Goal: Communication & Community: Answer question/provide support

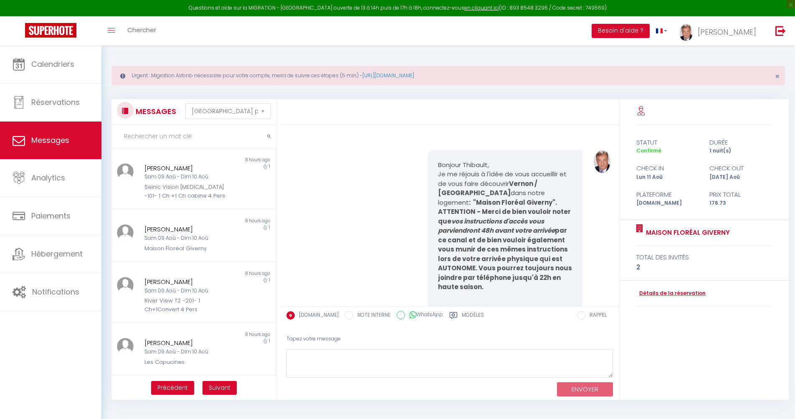
select select "message"
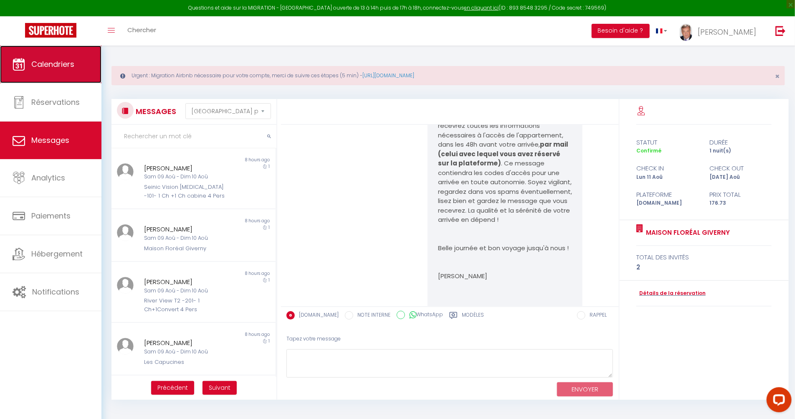
click at [52, 63] on span "Calendriers" at bounding box center [52, 64] width 43 height 10
click at [53, 67] on span "Calendriers" at bounding box center [52, 64] width 43 height 10
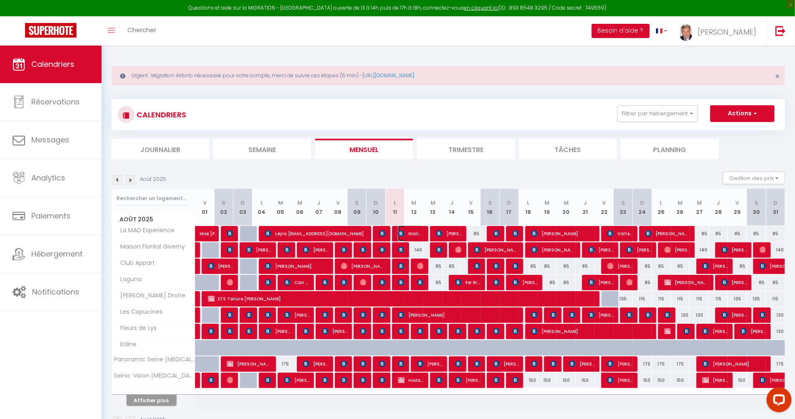
click at [410, 234] on span "Mariacristina mariacricri66@libero.it" at bounding box center [410, 233] width 25 height 16
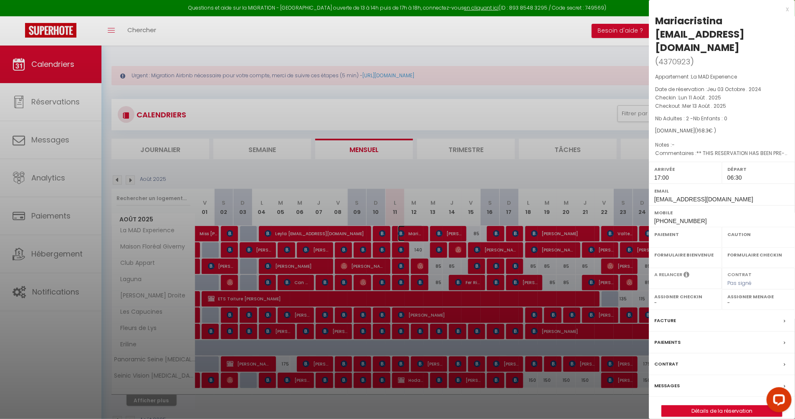
select select "OK"
select select "1"
select select "0"
select select "1"
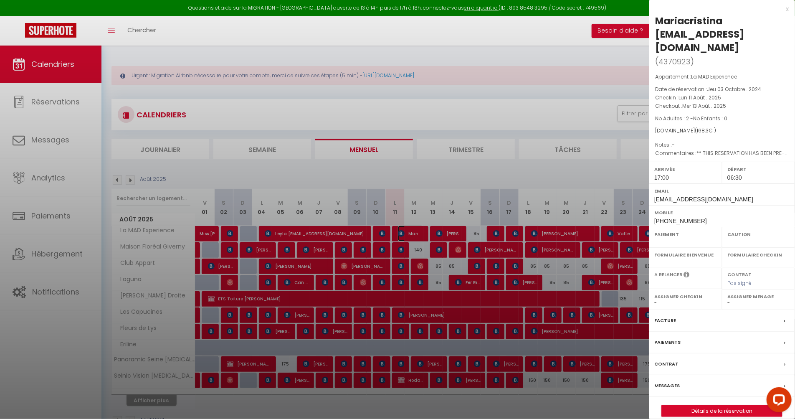
select select
click at [410, 234] on div at bounding box center [397, 209] width 795 height 419
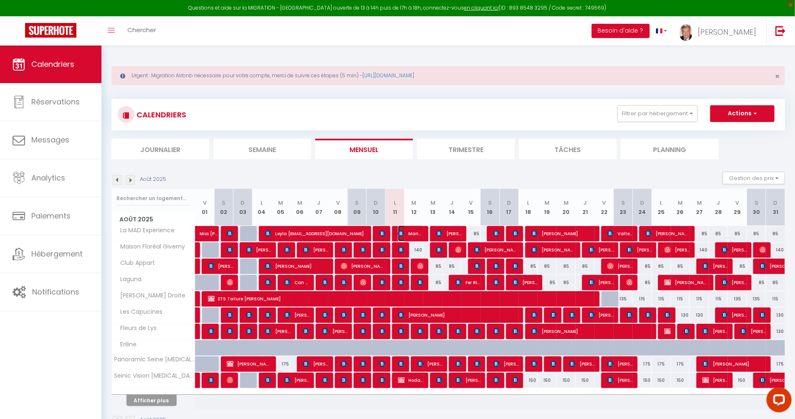
click at [412, 233] on span "Mariacristina mariacricri66@libero.it" at bounding box center [410, 233] width 25 height 16
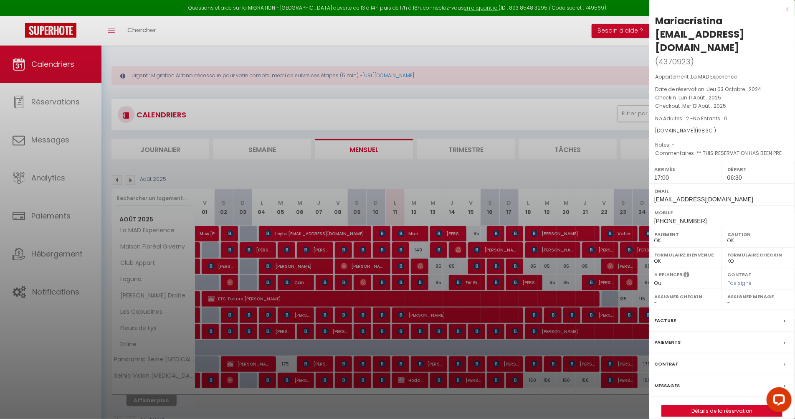
click at [668, 381] on label "Messages" at bounding box center [666, 385] width 25 height 9
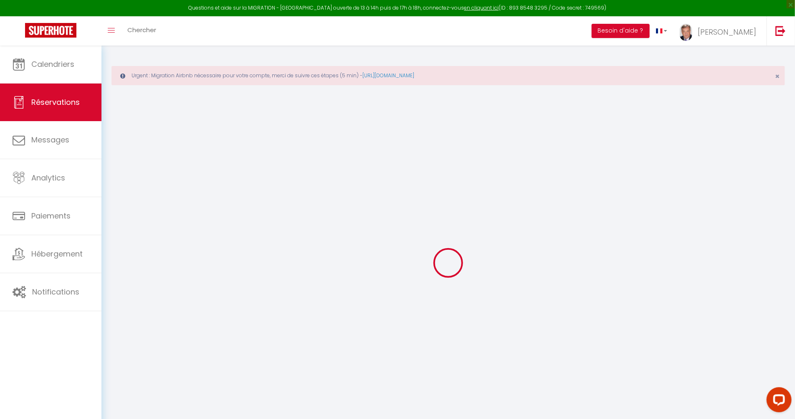
select select
checkbox input "false"
type textarea "** THIS RESERVATION HAS BEEN PRE-PAID ** BOOKING NOTE : Payment charge is EUR 2…"
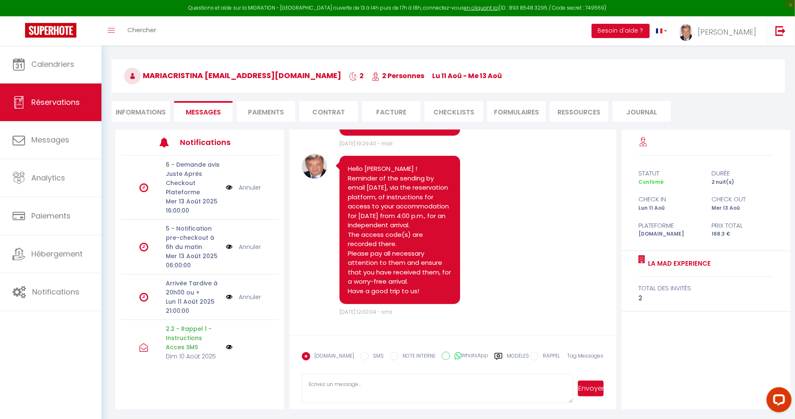
scroll to position [2365, 0]
click at [139, 114] on li "Informations" at bounding box center [140, 111] width 58 height 20
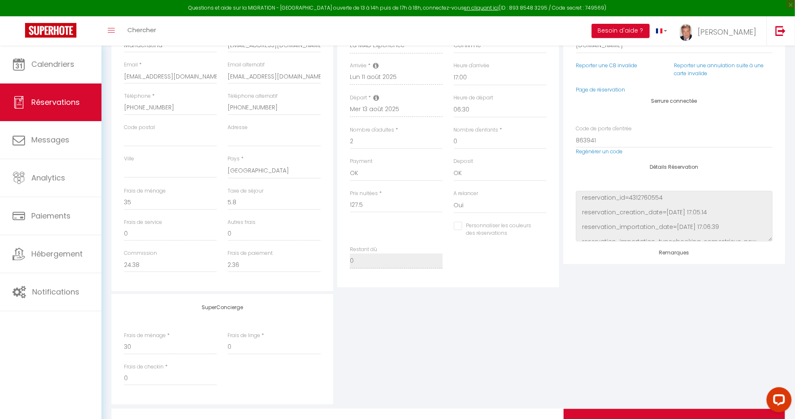
scroll to position [199, 0]
checkbox input "false"
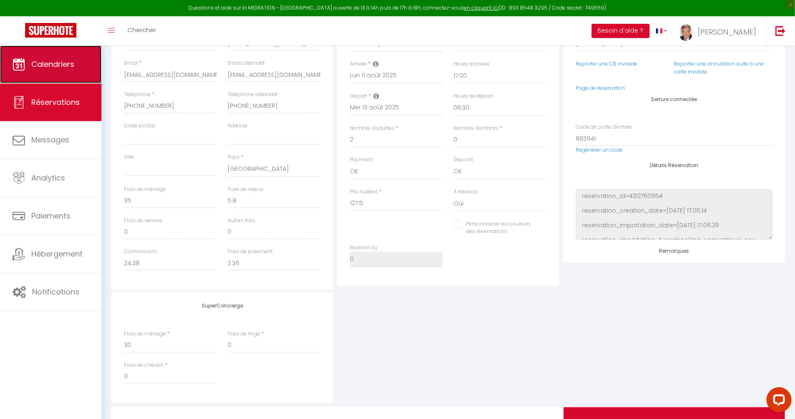
click at [53, 64] on span "Calendriers" at bounding box center [52, 64] width 43 height 10
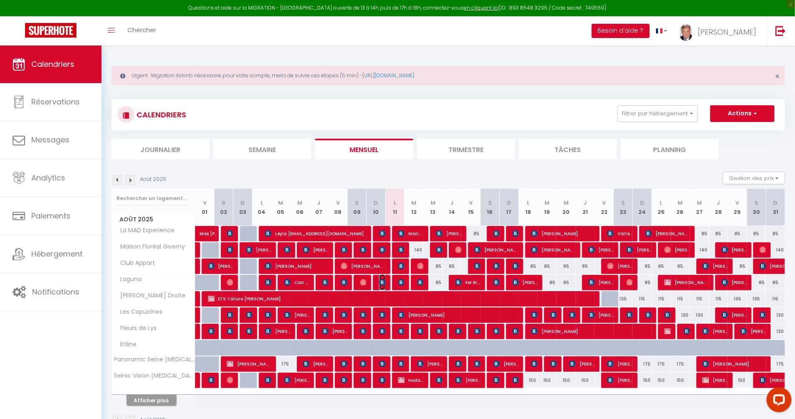
click at [381, 281] on img at bounding box center [382, 282] width 7 height 7
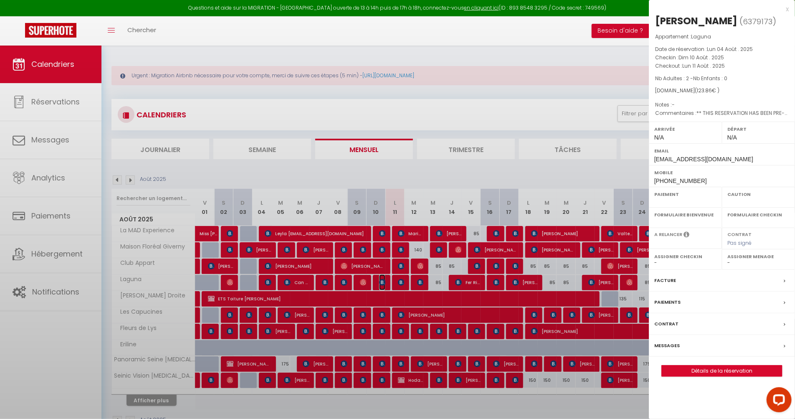
select select "OK"
select select "0"
select select "1"
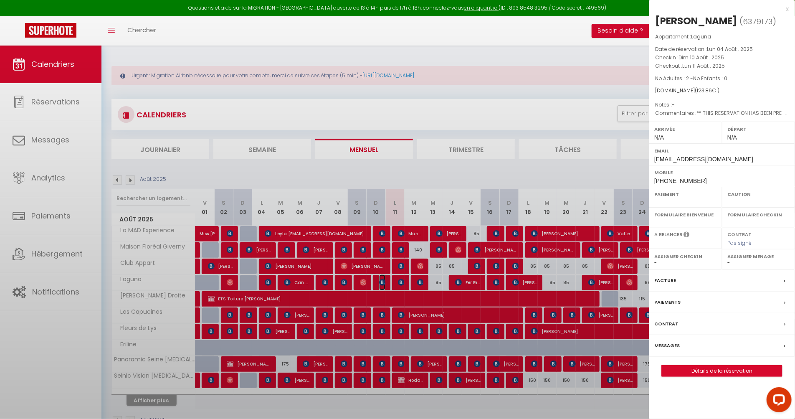
select select
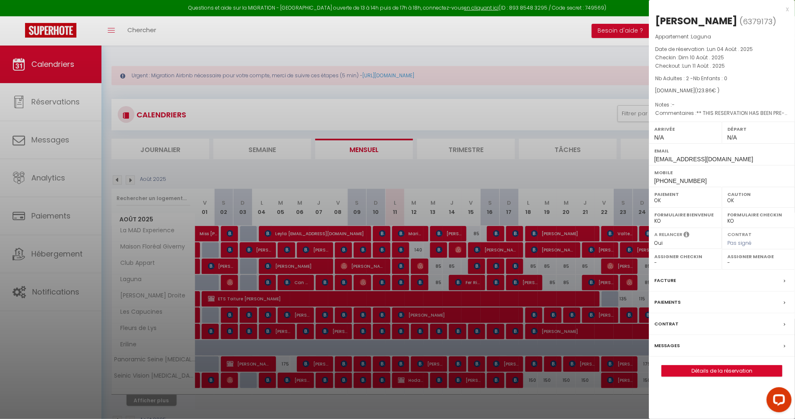
click at [673, 346] on label "Messages" at bounding box center [666, 345] width 25 height 9
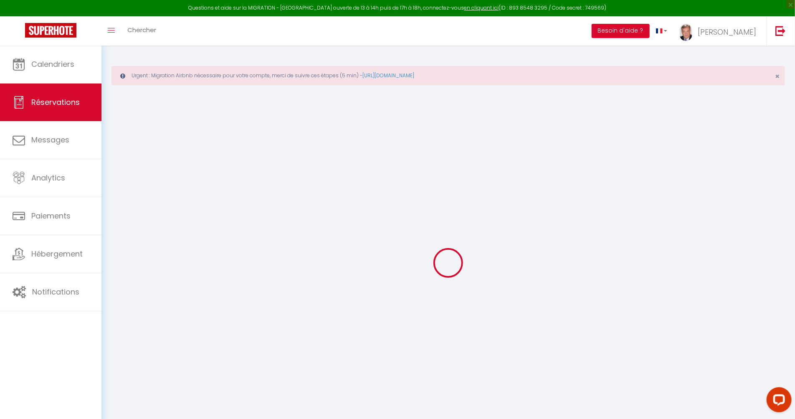
select select
checkbox input "false"
select select
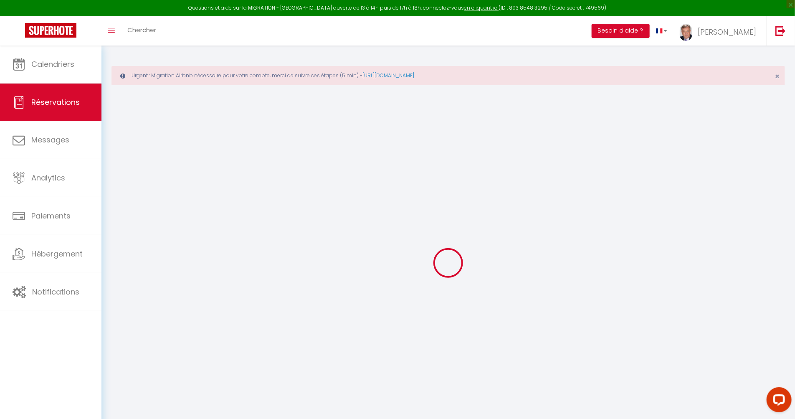
checkbox input "false"
type textarea "** THIS RESERVATION HAS BEEN PRE-PAID ** BOOKING NOTE : Payment charge is EUR 1…"
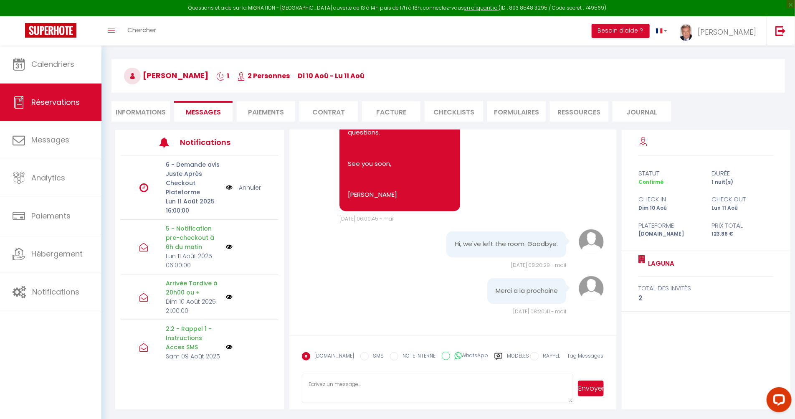
scroll to position [2820, 0]
click at [314, 385] on textarea at bounding box center [437, 388] width 271 height 29
drag, startPoint x: 366, startPoint y: 393, endPoint x: 368, endPoint y: 399, distance: 5.7
click at [366, 395] on textarea "Merci beaucoup ! A la prochaine avec plasir !" at bounding box center [437, 388] width 271 height 29
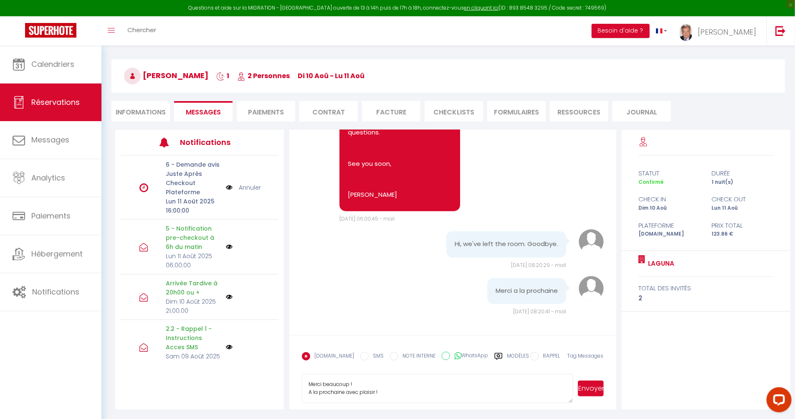
click at [392, 391] on textarea "Merci beaucoup ! A la prochaine avec plaisir !" at bounding box center [437, 388] width 271 height 29
type textarea "Merci beaucoup ! A la prochaine avec plaisir ! Bonne journée !"
click at [591, 388] on button "Envoyer" at bounding box center [590, 388] width 25 height 16
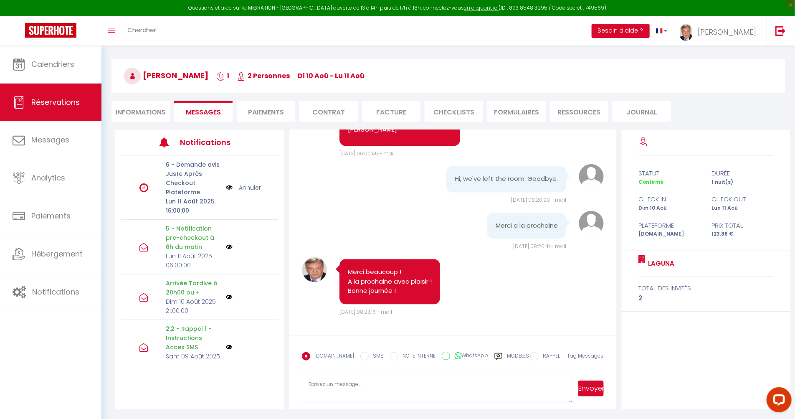
click at [151, 111] on li "Informations" at bounding box center [140, 111] width 58 height 20
select select
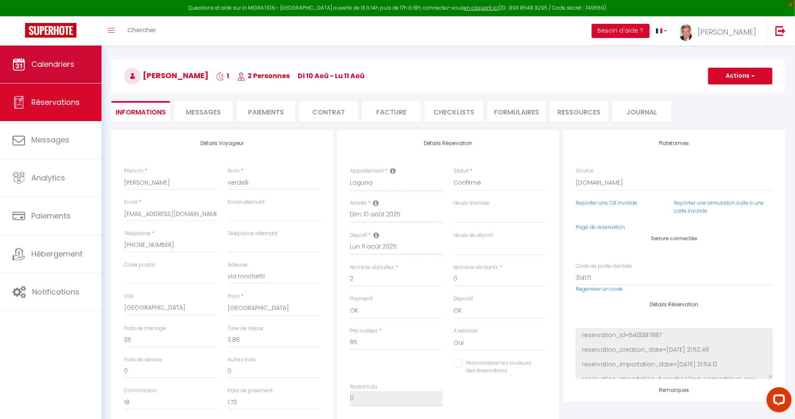
select select
checkbox input "false"
click at [52, 67] on span "Calendriers" at bounding box center [52, 64] width 43 height 10
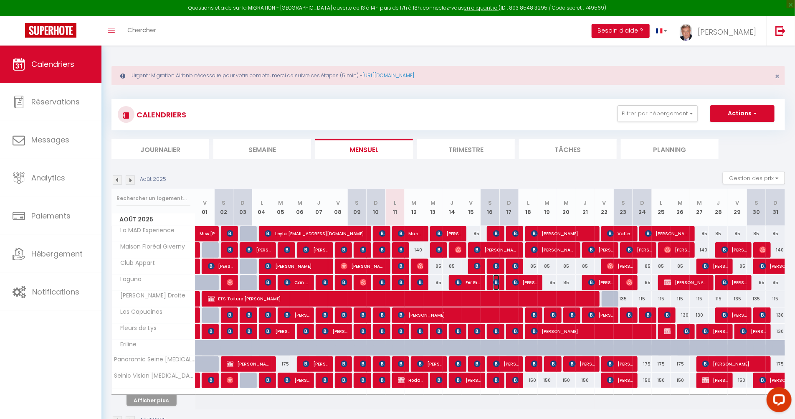
click at [495, 281] on img at bounding box center [496, 282] width 7 height 7
select select "OK"
select select "1"
select select "0"
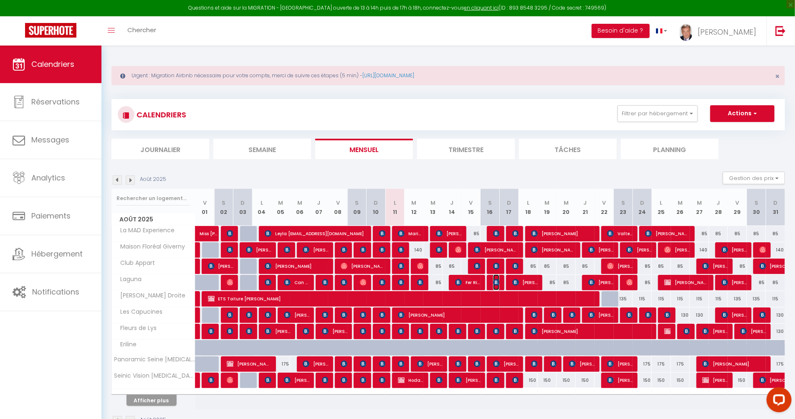
select select "1"
select select
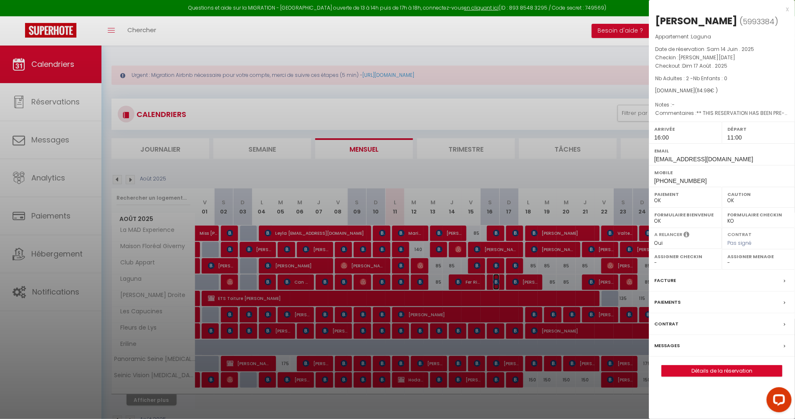
scroll to position [45, 0]
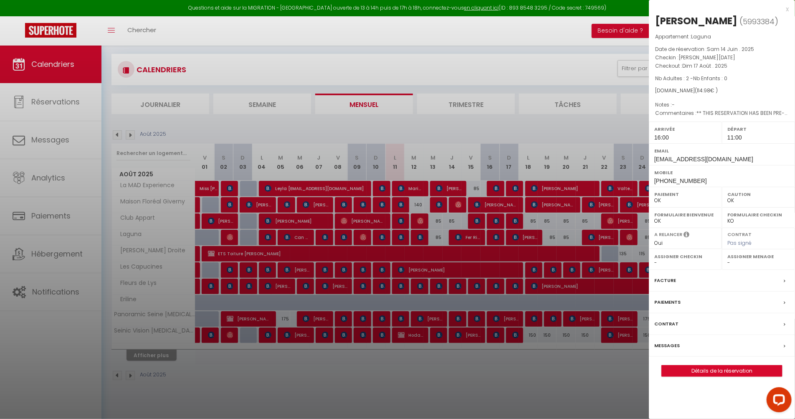
click at [156, 357] on div at bounding box center [397, 209] width 795 height 419
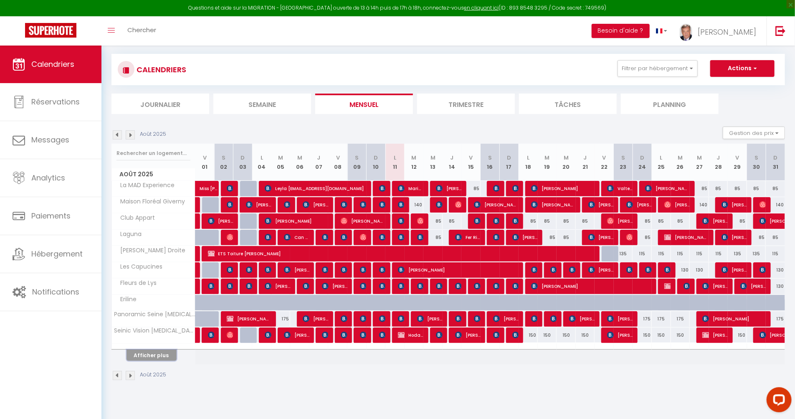
click at [156, 357] on button "Afficher plus" at bounding box center [151, 354] width 50 height 11
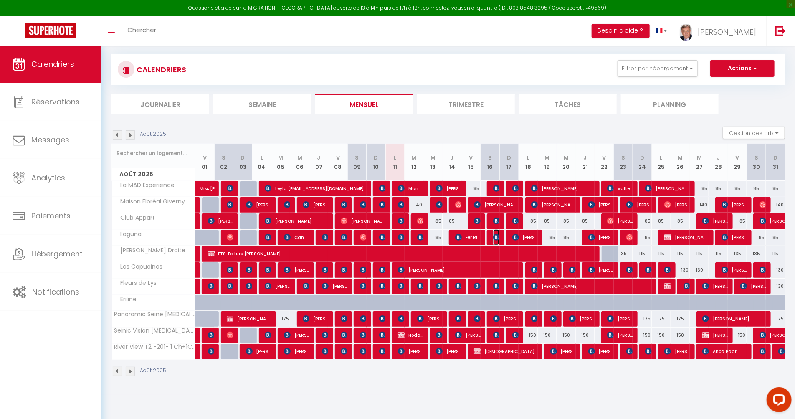
click at [495, 235] on img at bounding box center [496, 237] width 7 height 7
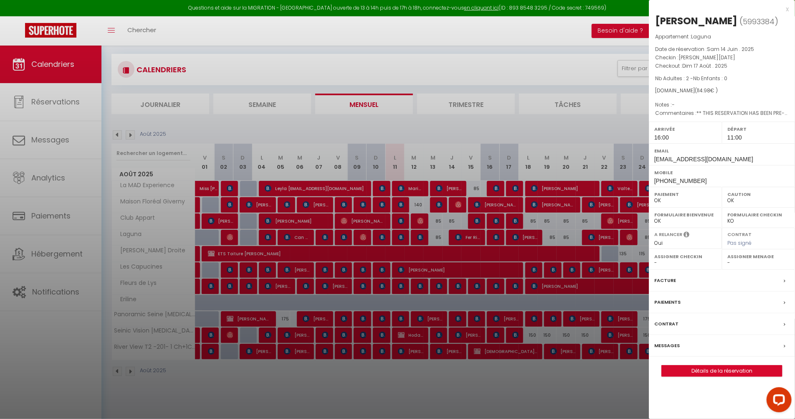
click at [671, 344] on label "Messages" at bounding box center [666, 345] width 25 height 9
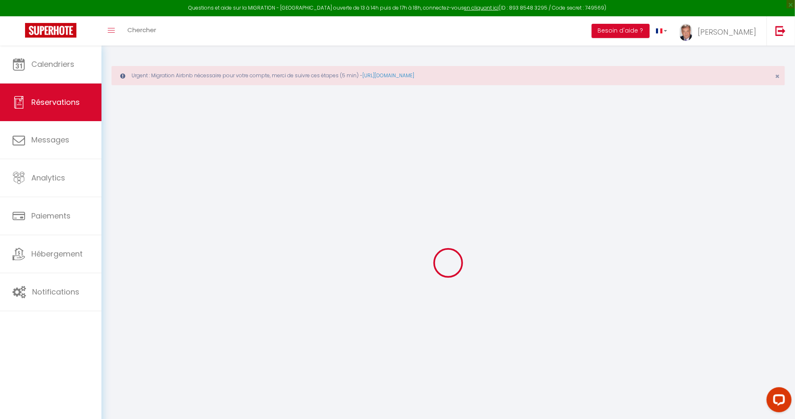
type input "Emilie"
type input "Germain"
type input "egerma.202811@guest.booking.com"
type input "emiliegermain01@yahoo.fr"
type input "+33641971123"
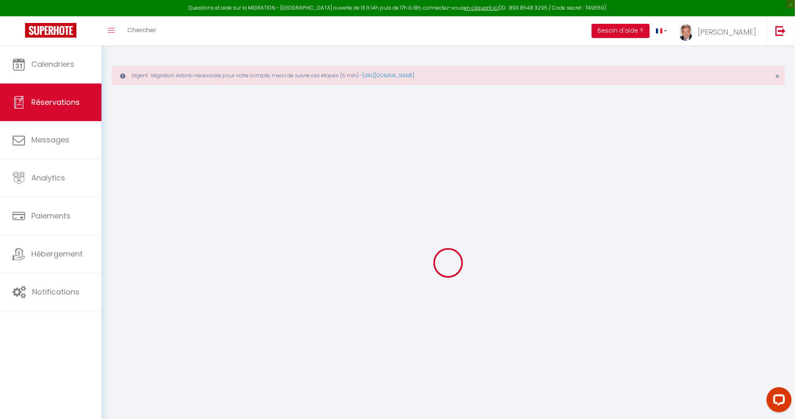
type input "+33641971123"
type input "92400"
type input "1 Rue Louis Ulbach"
type input "Courbevoie"
select select "FR"
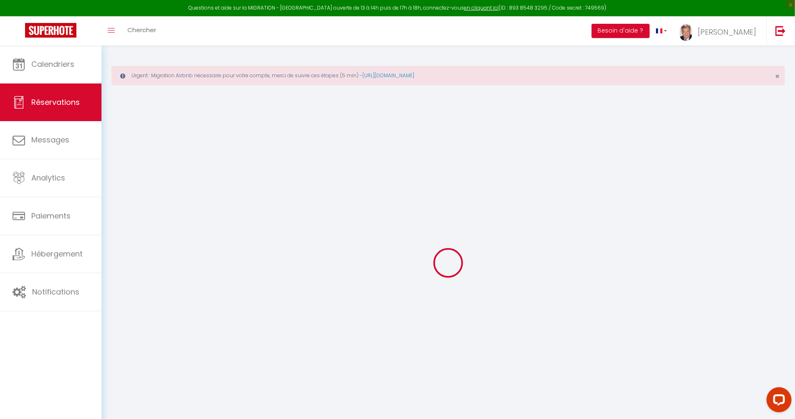
type input "16.73"
type input "1.6099999999999999"
select select "35764"
select select "1"
select select
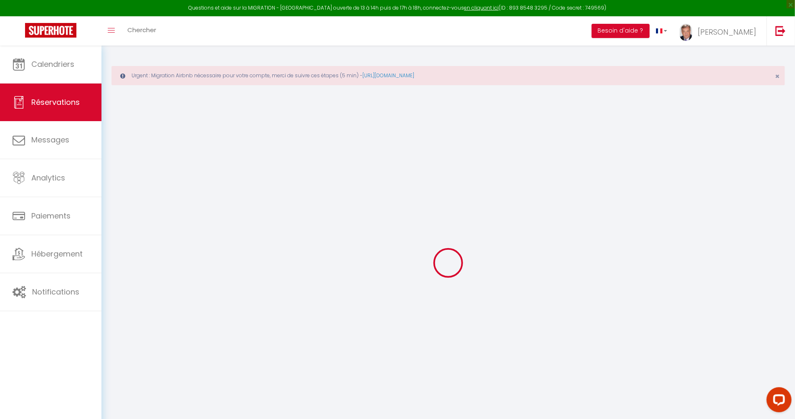
select select
type input "2"
select select "12"
select select "15"
type input "76.5"
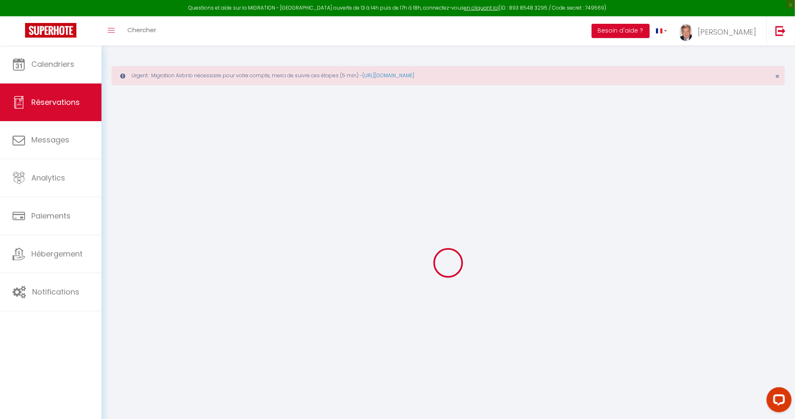
checkbox input "false"
type input "0"
select select "2"
type input "0"
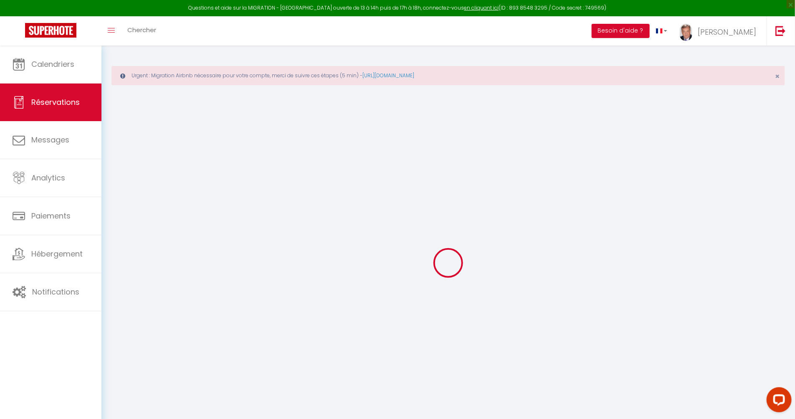
type input "0"
select select
checkbox input "false"
select select
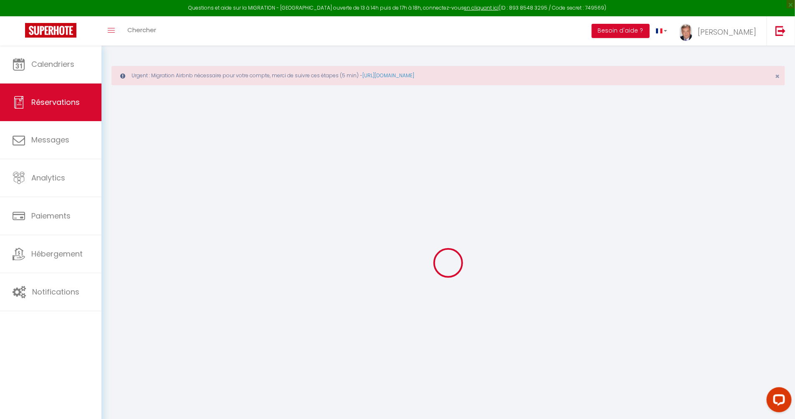
select select
checkbox input "false"
select select
checkbox input "false"
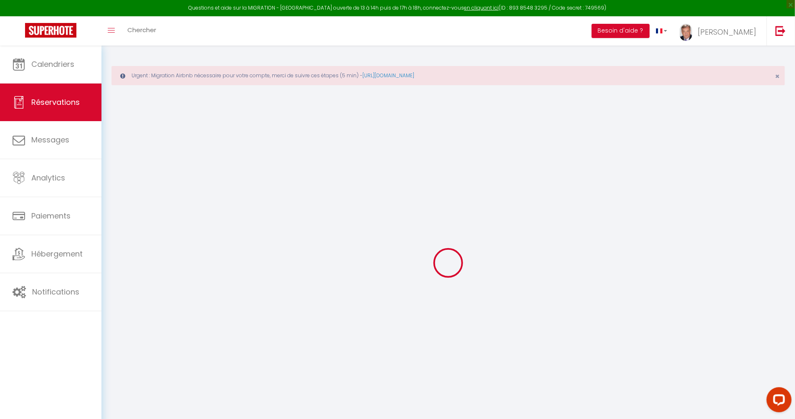
select select
checkbox input "false"
type textarea "** THIS RESERVATION HAS BEEN PRE-PAID ** Reservation has a cancellation grace p…"
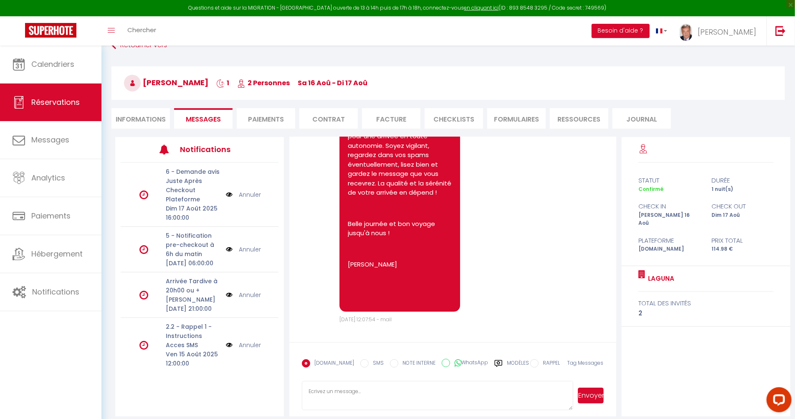
scroll to position [60, 0]
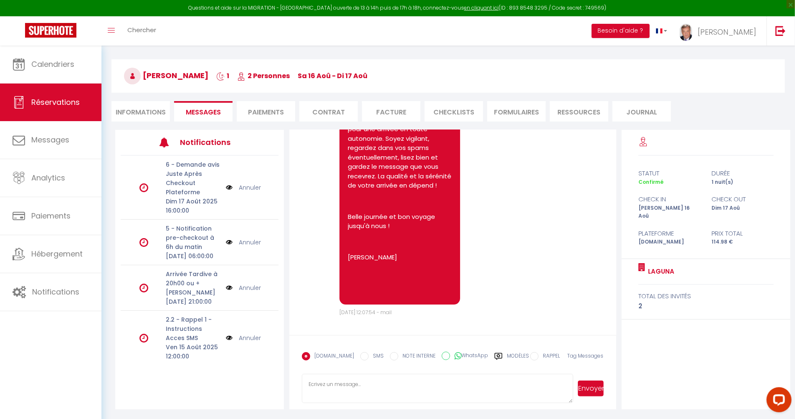
drag, startPoint x: 311, startPoint y: 387, endPoint x: 376, endPoint y: 377, distance: 65.1
click at [312, 387] on textarea at bounding box center [437, 388] width 271 height 29
click at [507, 355] on label "Modèles" at bounding box center [518, 359] width 22 height 15
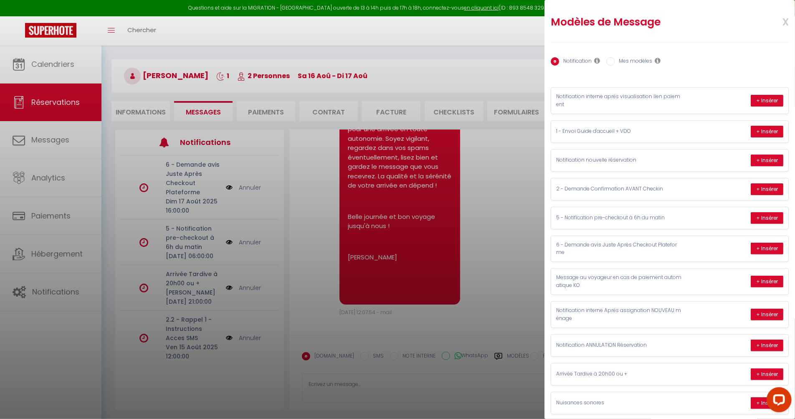
click at [637, 58] on label "Mes modèles" at bounding box center [633, 61] width 38 height 9
click at [614, 58] on input "Mes modèles" at bounding box center [610, 61] width 8 height 8
radio input "true"
radio input "false"
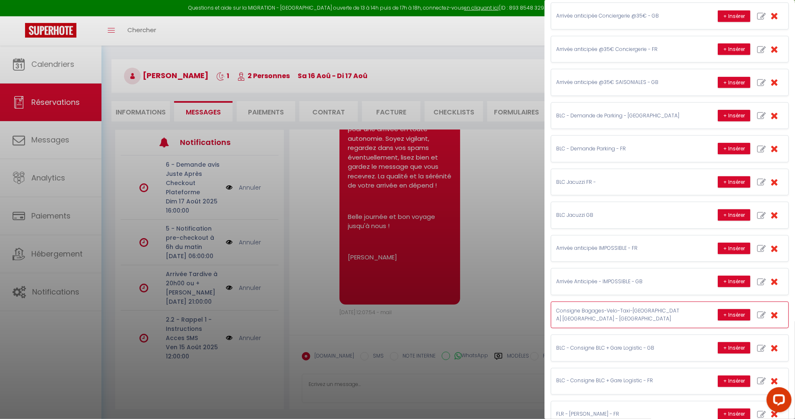
scroll to position [603, 0]
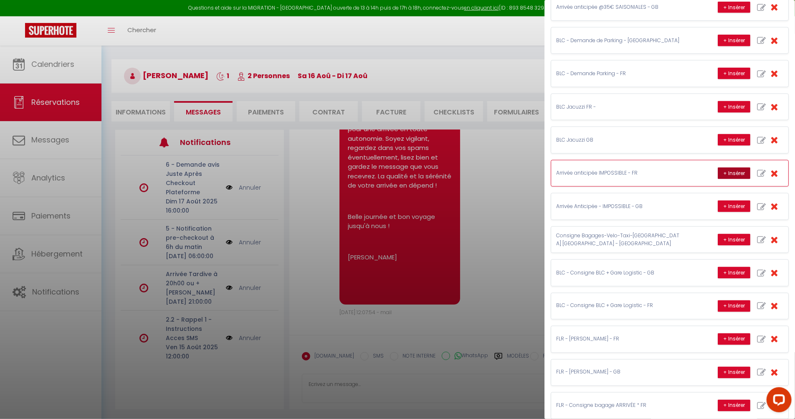
click at [727, 175] on button "+ Insérer" at bounding box center [734, 173] width 33 height 12
type textarea "Bonjour Emilie et merci de votre demande ! L'heure standard d'arrivée est prévu…"
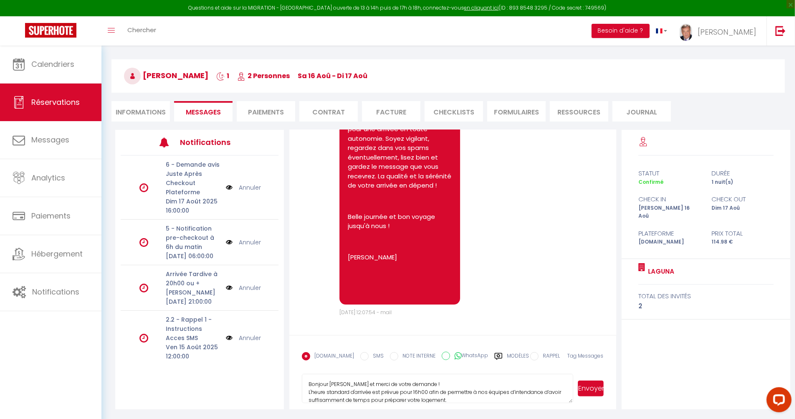
click at [587, 390] on button "Envoyer" at bounding box center [590, 388] width 25 height 16
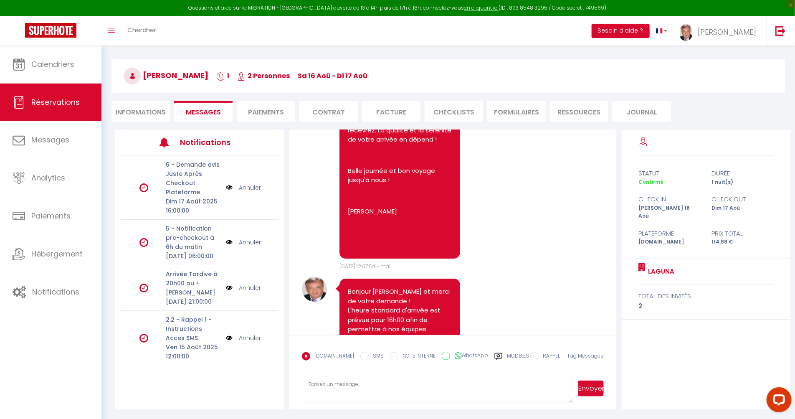
scroll to position [1449, 0]
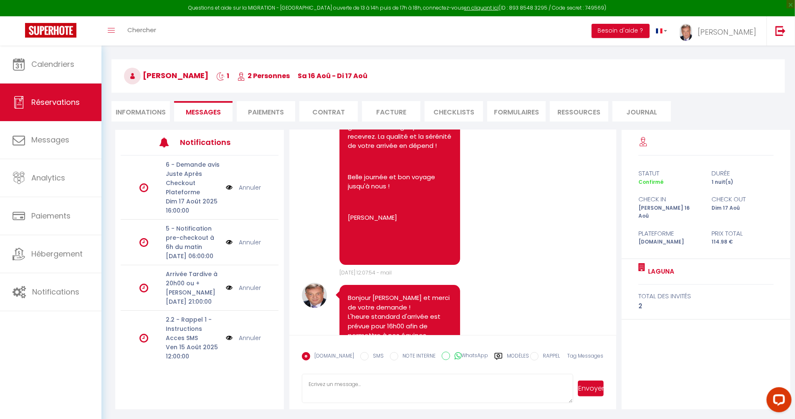
click at [319, 388] on textarea at bounding box center [437, 388] width 271 height 29
click at [509, 356] on label "Modèles" at bounding box center [518, 359] width 22 height 15
radio input "true"
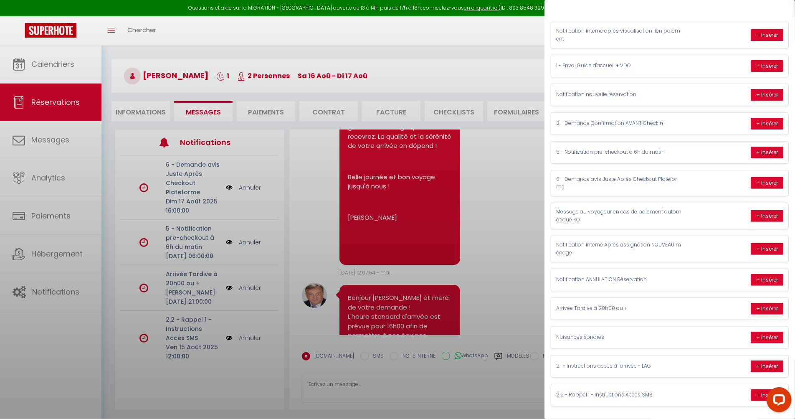
click at [510, 356] on div at bounding box center [397, 209] width 795 height 419
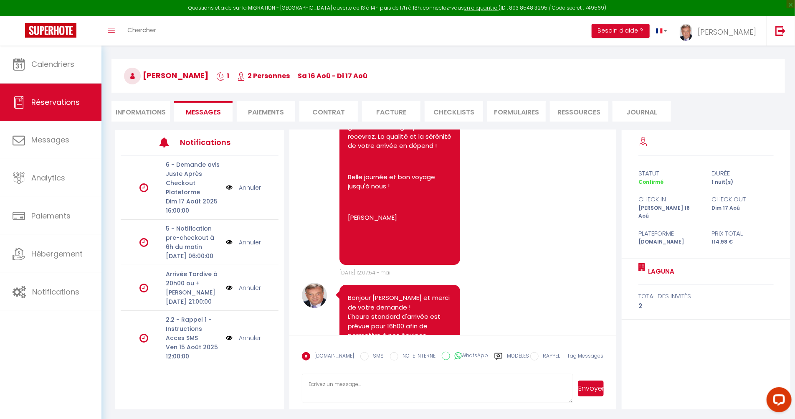
click at [512, 354] on label "Modèles" at bounding box center [518, 359] width 22 height 15
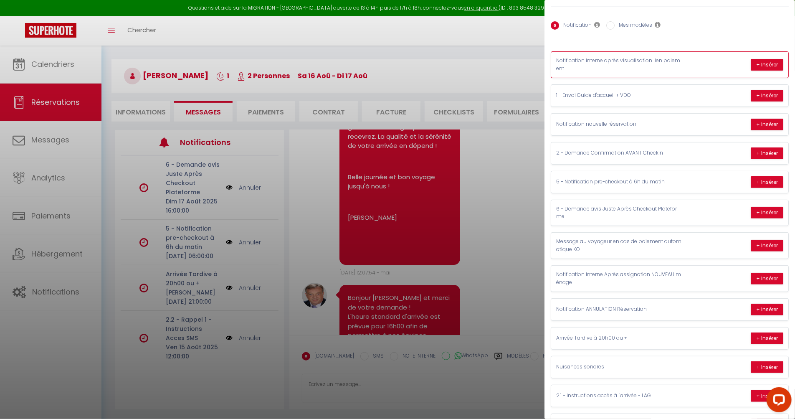
scroll to position [0, 0]
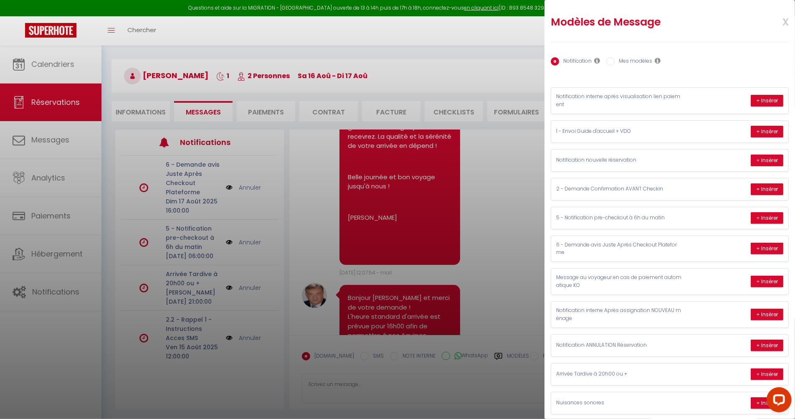
click at [641, 59] on label "Mes modèles" at bounding box center [633, 61] width 38 height 9
click at [614, 59] on input "Mes modèles" at bounding box center [610, 61] width 8 height 8
radio input "true"
radio input "false"
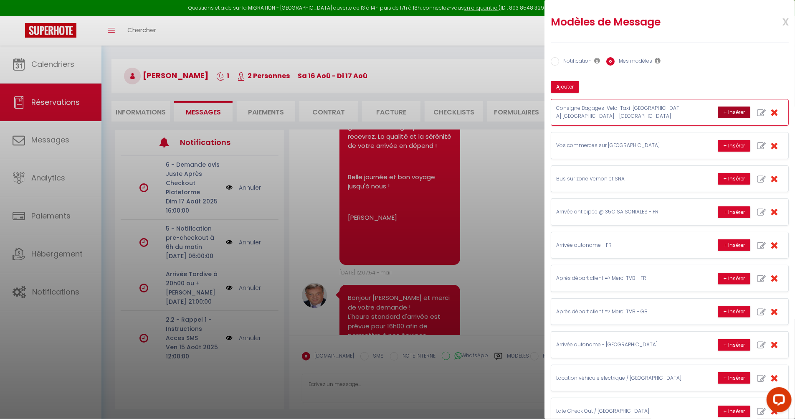
click at [724, 111] on button "+ Insérer" at bounding box center [734, 112] width 33 height 12
type textarea "Bonjour ! Merci d'avoir choisi Laguna, Bienvenue à Vernon / Giverny ! Depuis la…"
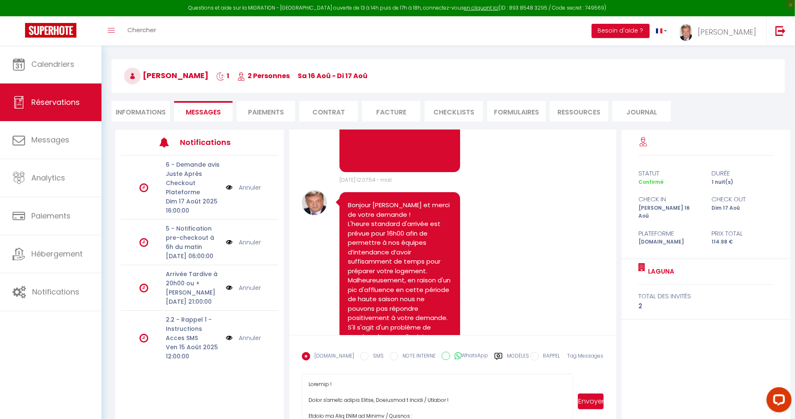
drag, startPoint x: 571, startPoint y: 406, endPoint x: 566, endPoint y: 428, distance: 22.5
click at [566, 359] on html "Questions et aide sur la MIGRATION - Salle Zoom ouverte de 13 à 14h puis de 17h…" at bounding box center [397, 149] width 795 height 419
click at [467, 399] on textarea at bounding box center [437, 402] width 271 height 56
click at [590, 402] on button "Envoyer" at bounding box center [590, 402] width 25 height 16
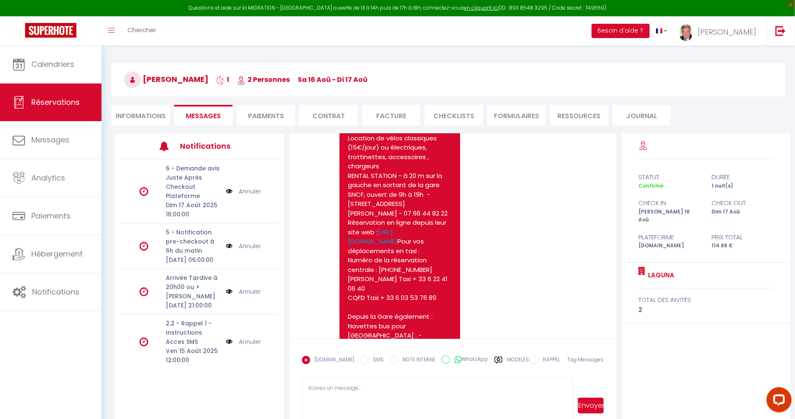
scroll to position [0, 0]
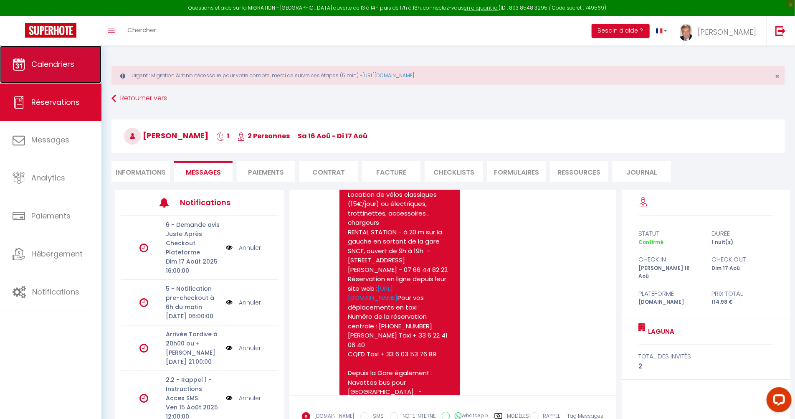
click at [64, 64] on span "Calendriers" at bounding box center [52, 64] width 43 height 10
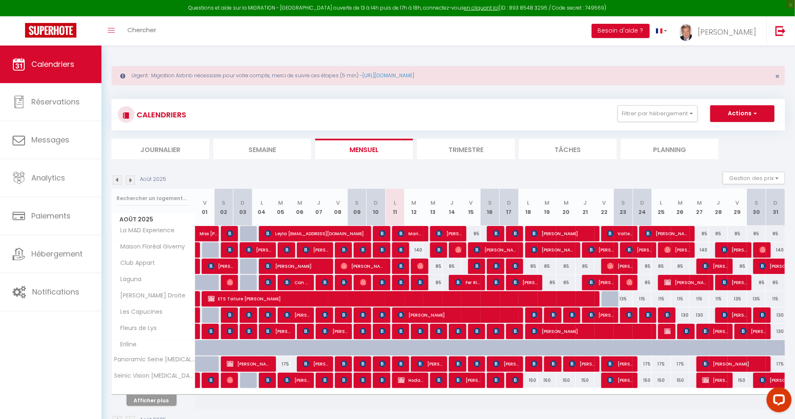
scroll to position [45, 0]
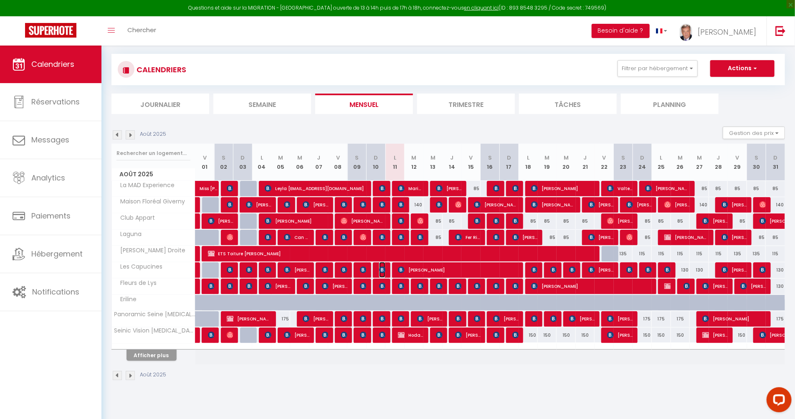
click at [382, 268] on img at bounding box center [382, 269] width 7 height 7
select select "OK"
select select "1"
select select "0"
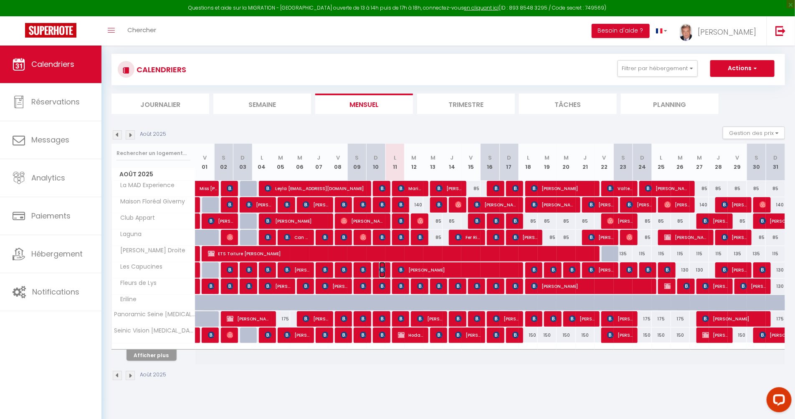
select select "1"
select select
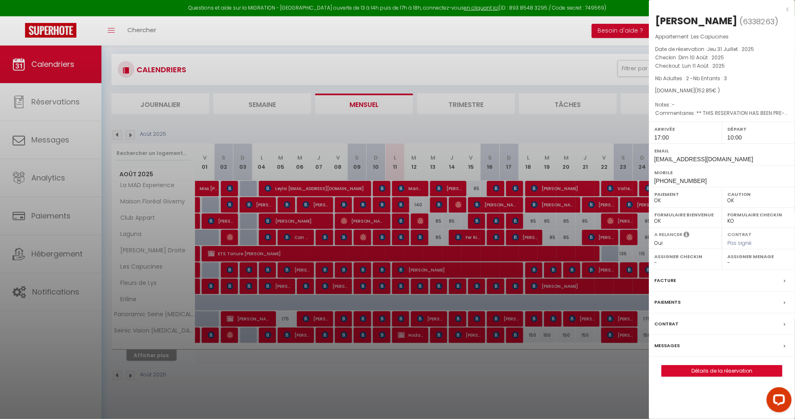
click at [668, 345] on label "Messages" at bounding box center [666, 345] width 25 height 9
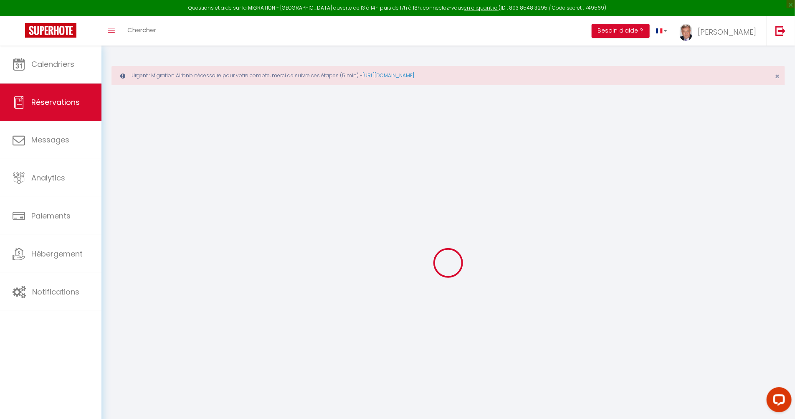
select select
checkbox input "false"
type textarea "** THIS RESERVATION HAS BEEN PRE-PAID ** Reservation has a cancellation grace p…"
select select
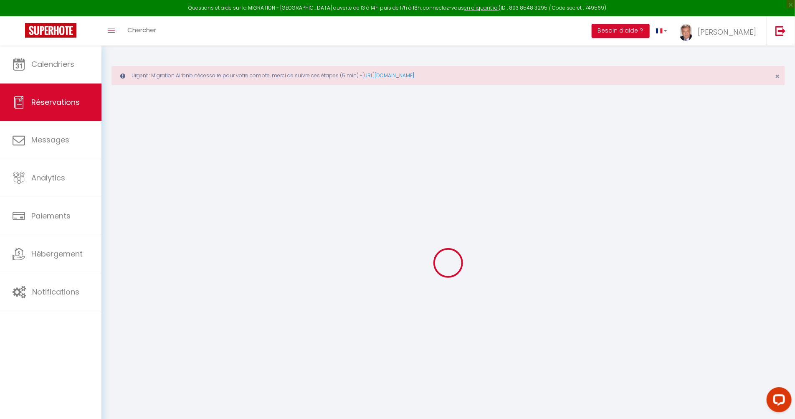
select select
checkbox input "false"
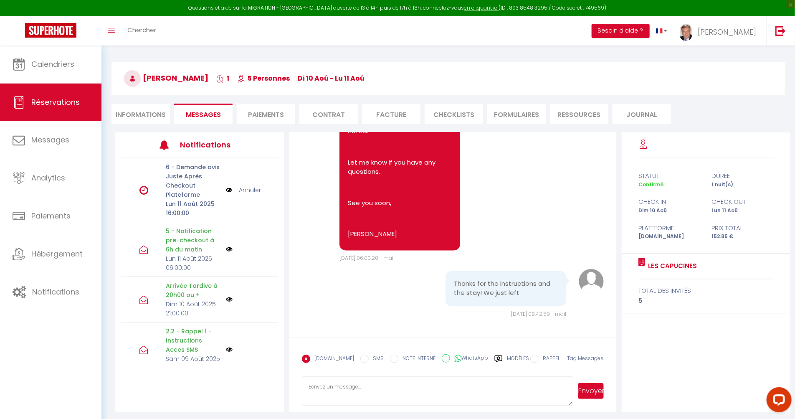
scroll to position [60, 0]
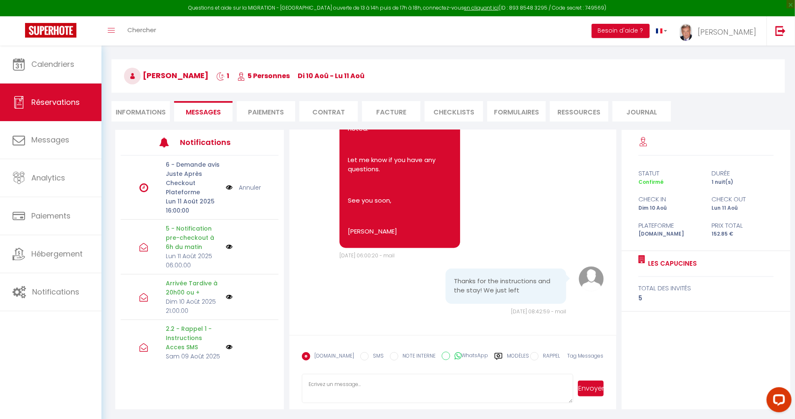
click at [510, 355] on label "Modèles" at bounding box center [518, 359] width 22 height 15
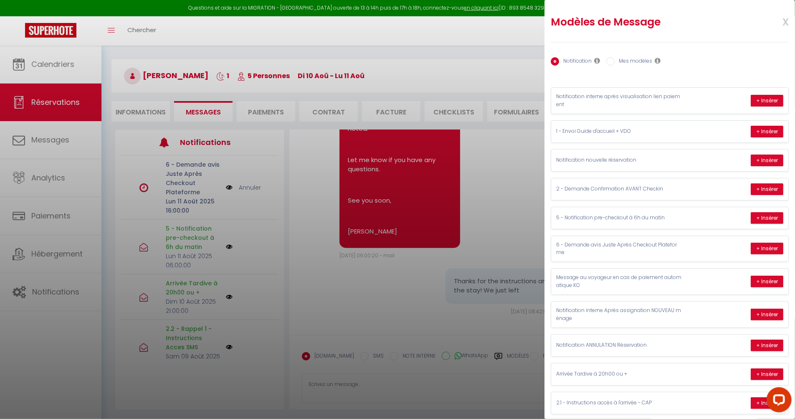
click at [639, 60] on label "Mes modèles" at bounding box center [633, 61] width 38 height 9
click at [614, 60] on input "Mes modèles" at bounding box center [610, 61] width 8 height 8
radio input "true"
radio input "false"
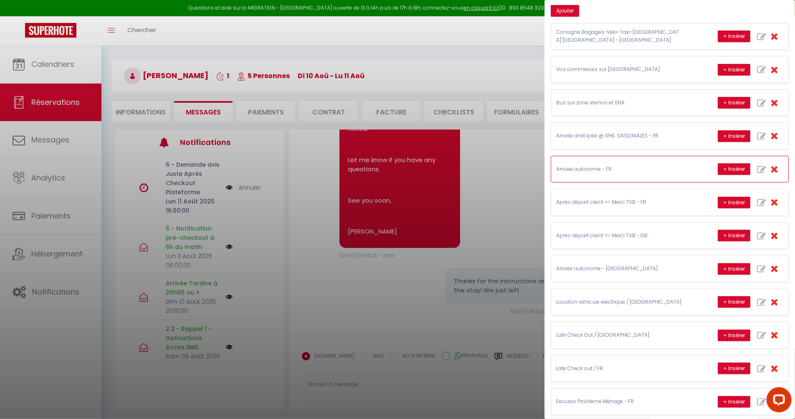
scroll to position [93, 0]
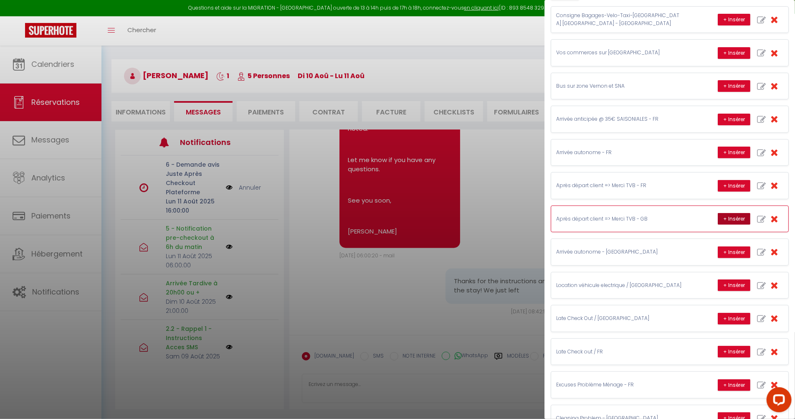
click at [718, 218] on button "+ Insérer" at bounding box center [734, 219] width 33 height 12
type textarea "Hello Abraham !! Thank you for your kind message! Hope to see you again among u…"
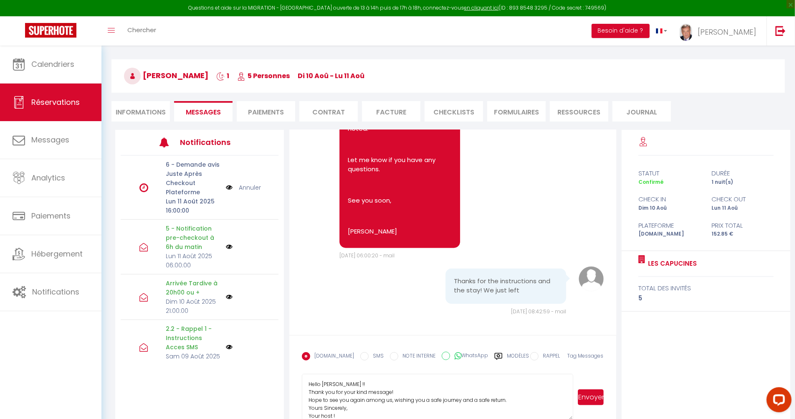
drag, startPoint x: 572, startPoint y: 401, endPoint x: 568, endPoint y: 418, distance: 17.6
click at [568, 418] on textarea "Hello Abraham !! Thank you for your kind message! Hope to see you again among u…" at bounding box center [437, 397] width 271 height 46
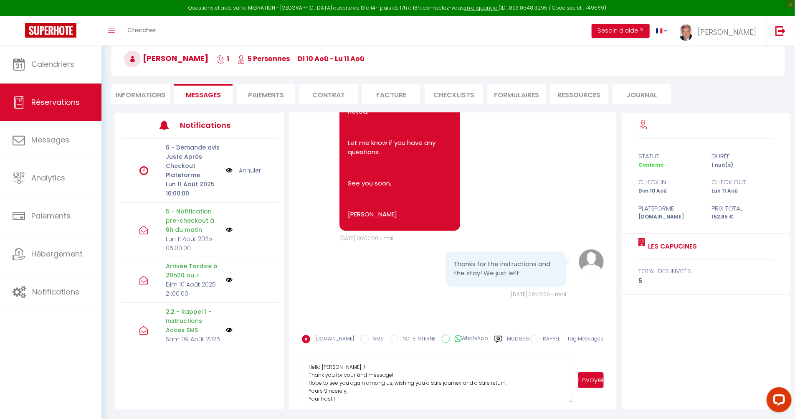
scroll to position [6, 0]
click at [591, 378] on button "Envoyer" at bounding box center [590, 380] width 25 height 16
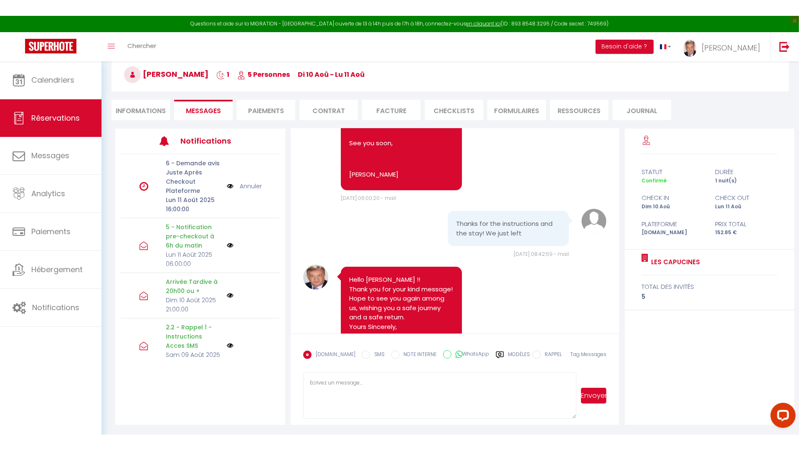
scroll to position [61, 0]
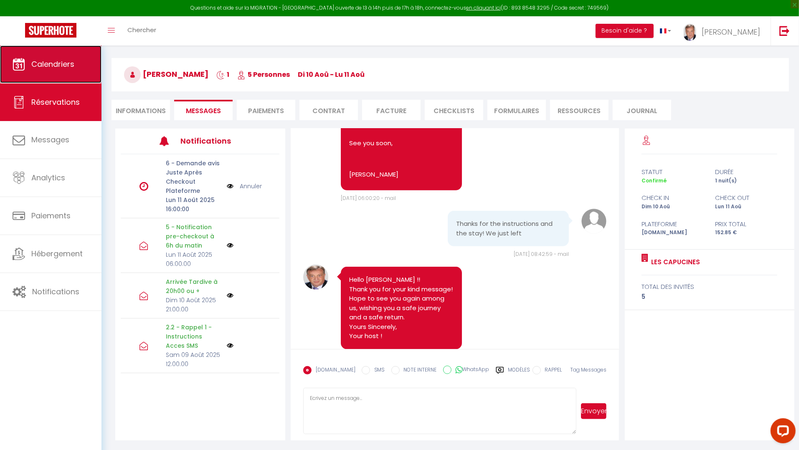
click at [57, 66] on span "Calendriers" at bounding box center [52, 64] width 43 height 10
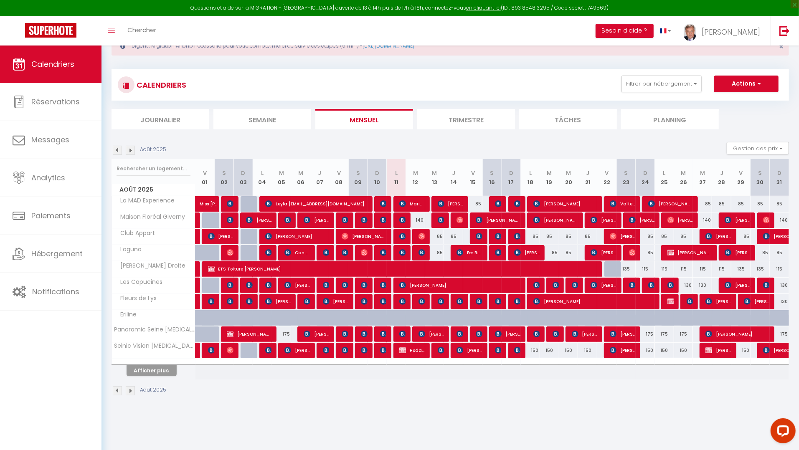
scroll to position [45, 0]
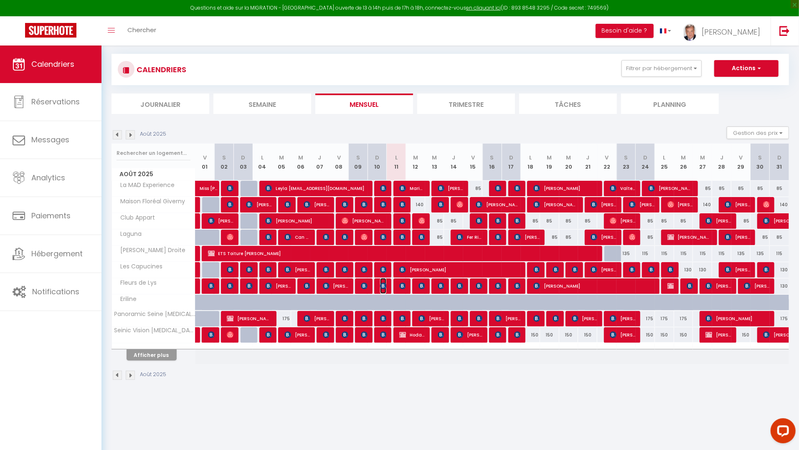
click at [382, 285] on img at bounding box center [383, 286] width 7 height 7
select select "OK"
select select "KO"
select select "0"
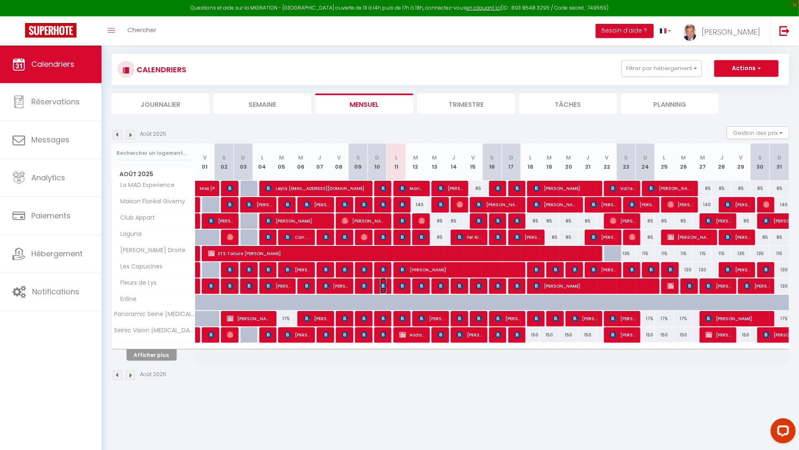
select select "1"
select select
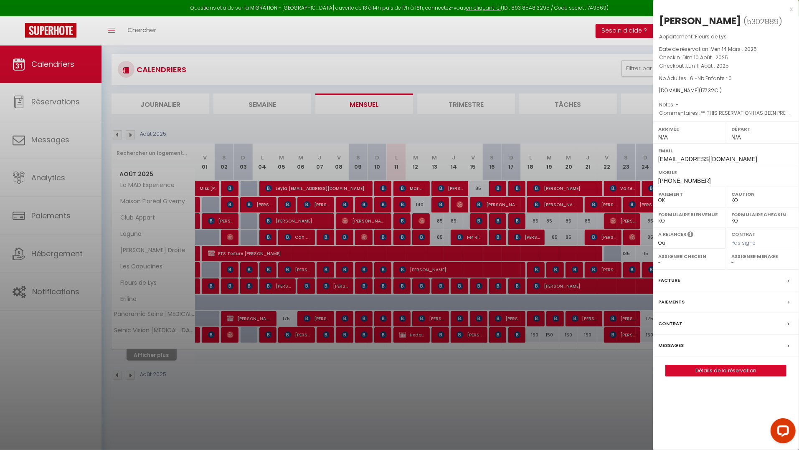
click at [680, 345] on label "Messages" at bounding box center [670, 345] width 25 height 9
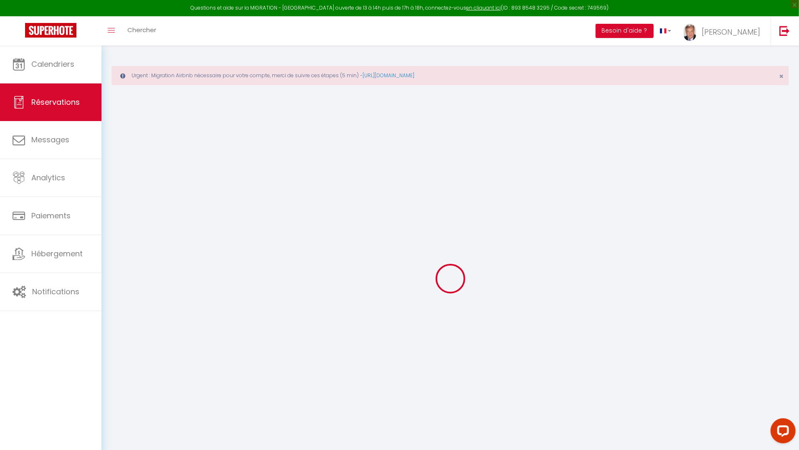
select select
checkbox input "false"
select select
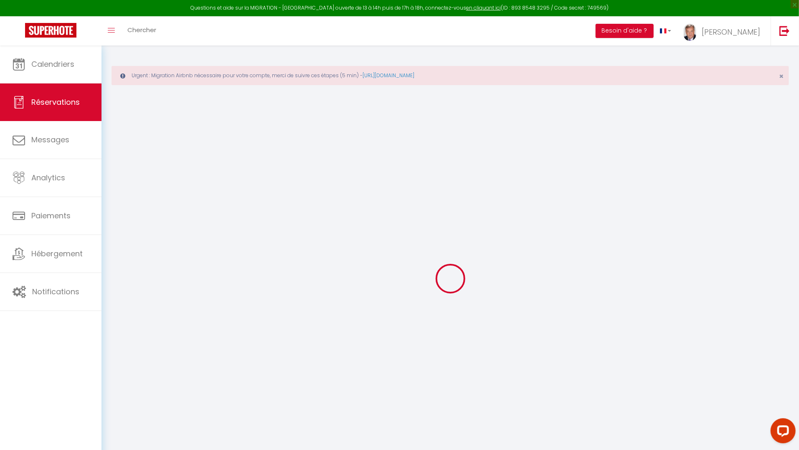
checkbox input "false"
select select
checkbox input "false"
type textarea "** THIS RESERVATION HAS BEEN PRE-PAID ** BOOKING NOTE : Payment charge is EUR 2…"
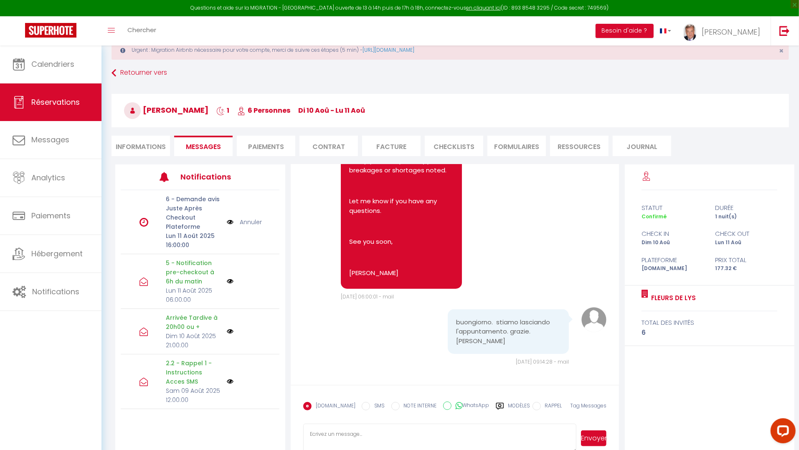
scroll to position [45, 0]
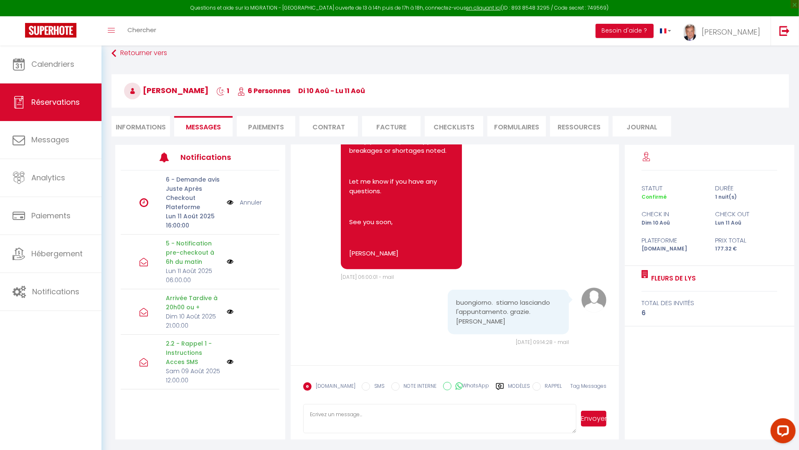
click at [510, 386] on label "Modèles" at bounding box center [519, 389] width 22 height 15
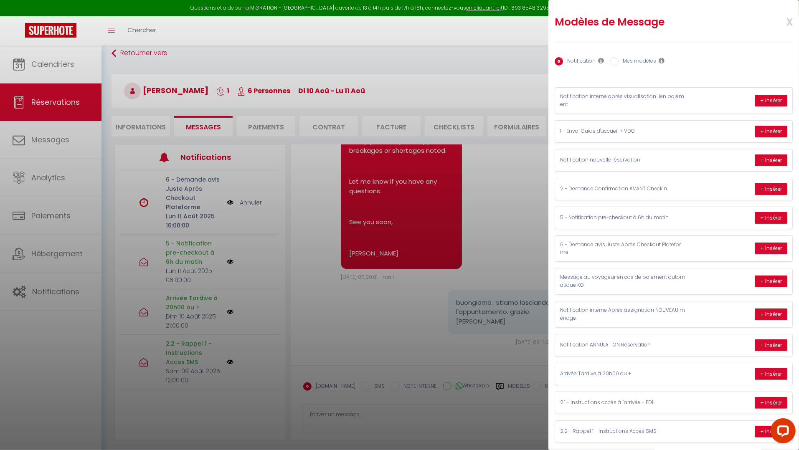
click at [645, 61] on label "Mes modèles" at bounding box center [637, 61] width 38 height 9
click at [618, 61] on input "Mes modèles" at bounding box center [614, 61] width 8 height 8
radio input "true"
radio input "false"
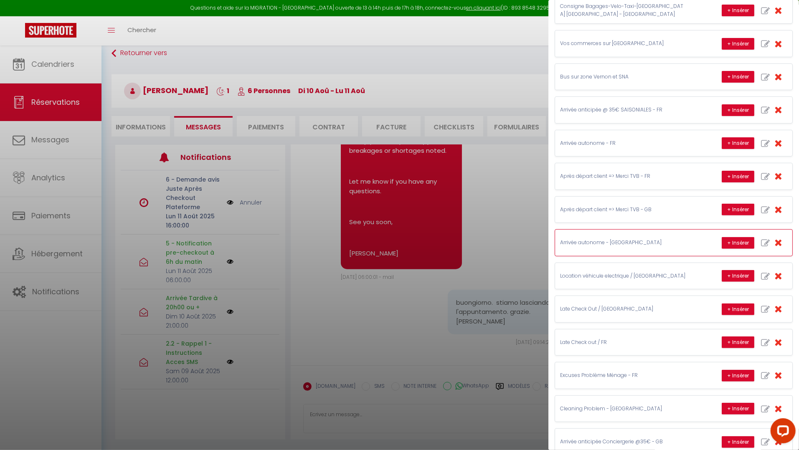
scroll to position [93, 0]
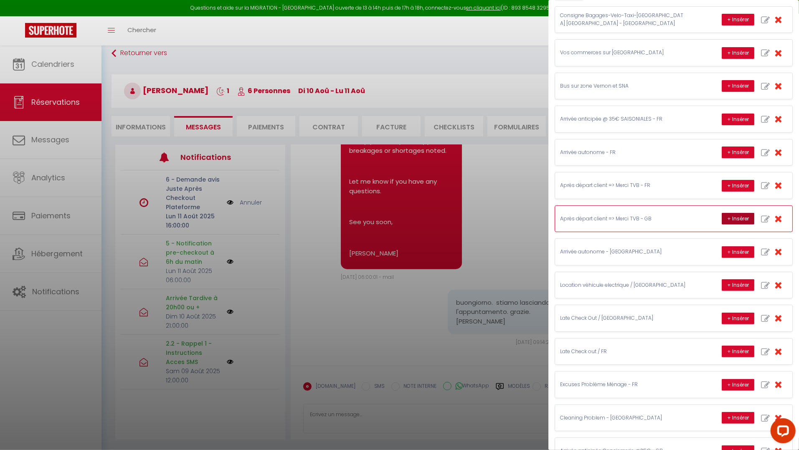
click at [728, 218] on button "+ Insérer" at bounding box center [737, 219] width 33 height 12
type textarea "Hello Silvia !! Thank you for your kind message! Hope to see you again among us…"
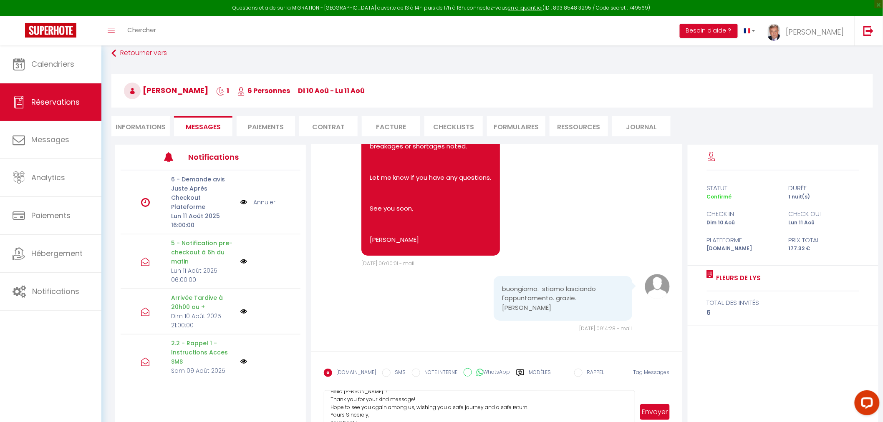
scroll to position [0, 0]
drag, startPoint x: 633, startPoint y: 416, endPoint x: 649, endPoint y: 422, distance: 17.6
click at [634, 377] on html "Questions et aide sur la MIGRATION - Salle Zoom ouverte de 13 à 14h puis de 17h…" at bounding box center [441, 166] width 883 height 422
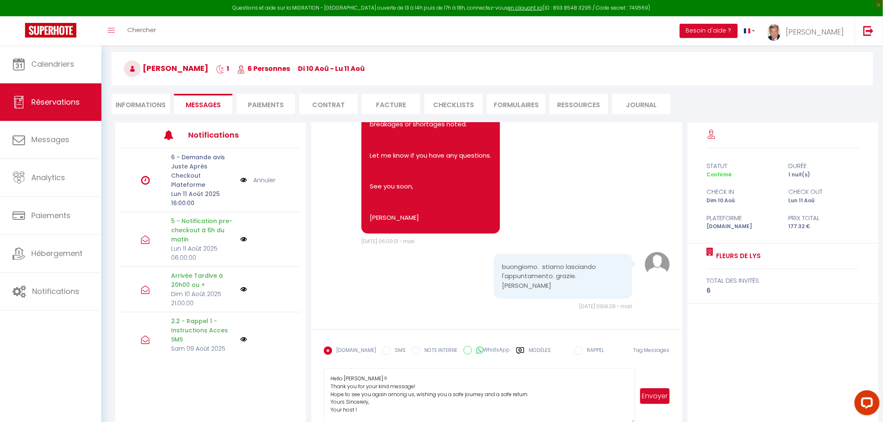
scroll to position [85, 0]
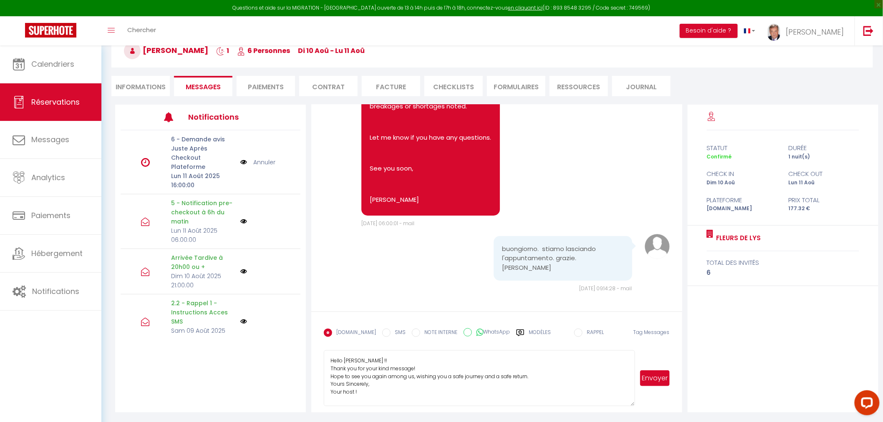
click at [662, 376] on button "Envoyer" at bounding box center [654, 379] width 29 height 16
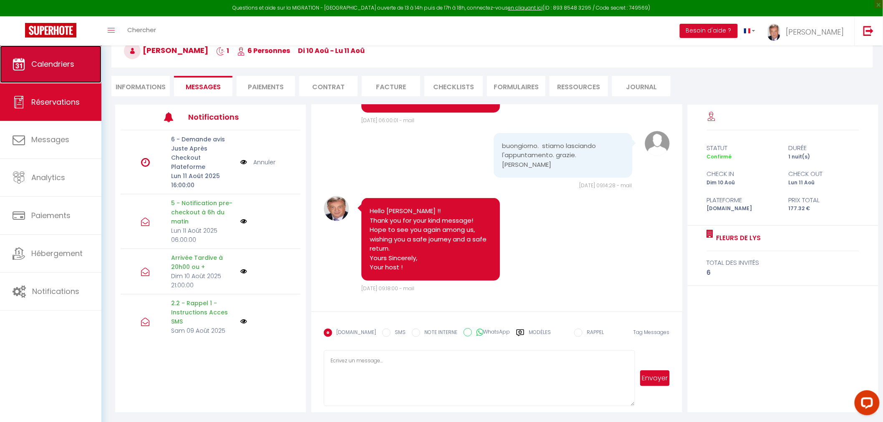
click at [39, 68] on span "Calendriers" at bounding box center [52, 64] width 43 height 10
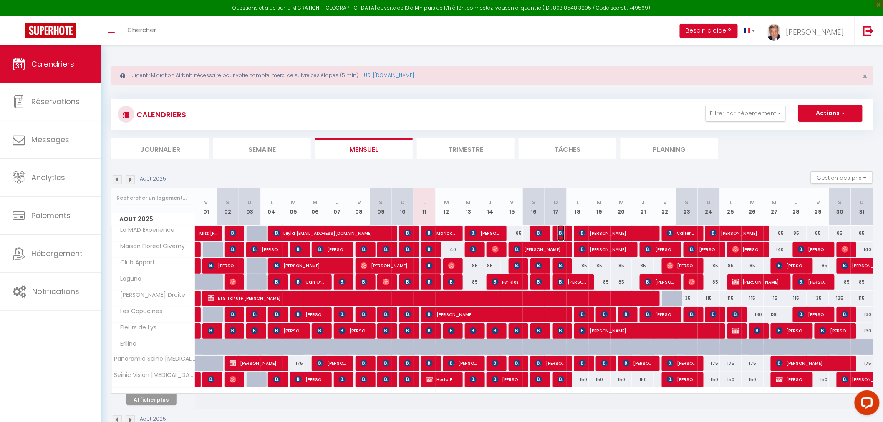
click at [560, 235] on img at bounding box center [561, 233] width 7 height 7
select select "OK"
select select "1"
select select "0"
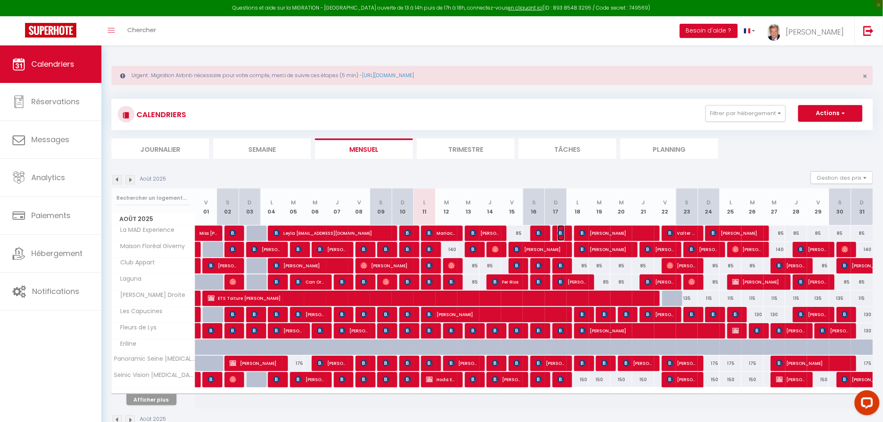
select select "1"
select select
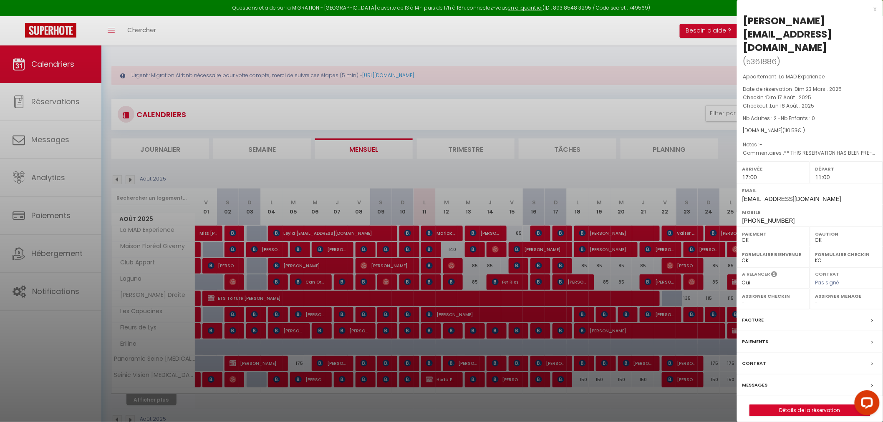
click at [773, 375] on div "Messages" at bounding box center [810, 386] width 146 height 22
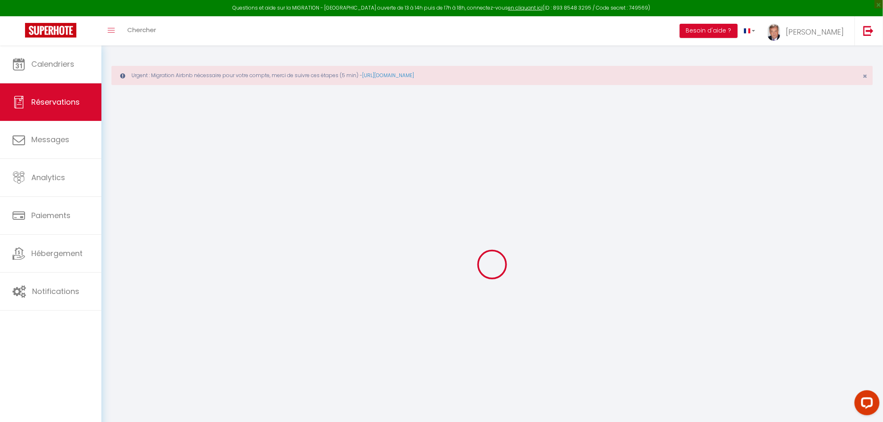
select select
checkbox input "false"
type textarea "** THIS RESERVATION HAS BEEN PRE-PAID ** BOOKING NOTE : Payment charge is EUR 1…"
select select
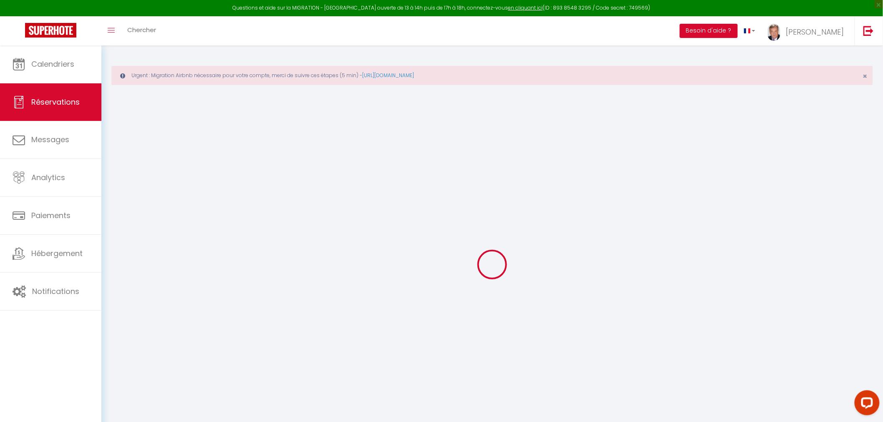
select select
checkbox input "false"
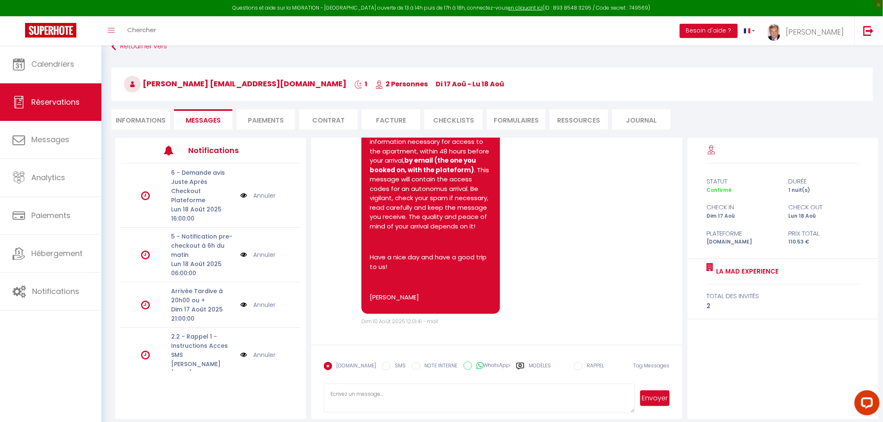
scroll to position [58, 0]
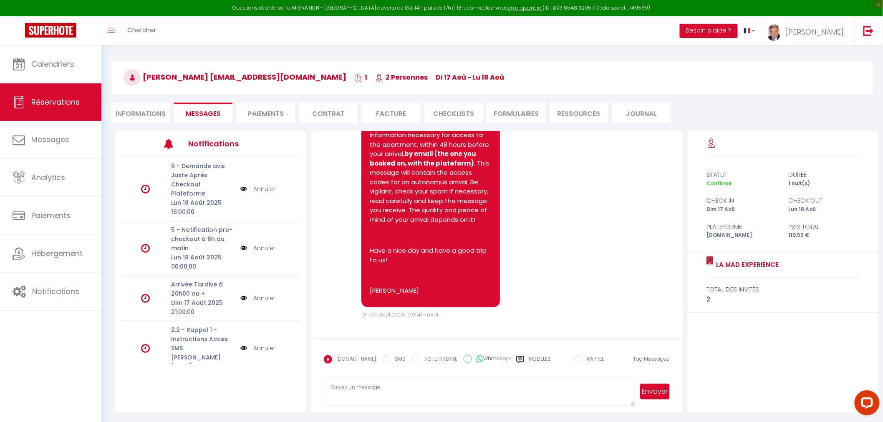
click at [358, 383] on textarea at bounding box center [479, 391] width 311 height 29
click at [487, 402] on textarea "Hello Cristina. Your request for parking space. Yes you have a parking space, m…" at bounding box center [479, 391] width 311 height 29
drag, startPoint x: 523, startPoint y: 400, endPoint x: 488, endPoint y: 397, distance: 34.4
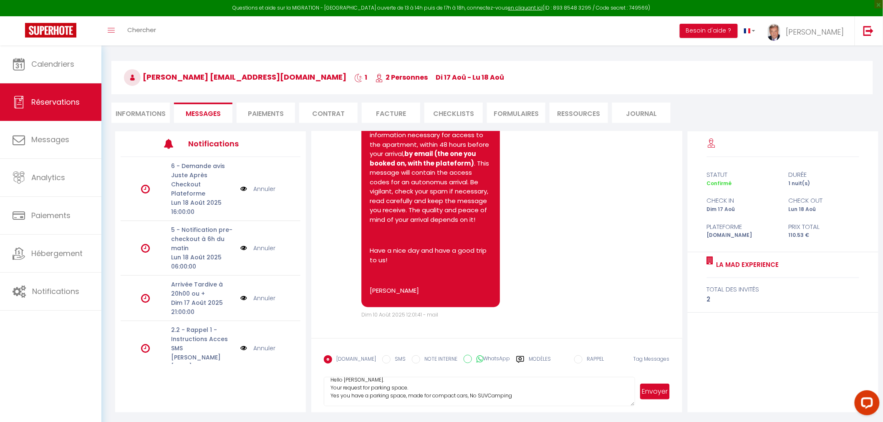
click at [488, 397] on textarea "Hello Cristina. Your request for parking space. Yes you have a parking space, m…" at bounding box center [479, 391] width 311 height 29
drag, startPoint x: 357, startPoint y: 404, endPoint x: 364, endPoint y: 412, distance: 10.7
click at [357, 405] on textarea "Hello Cristina. Your request for parking space. Yes you have a parking space, m…" at bounding box center [479, 391] width 311 height 29
drag, startPoint x: 361, startPoint y: 399, endPoint x: 367, endPoint y: 411, distance: 13.6
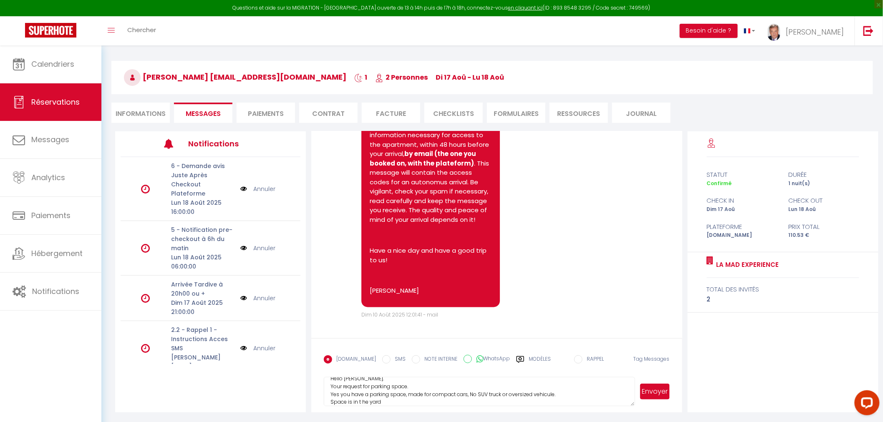
click at [362, 400] on textarea "Hello Cristina. Your request for parking space. Yes you have a parking space, m…" at bounding box center [479, 391] width 311 height 29
click at [383, 403] on textarea "Hello Cristina. Your request for parking space. Yes you have a parking space, m…" at bounding box center [479, 391] width 311 height 29
click at [358, 402] on textarea "Hello Cristina. Your request for parking space. Yes you have a parking space, m…" at bounding box center [479, 391] width 311 height 29
click at [419, 396] on textarea "Hello Cristina. Your request for parking space. Yes you have a parking space, m…" at bounding box center [479, 391] width 311 height 29
click at [398, 402] on textarea "Hello Cristina. Your request for parking space. Yes you have a parking space, m…" at bounding box center [479, 391] width 311 height 29
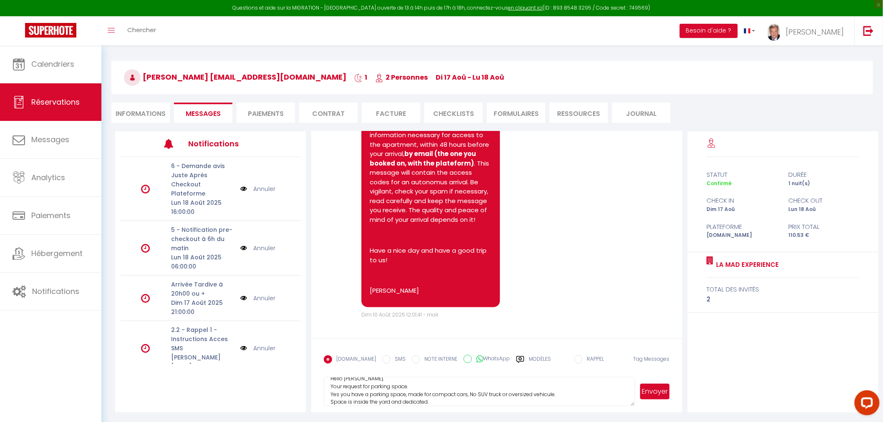
click at [487, 395] on textarea "Hello Cristina. Your request for parking space. Yes you have a parking space, m…" at bounding box center [479, 391] width 311 height 29
click at [431, 394] on textarea "Hello Cristina. Your request for parking space. Yes you have a parking space, m…" at bounding box center [479, 391] width 311 height 29
paste textarea "park in herringbone"
drag, startPoint x: 467, startPoint y: 395, endPoint x: 469, endPoint y: 403, distance: 8.3
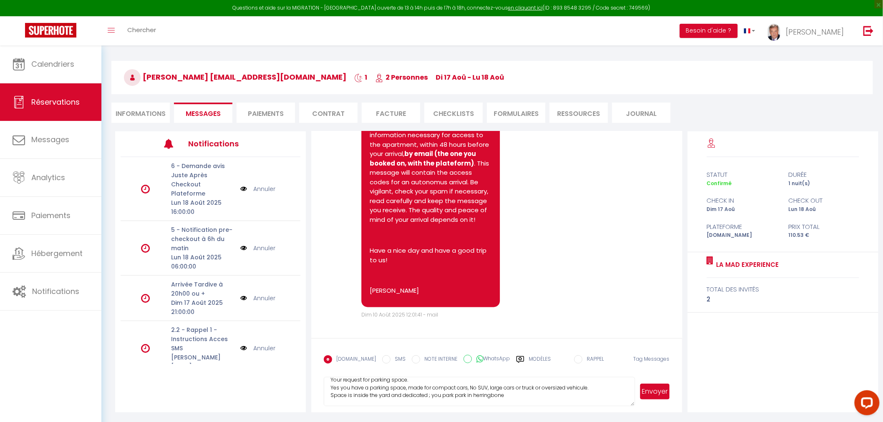
click at [467, 397] on textarea "Hello Cristina. Your request for parking space. Yes you have a parking space, m…" at bounding box center [479, 391] width 311 height 29
click at [495, 399] on textarea "Hello Cristina. Your request for parking space. Yes you have a parking space, m…" at bounding box center [479, 391] width 311 height 29
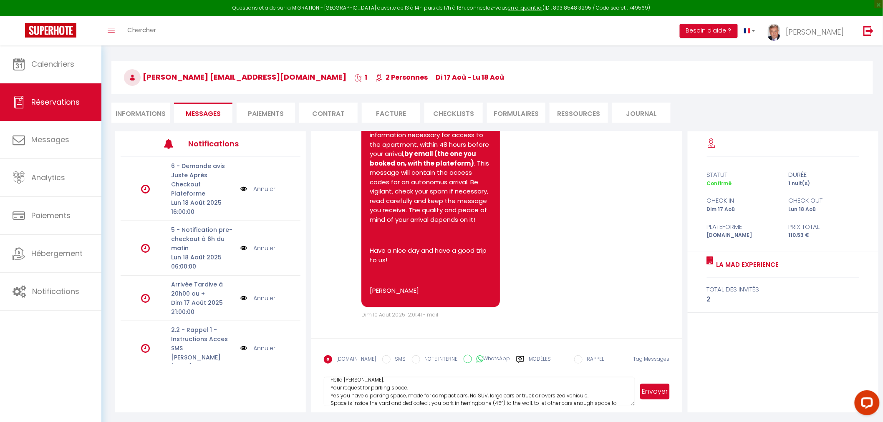
scroll to position [0, 0]
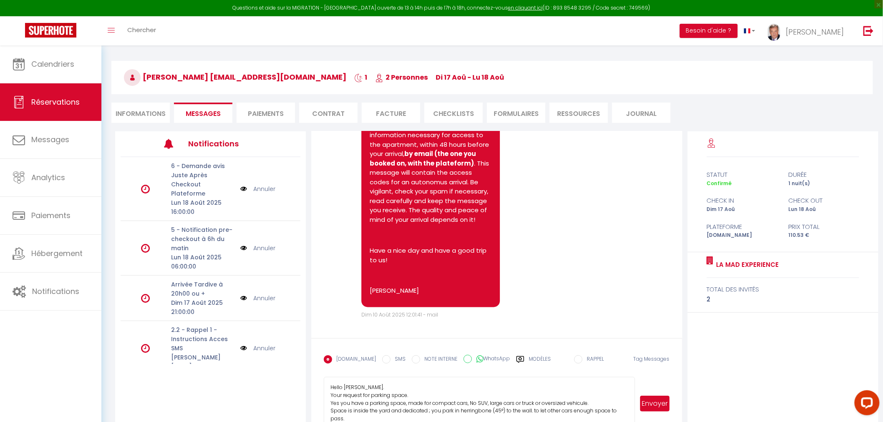
drag, startPoint x: 632, startPoint y: 403, endPoint x: 636, endPoint y: 427, distance: 24.9
click at [636, 364] on html "Questions et aide sur la MIGRATION - Salle Zoom ouverte de 13 à 14h puis de 17h…" at bounding box center [441, 153] width 883 height 422
click at [408, 397] on textarea "Hello Cristina. Your request for parking space. Yes you have a parking space, m…" at bounding box center [479, 403] width 311 height 53
drag, startPoint x: 339, startPoint y: 405, endPoint x: 345, endPoint y: 422, distance: 17.4
click at [340, 407] on textarea "Hello Cristina. Your request for parking space : Yes you have a parking space, …" at bounding box center [479, 403] width 311 height 53
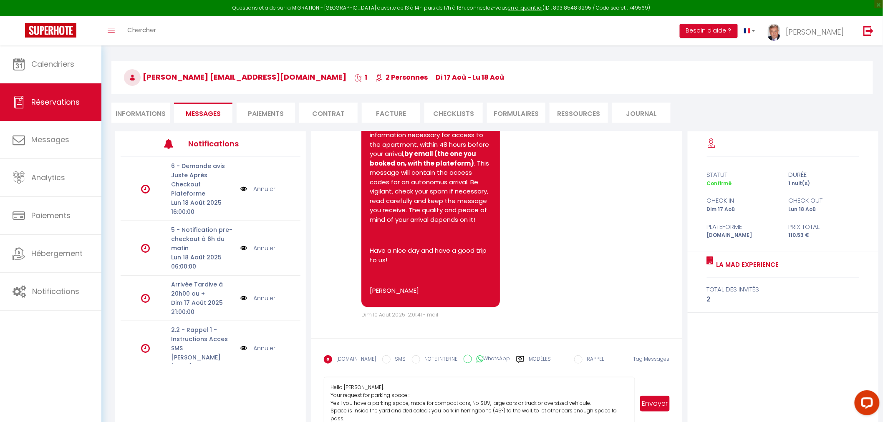
click at [473, 396] on textarea "Hello Cristina. Your request for parking space : Yes ! you have a parking space…" at bounding box center [479, 403] width 311 height 53
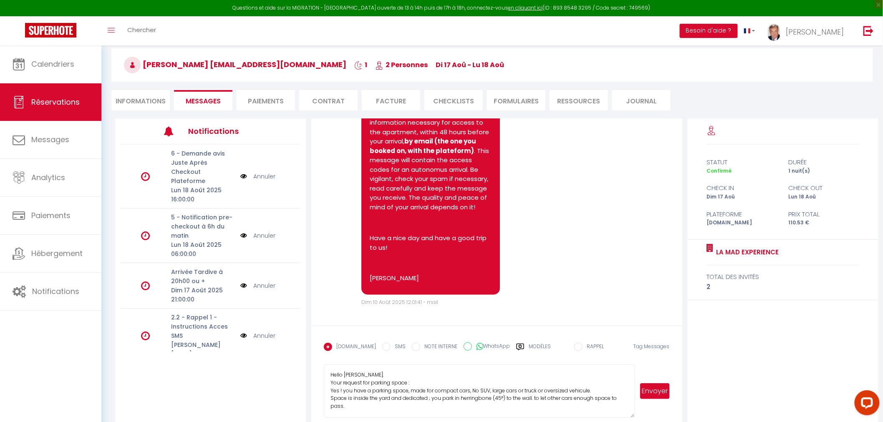
scroll to position [83, 0]
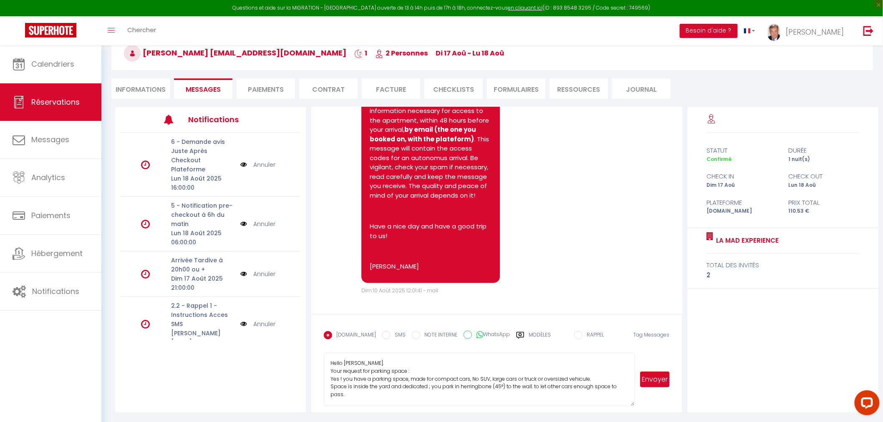
click at [531, 386] on textarea "Hello Cristina. Your request for parking space : Yes ! you have a parking space…" at bounding box center [479, 379] width 311 height 53
drag, startPoint x: 505, startPoint y: 383, endPoint x: 514, endPoint y: 411, distance: 29.4
click at [505, 384] on textarea "Hello Cristina. Your request for parking space : Yes ! you have a parking space…" at bounding box center [479, 379] width 311 height 53
click at [356, 398] on textarea "Hello Cristina. Your request for parking space : Yes ! you have a parking space…" at bounding box center [479, 379] width 311 height 53
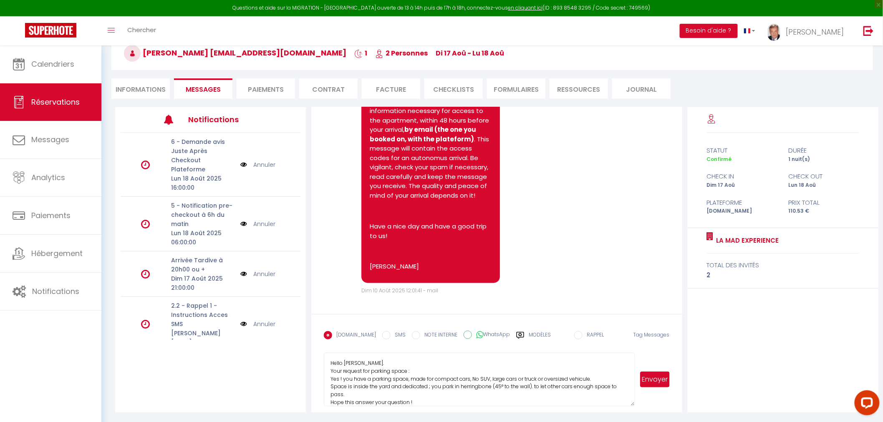
click at [389, 391] on textarea "Hello Cristina. Your request for parking space : Yes ! you have a parking space…" at bounding box center [479, 379] width 311 height 53
drag, startPoint x: 401, startPoint y: 388, endPoint x: 416, endPoint y: 397, distance: 17.8
click at [401, 389] on textarea "Hello Cristina. Your request for parking space : Yes ! you have a parking space…" at bounding box center [479, 379] width 311 height 53
click at [409, 402] on textarea "Hello Cristina. Your request for parking space : Yes ! you have a parking space…" at bounding box center [479, 379] width 311 height 53
click at [598, 387] on textarea "Hello Cristina. Your request for parking space : Yes ! you have a parking space…" at bounding box center [479, 379] width 311 height 53
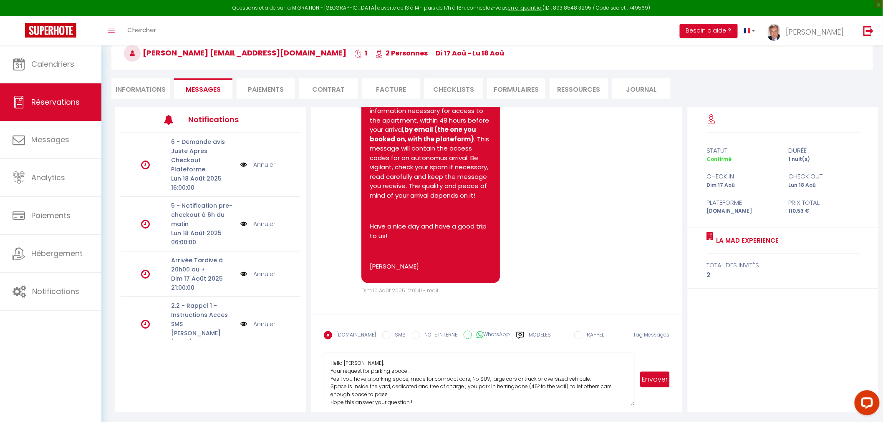
click at [612, 386] on textarea "Hello Cristina. Your request for parking space : Yes ! you have a parking space…" at bounding box center [479, 379] width 311 height 53
click at [421, 394] on textarea "Hello Cristina. Your request for parking space : Yes ! you have a parking space…" at bounding box center [479, 379] width 311 height 53
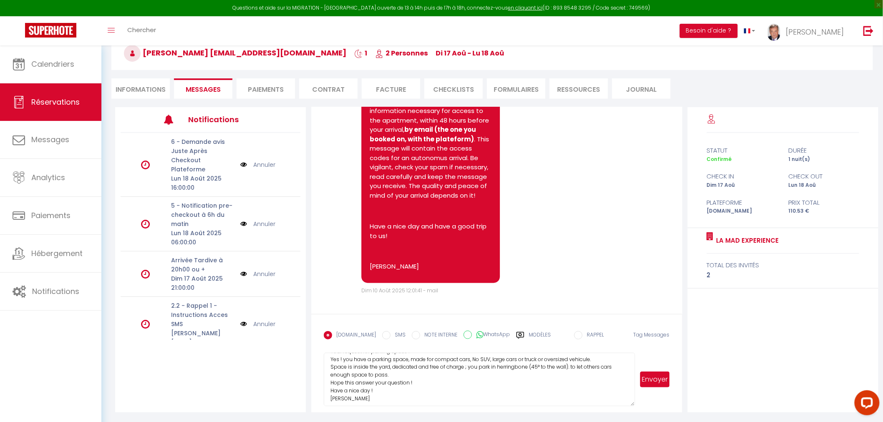
scroll to position [23, 0]
drag, startPoint x: 330, startPoint y: 363, endPoint x: 434, endPoint y: 406, distance: 112.7
click at [434, 406] on textarea "Hello Cristina. Your request for parking space : Yes ! you have a parking space…" at bounding box center [479, 379] width 311 height 53
type textarea "Hello Cristina. Your request for parking space : Yes ! you have a parking space…"
click at [653, 380] on button "Envoyer" at bounding box center [654, 380] width 29 height 16
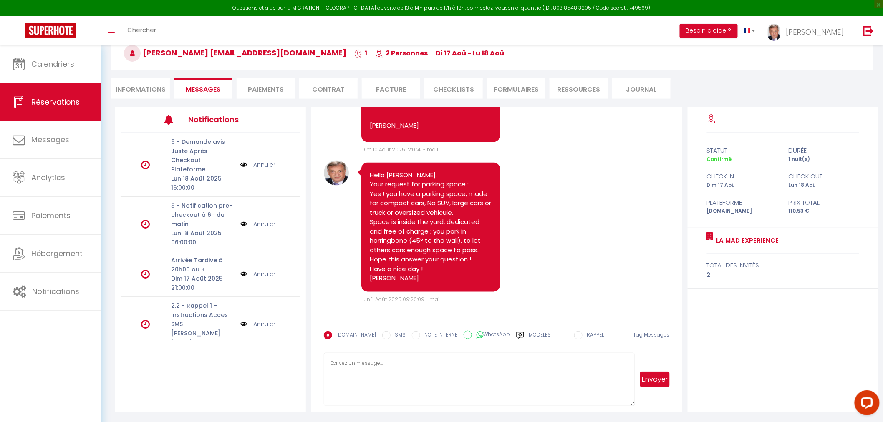
scroll to position [697, 0]
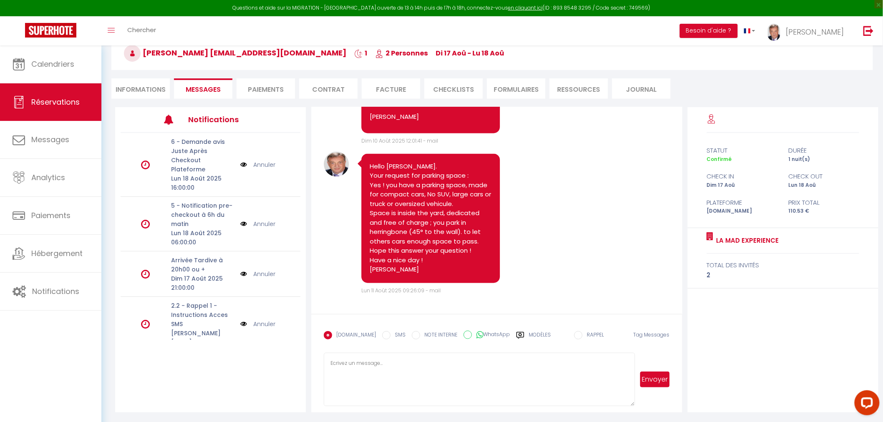
click at [530, 333] on label "Modèles" at bounding box center [540, 338] width 22 height 15
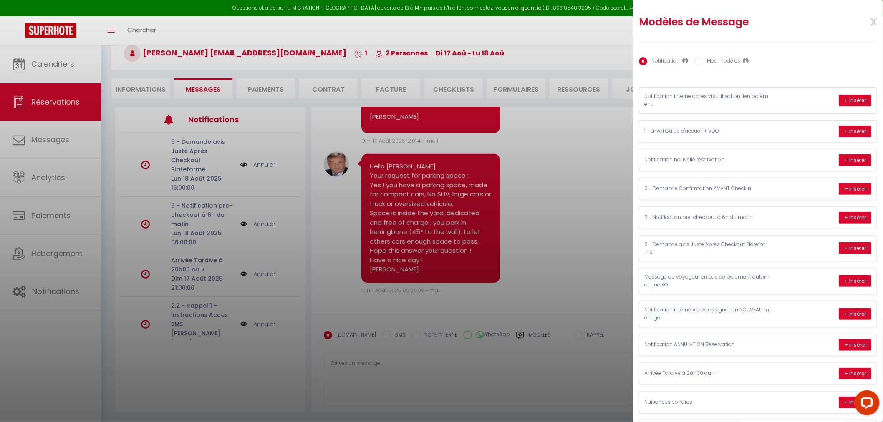
click at [729, 58] on label "Mes modèles" at bounding box center [722, 61] width 38 height 9
click at [703, 58] on input "Mes modèles" at bounding box center [699, 61] width 8 height 8
radio input "true"
radio input "false"
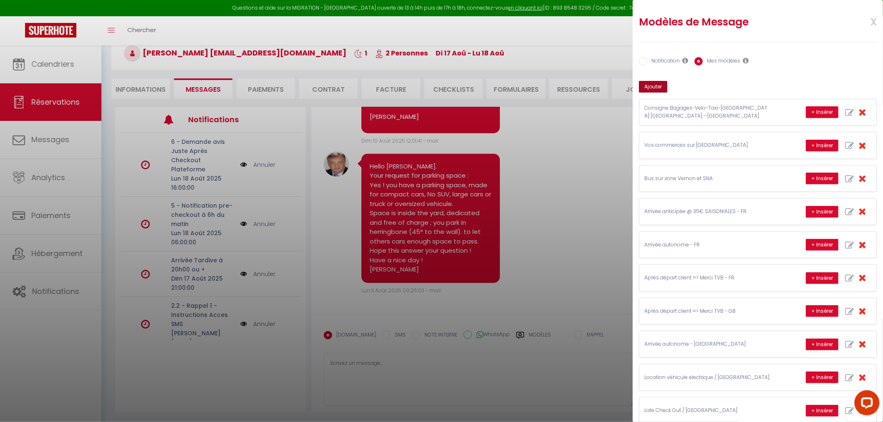
click at [656, 86] on button "Ajouter" at bounding box center [653, 87] width 28 height 12
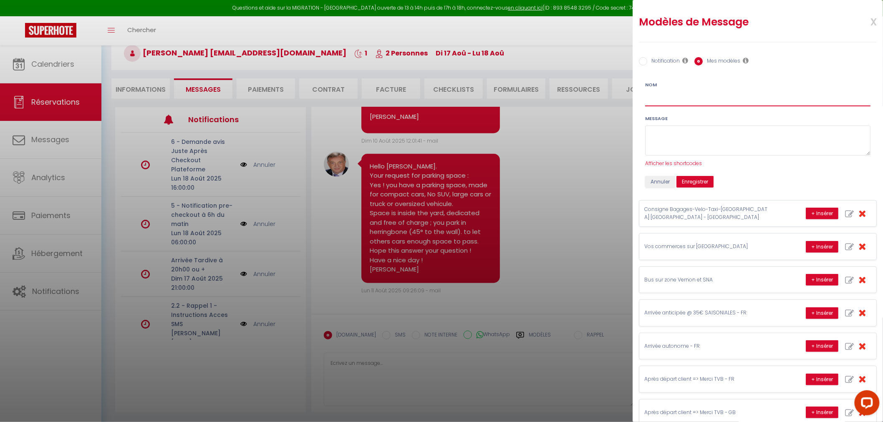
click at [658, 99] on input "Nom" at bounding box center [757, 98] width 225 height 15
type input "MAD - Parking GB"
click at [668, 131] on textarea at bounding box center [757, 141] width 225 height 30
paste textarea "Hello Cristina. Your request for parking space : Yes ! you have a parking space…"
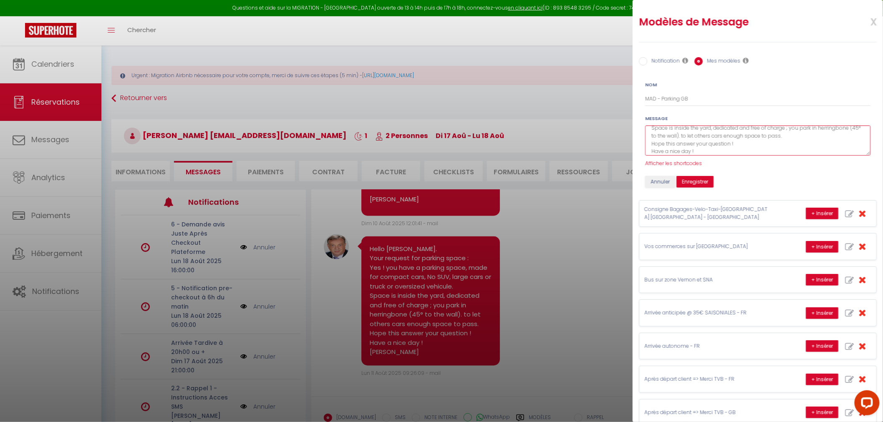
scroll to position [47, 0]
drag, startPoint x: 648, startPoint y: 133, endPoint x: 698, endPoint y: 152, distance: 53.5
click at [698, 152] on textarea "Hello Cristina. Your request for parking space : Yes ! you have a parking space…" at bounding box center [757, 141] width 225 height 30
type textarea "Hello Cristina. Your request for parking space : Yes ! you have a parking space…"
click at [695, 180] on button "Enregistrer" at bounding box center [695, 182] width 37 height 12
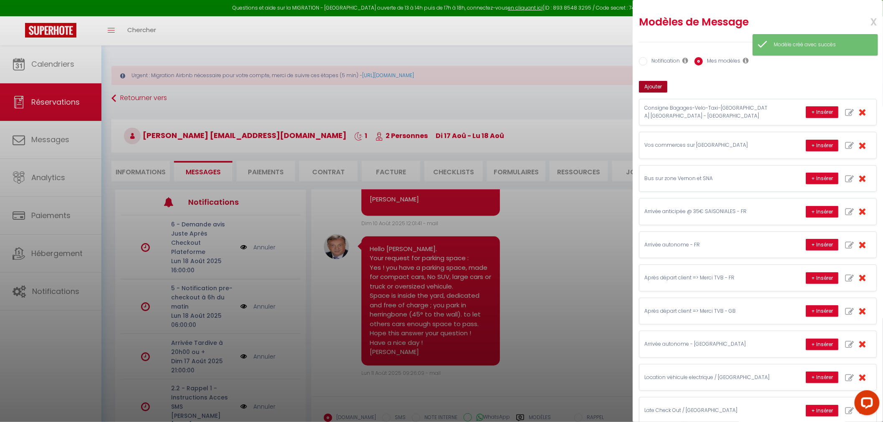
click at [659, 86] on button "Ajouter" at bounding box center [653, 87] width 28 height 12
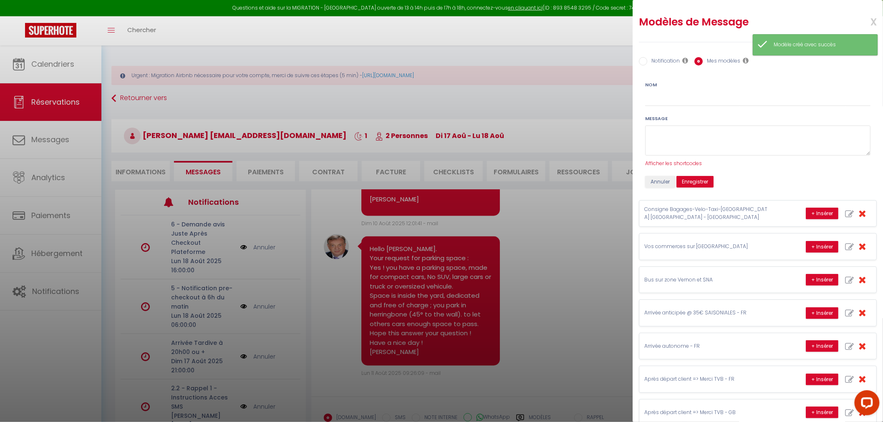
scroll to position [0, 0]
click at [662, 94] on input "Nom" at bounding box center [757, 98] width 225 height 15
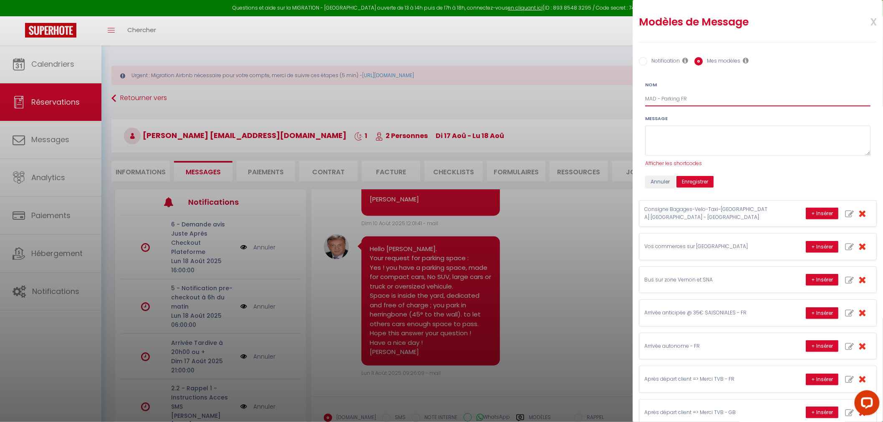
type input "MAD - Parking FR"
click at [667, 129] on textarea at bounding box center [757, 141] width 225 height 30
paste textarea "Bonjour Cristina. Votre demande de place de parking : Oui ! Vous disposez d'une…"
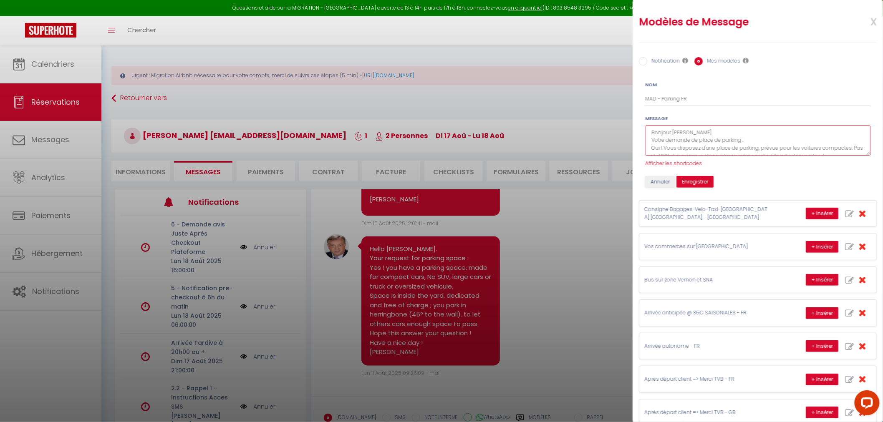
drag, startPoint x: 694, startPoint y: 130, endPoint x: 672, endPoint y: 129, distance: 22.2
click at [672, 129] on textarea "Bonjour Cristina. Votre demande de place de parking : Oui ! Vous disposez d'une…" at bounding box center [757, 141] width 225 height 30
type textarea "Bonjour Cristina. Votre demande de place de parking : Oui ! Vous disposez d'une…"
click at [671, 162] on span "Afficher les shortcodes" at bounding box center [673, 163] width 57 height 7
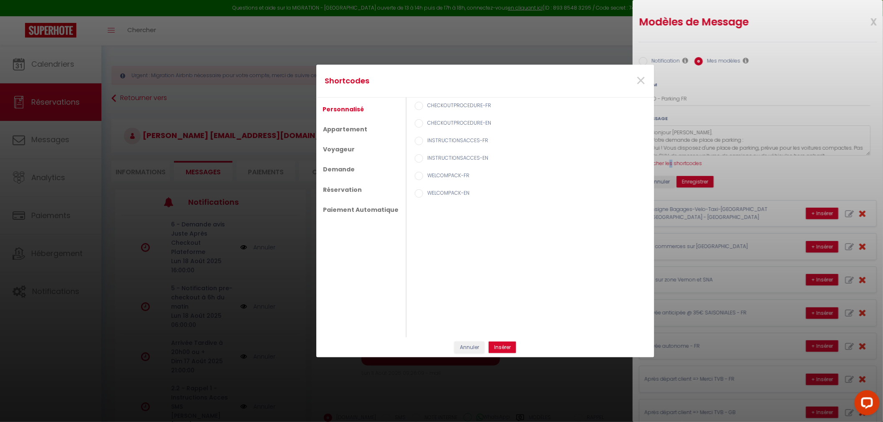
scroll to position [688, 0]
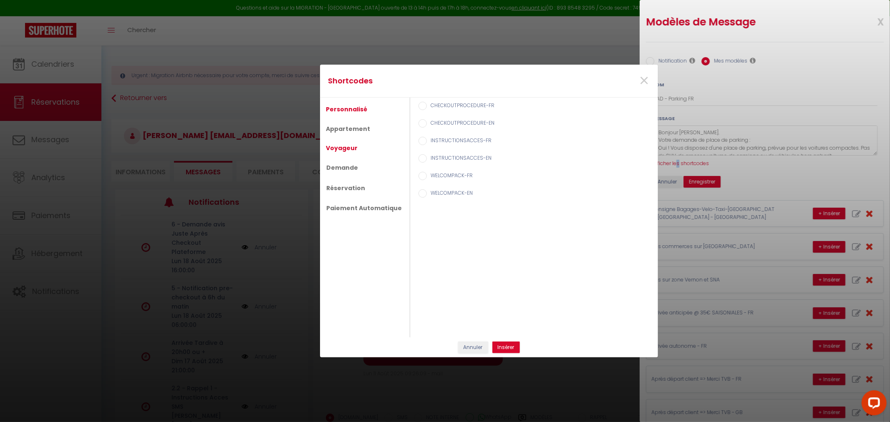
click at [351, 149] on link "Voyageur" at bounding box center [342, 148] width 40 height 15
drag, startPoint x: 418, startPoint y: 122, endPoint x: 437, endPoint y: 134, distance: 22.5
click at [419, 123] on input "Prénom du voyageur" at bounding box center [423, 123] width 8 height 8
radio input "true"
click at [508, 349] on button "Insérer" at bounding box center [507, 348] width 28 height 12
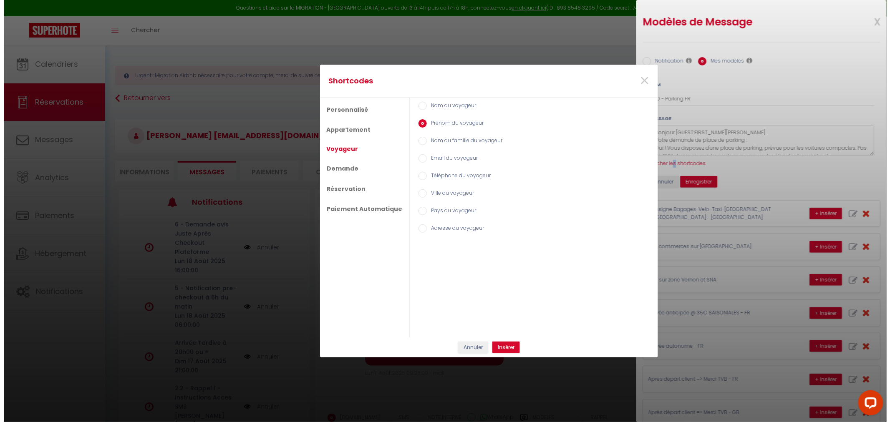
scroll to position [697, 0]
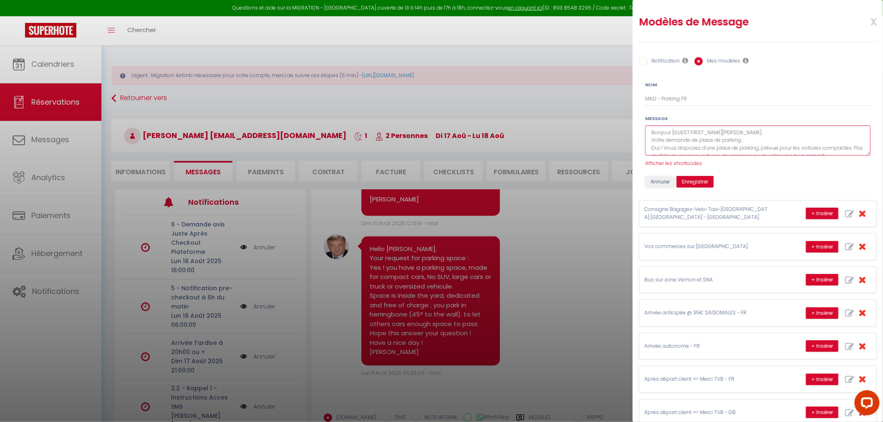
click at [748, 131] on textarea "Bonjour [GUEST:FIRST_NAME]Cristina. Votre demande de place de parking : Oui ! V…" at bounding box center [757, 141] width 225 height 30
click at [674, 161] on span "Afficher les shortcodes" at bounding box center [673, 163] width 57 height 7
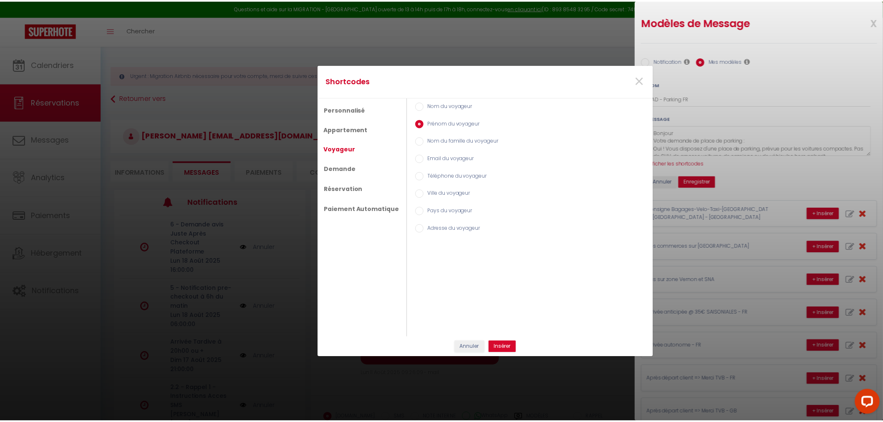
scroll to position [688, 0]
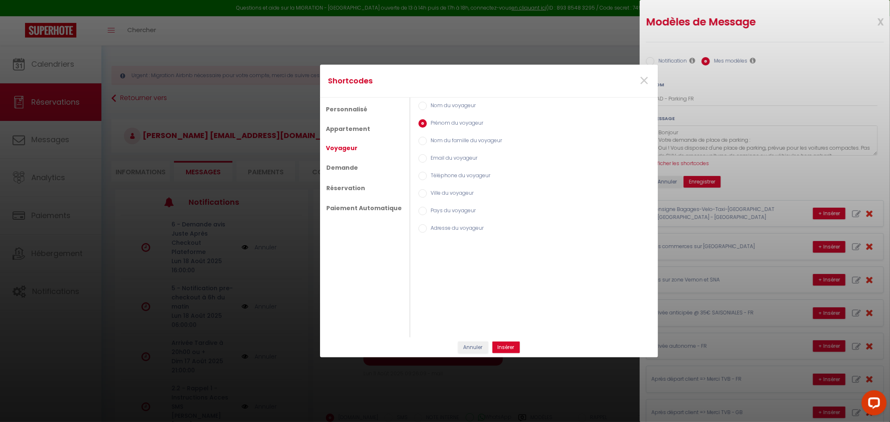
click at [414, 124] on div "Prénom du voyageur" at bounding box center [534, 124] width 240 height 18
click at [419, 123] on input "Prénom du voyageur" at bounding box center [423, 123] width 8 height 8
click at [502, 344] on button "Insérer" at bounding box center [507, 348] width 28 height 12
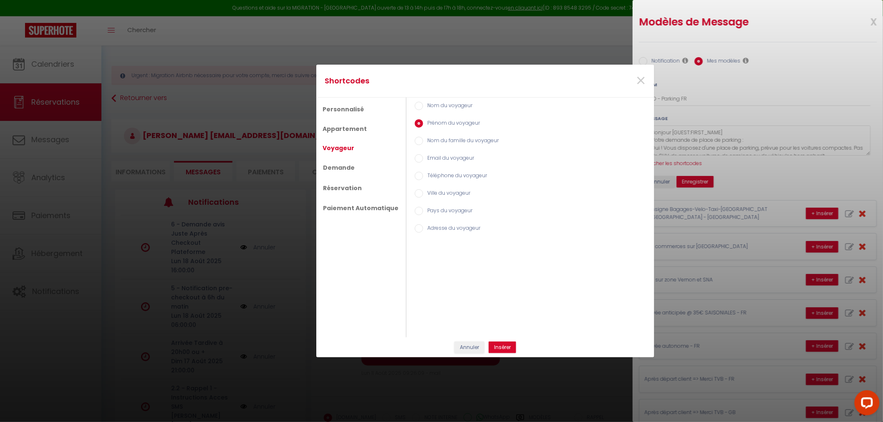
scroll to position [697, 0]
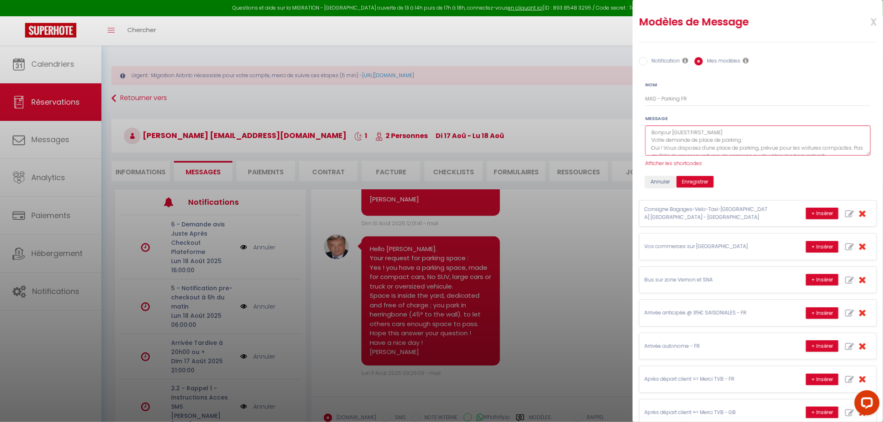
click at [737, 133] on textarea "Bonjour [GUEST:FIRST_NAME] Votre demande de place de parking : Oui ! Vous dispo…" at bounding box center [757, 141] width 225 height 30
type textarea "Bonjour [GUEST:FIRST_NAME] ! Votre demande de place de parking : Oui ! Vous dis…"
click at [693, 182] on button "Enregistrer" at bounding box center [695, 182] width 37 height 12
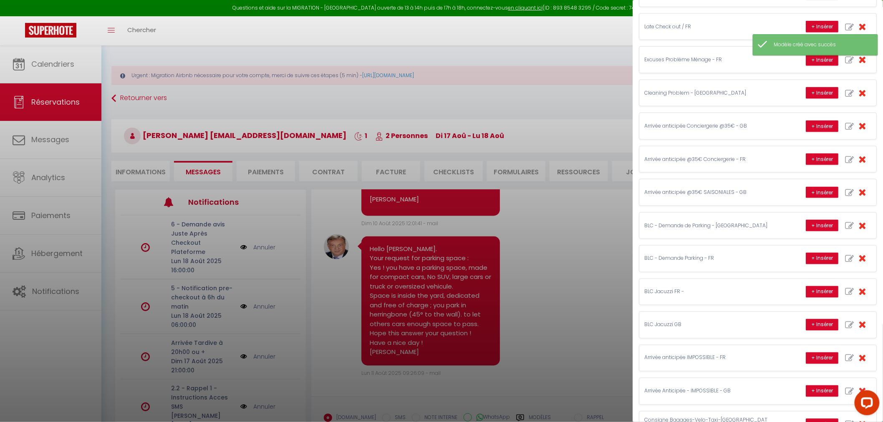
scroll to position [816, 0]
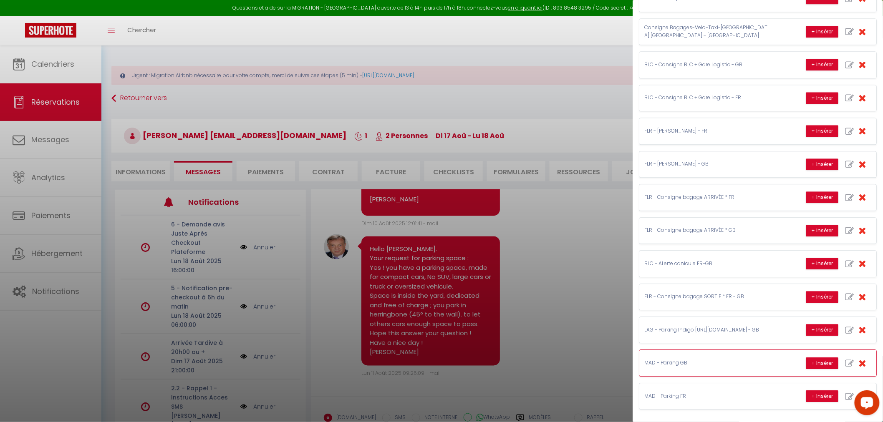
click at [690, 364] on p "MAD - Parking GB" at bounding box center [706, 363] width 125 height 8
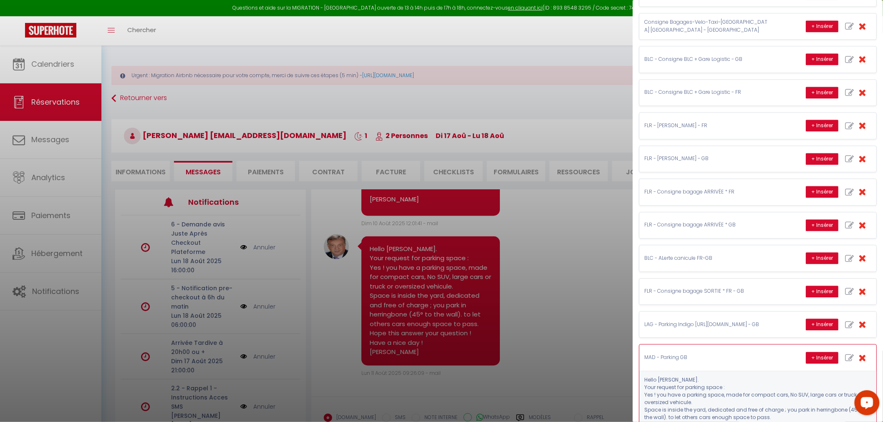
click at [680, 385] on pre "Hello Cristina. Your request for parking space : Yes ! you have a parking space…" at bounding box center [757, 411] width 227 height 68
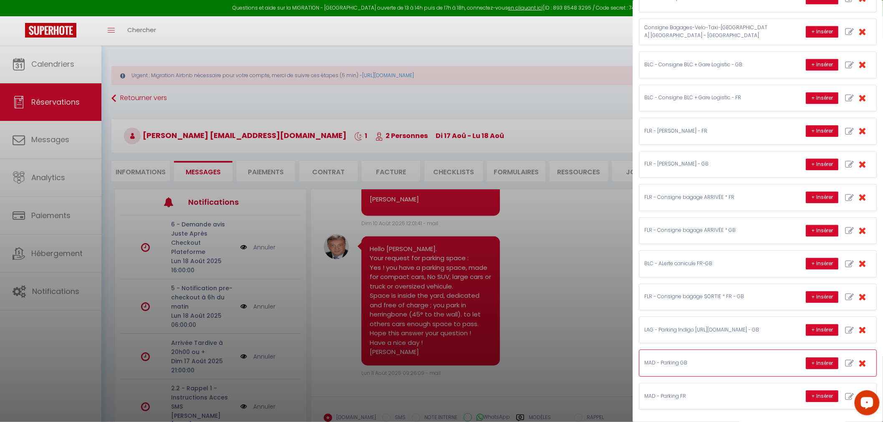
click at [687, 366] on div "MAD - Parking GB + Insérer" at bounding box center [757, 363] width 237 height 26
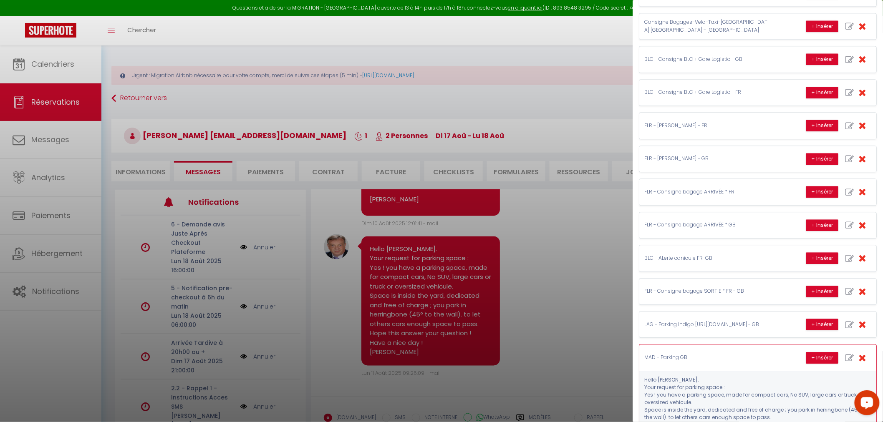
click at [794, 363] on icon "button" at bounding box center [849, 358] width 9 height 9
type input "MAD - Parking GB"
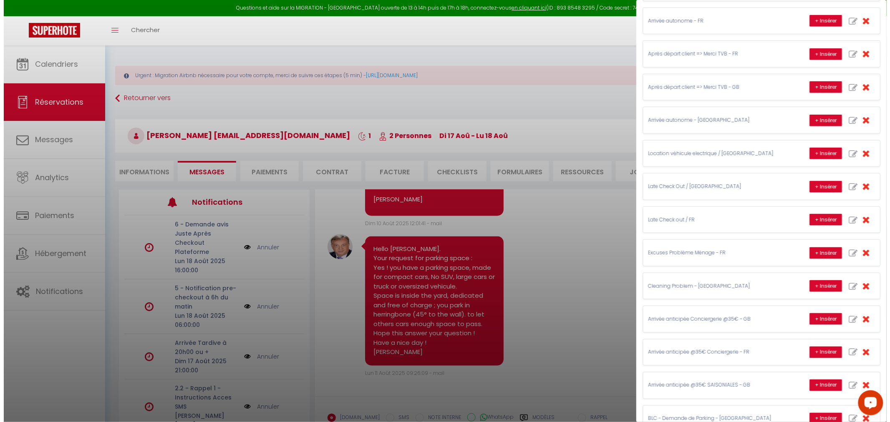
scroll to position [0, 0]
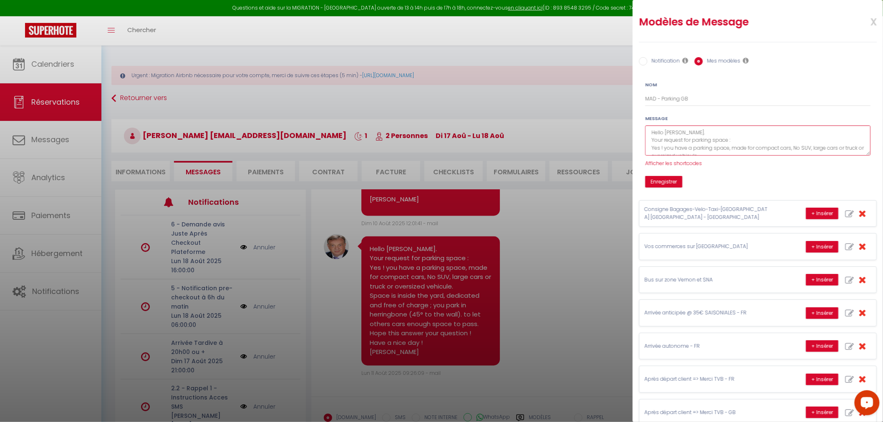
click at [687, 131] on textarea "Hello Cristina. Your request for parking space : Yes ! you have a parking space…" at bounding box center [757, 141] width 225 height 30
click at [686, 163] on span "Afficher les shortcodes" at bounding box center [673, 163] width 57 height 7
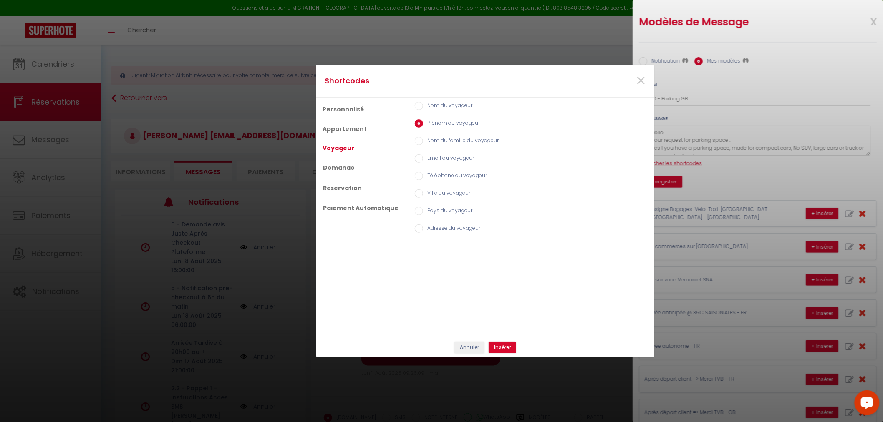
scroll to position [688, 0]
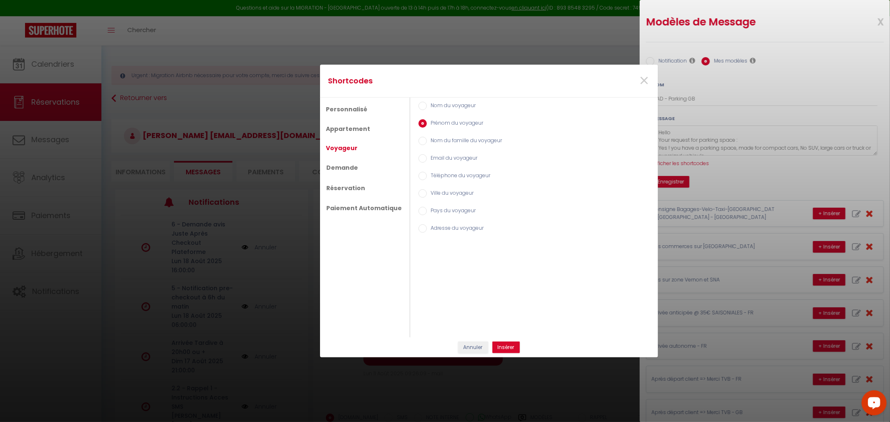
click at [419, 124] on input "Prénom du voyageur" at bounding box center [423, 123] width 8 height 8
drag, startPoint x: 510, startPoint y: 345, endPoint x: 552, endPoint y: 331, distance: 44.2
click at [510, 345] on button "Insérer" at bounding box center [507, 348] width 28 height 12
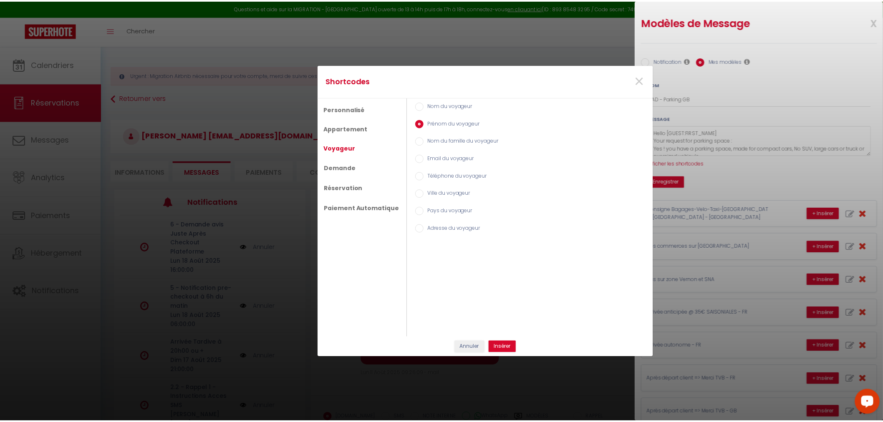
scroll to position [697, 0]
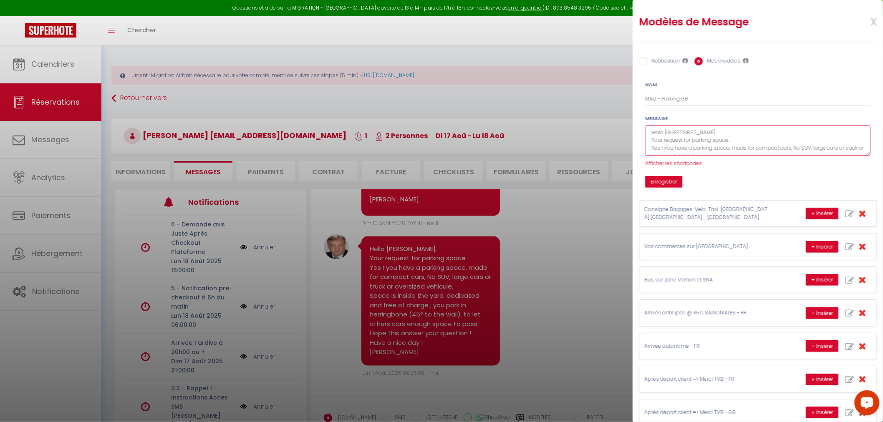
click at [733, 136] on textarea "Hello [GUEST:FIRST_NAME] Your request for parking space : Yes ! you have a park…" at bounding box center [757, 141] width 225 height 30
click at [722, 131] on textarea "Hello [GUEST:FIRST_NAME] Your request for parking space : Yes ! you have a park…" at bounding box center [757, 141] width 225 height 30
type textarea "Hello [GUEST:FIRST_NAME] ! Your request for parking space : Yes ! you have a pa…"
click at [668, 180] on button "Enregistrer" at bounding box center [663, 182] width 37 height 12
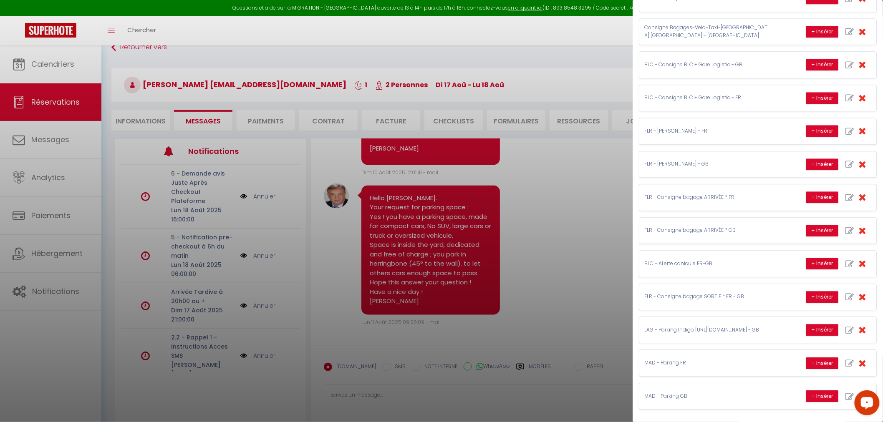
scroll to position [0, 0]
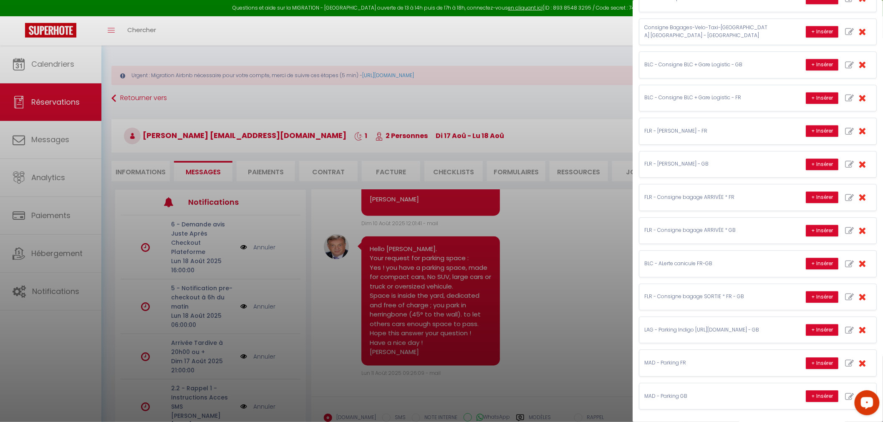
click at [574, 291] on div at bounding box center [441, 211] width 883 height 422
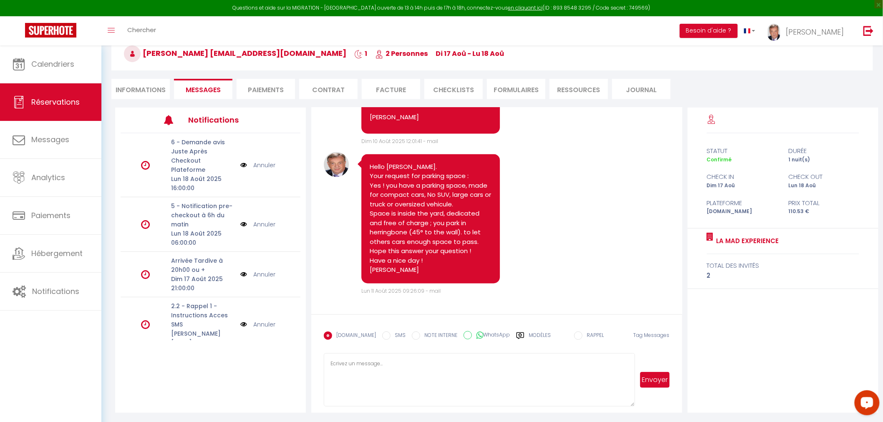
scroll to position [83, 0]
click at [517, 8] on link "en cliquant ici" at bounding box center [525, 7] width 35 height 7
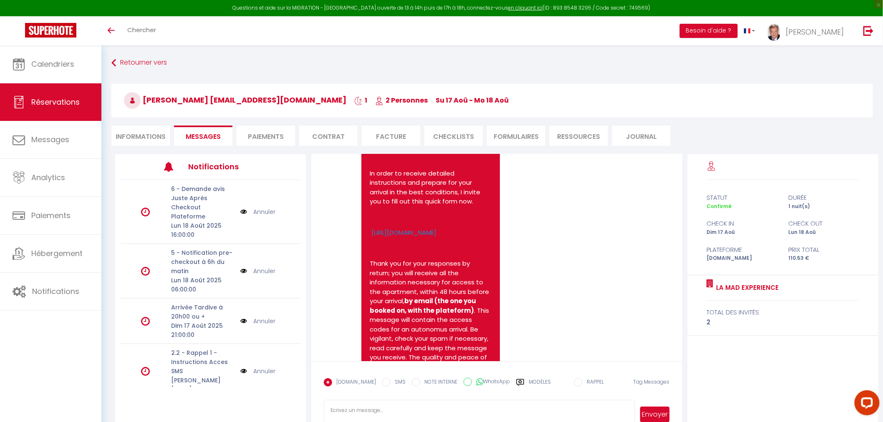
scroll to position [373, 0]
click at [738, 31] on button "Besoin d'aide ?" at bounding box center [709, 31] width 58 height 14
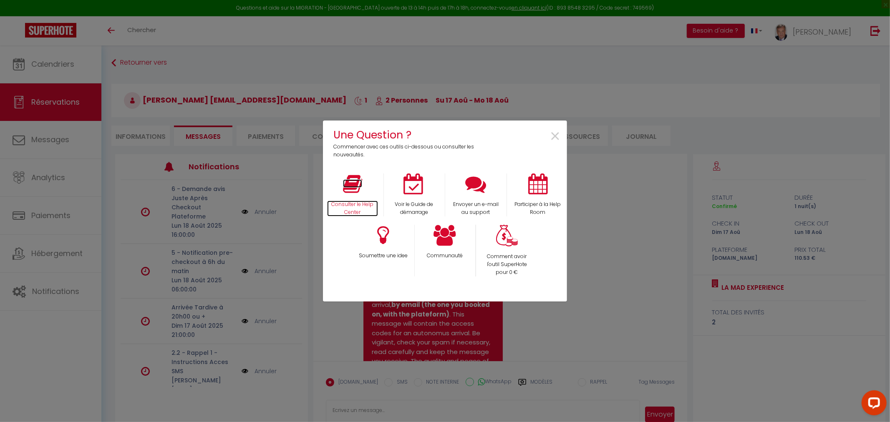
click at [356, 193] on icon at bounding box center [352, 184] width 19 height 21
click at [558, 139] on span "×" at bounding box center [555, 137] width 11 height 26
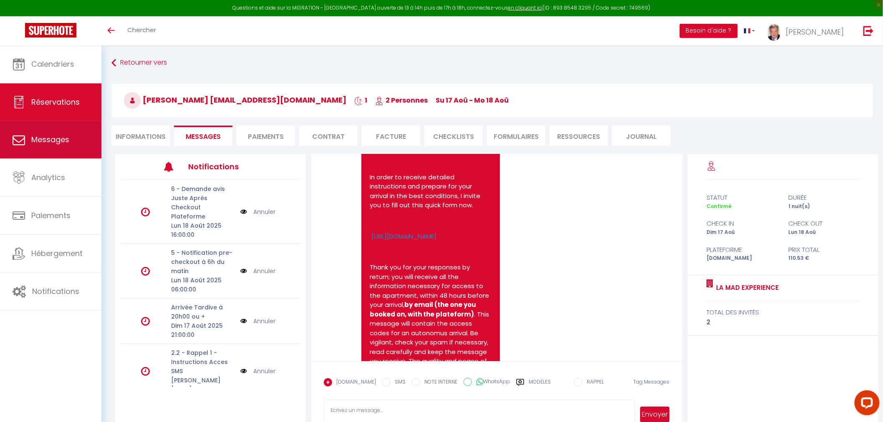
click at [53, 140] on span "Messages" at bounding box center [50, 139] width 38 height 10
select select "message"
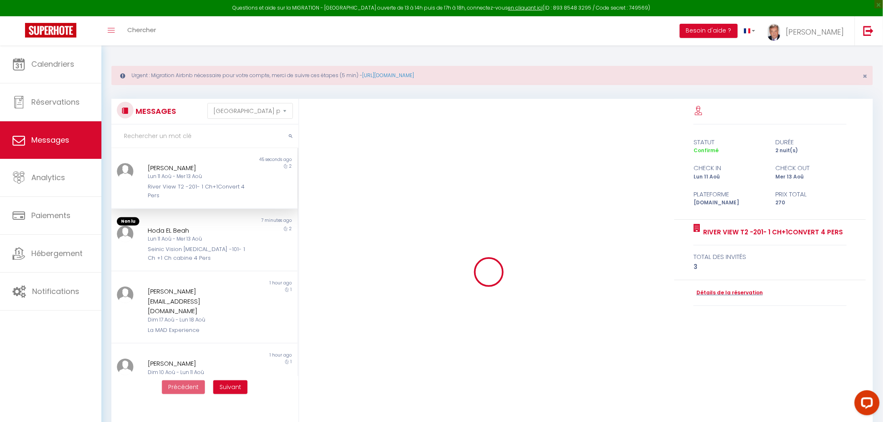
scroll to position [2730, 0]
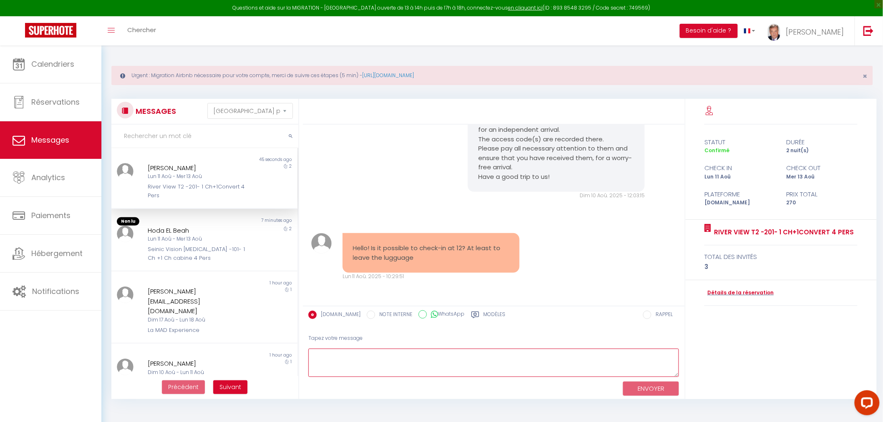
click at [326, 355] on textarea at bounding box center [493, 363] width 371 height 29
click at [180, 174] on div "Lun 11 Aoû - Mer 13 Aoû" at bounding box center [197, 177] width 98 height 8
click at [192, 177] on div "Lun 11 Aoû - Mer 13 Aoû" at bounding box center [197, 177] width 98 height 8
click at [192, 180] on div "Lun 11 Aoû - Mer 13 Aoû" at bounding box center [197, 177] width 98 height 8
click at [193, 238] on div "Lun 11 Aoû - Mer 13 Aoû" at bounding box center [197, 239] width 98 height 8
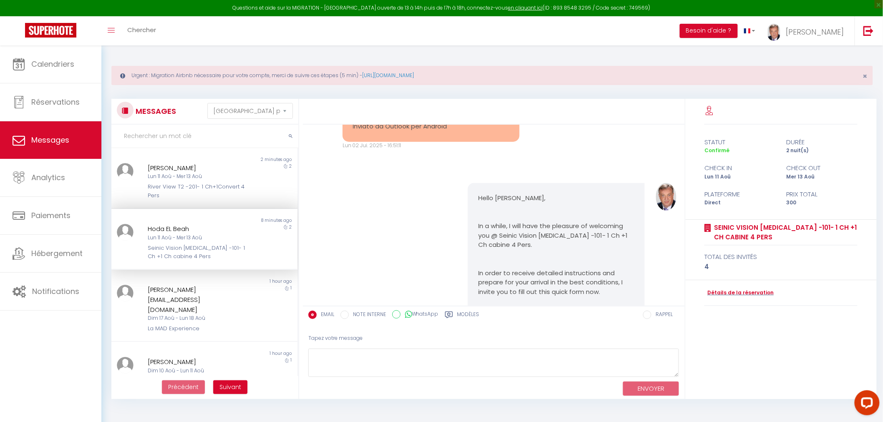
scroll to position [4961, 0]
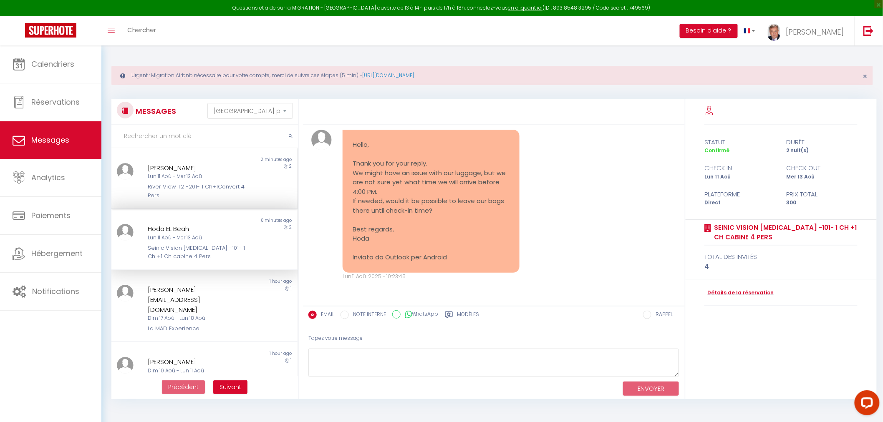
click at [218, 180] on div "Lun 11 Aoû - Mer 13 Aoû" at bounding box center [197, 177] width 98 height 8
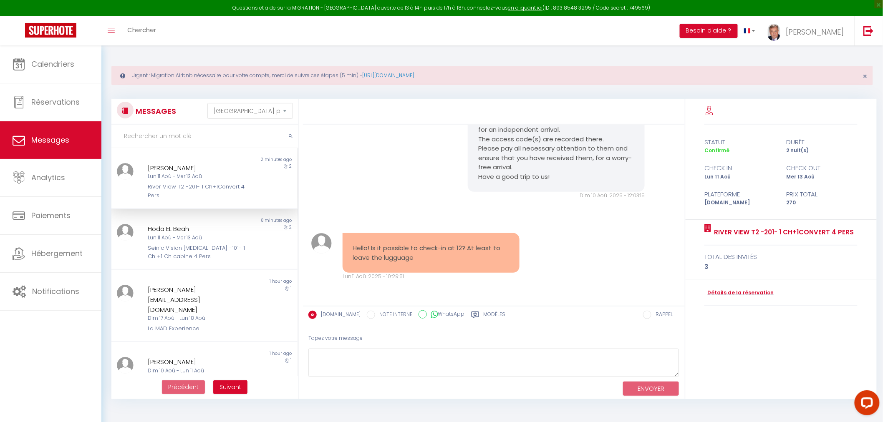
scroll to position [2730, 0]
click at [202, 246] on div "Seinic Vision [MEDICAL_DATA] -101- 1 Ch +1 Ch cabine 4 Pers" at bounding box center [197, 252] width 98 height 17
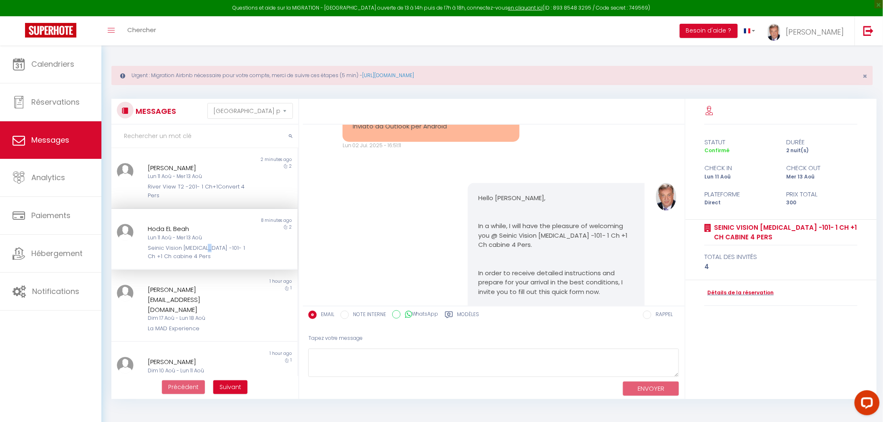
scroll to position [4961, 0]
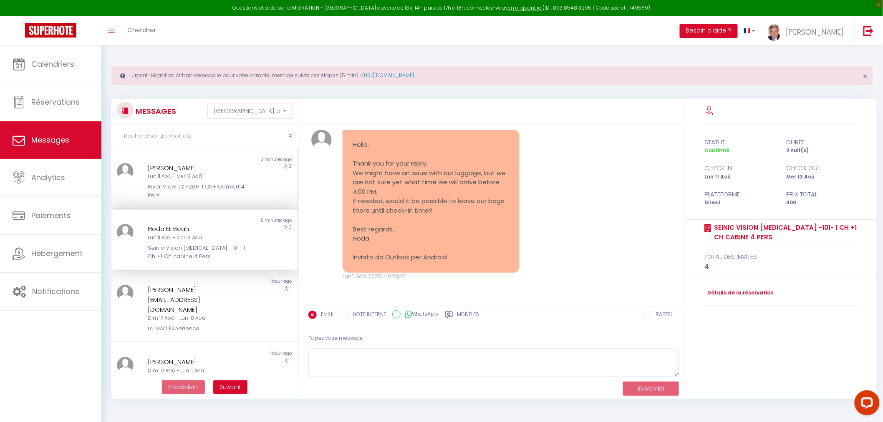
click at [181, 176] on div "Lun 11 Aoû - Mer 13 Aoû" at bounding box center [197, 177] width 98 height 8
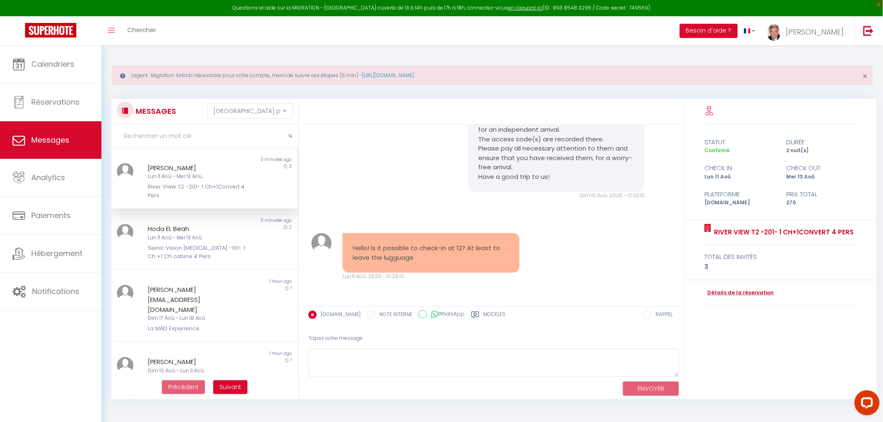
scroll to position [2730, 0]
click at [181, 176] on div "Lun 11 Aoû - Mer 13 Aoû" at bounding box center [197, 177] width 98 height 8
click at [317, 356] on textarea at bounding box center [493, 363] width 371 height 29
click at [487, 312] on label "Modèles" at bounding box center [495, 316] width 22 height 10
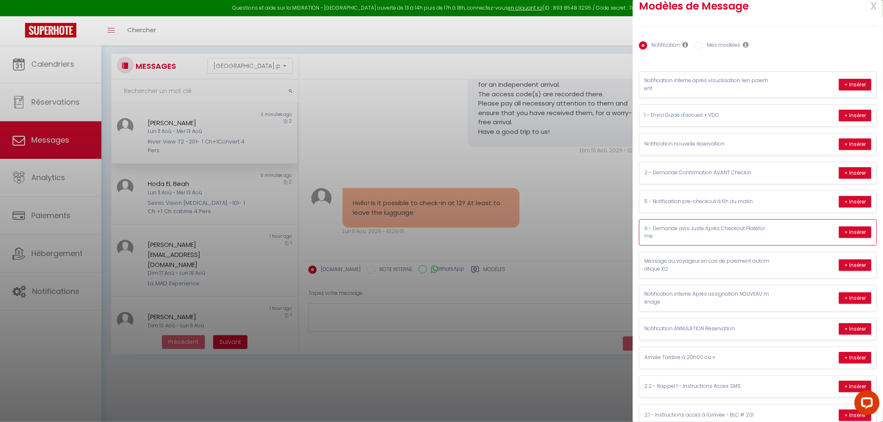
scroll to position [0, 0]
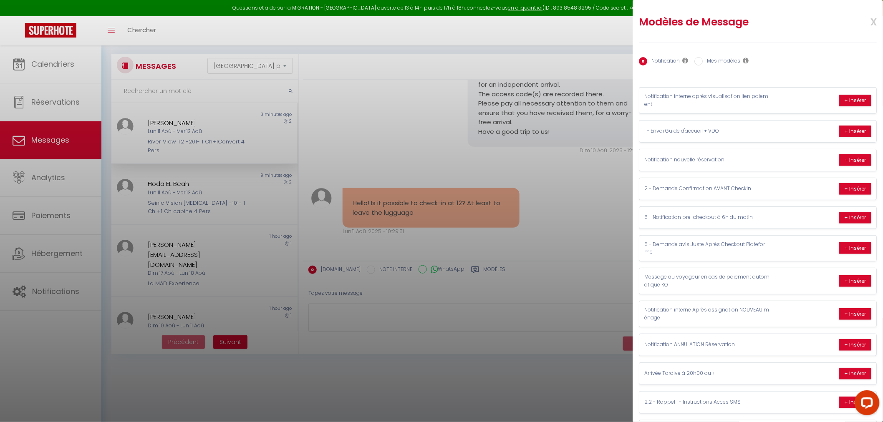
click at [723, 61] on label "Mes modèles" at bounding box center [722, 61] width 38 height 9
click at [703, 61] on input "Mes modèles" at bounding box center [699, 61] width 8 height 8
radio input "true"
radio input "false"
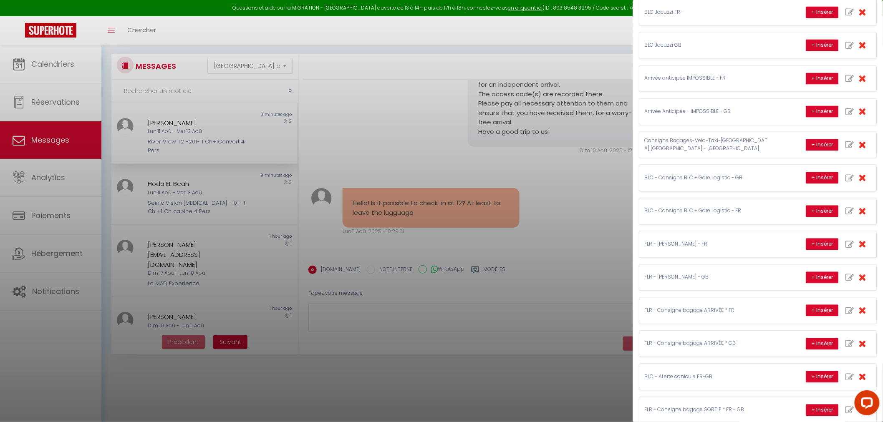
scroll to position [816, 0]
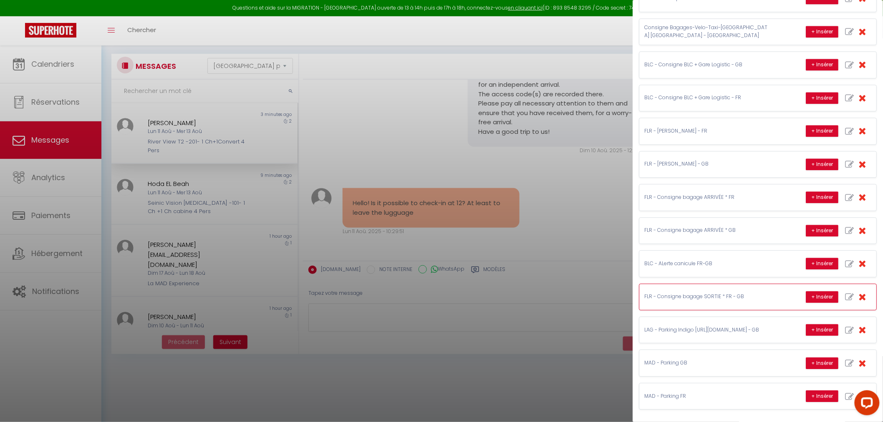
click at [845, 295] on icon "button" at bounding box center [849, 297] width 9 height 9
type input "FLR - Consigne bagage SORTIE * FR - GB"
type textarea "Bonjour [GUEST:FIRST_NAME] Comme souhaité, voici la procédure en photo pour dép…"
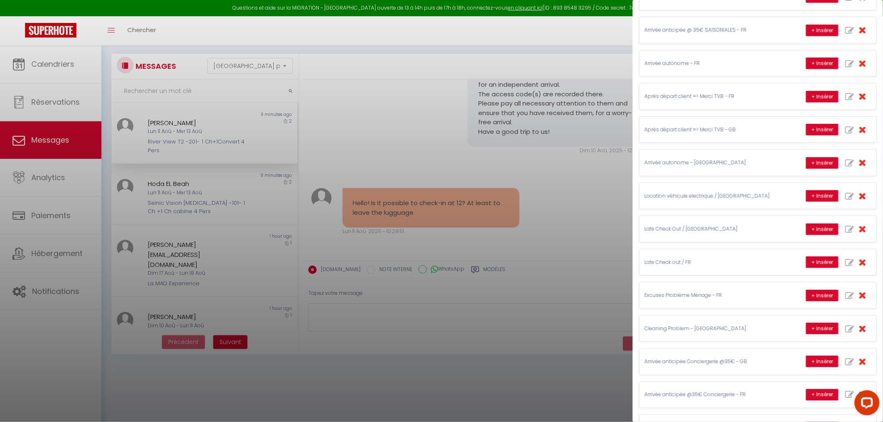
scroll to position [0, 0]
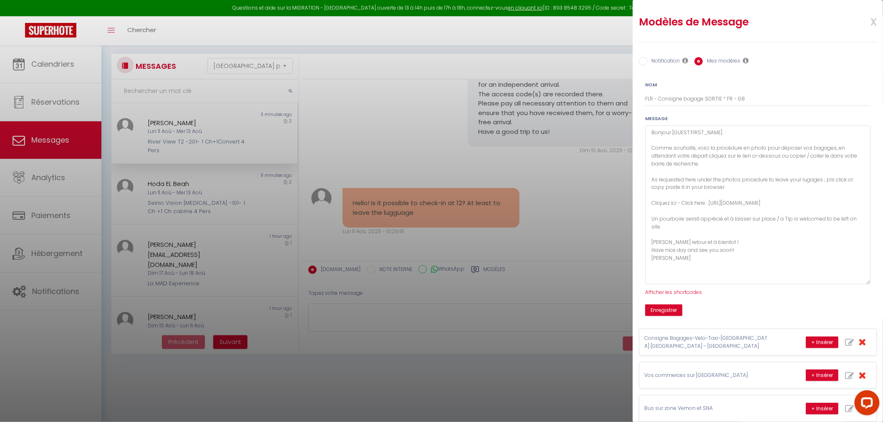
drag, startPoint x: 860, startPoint y: 151, endPoint x: 861, endPoint y: 280, distance: 129.0
click at [861, 280] on textarea "Bonjour [GUEST:FIRST_NAME] Comme souhaité, voici la procédure en photo pour dép…" at bounding box center [757, 205] width 225 height 159
drag, startPoint x: 771, startPoint y: 203, endPoint x: 710, endPoint y: 200, distance: 61.4
click at [710, 200] on textarea "Bonjour [GUEST:FIRST_NAME] Comme souhaité, voici la procédure en photo pour dép…" at bounding box center [757, 205] width 225 height 159
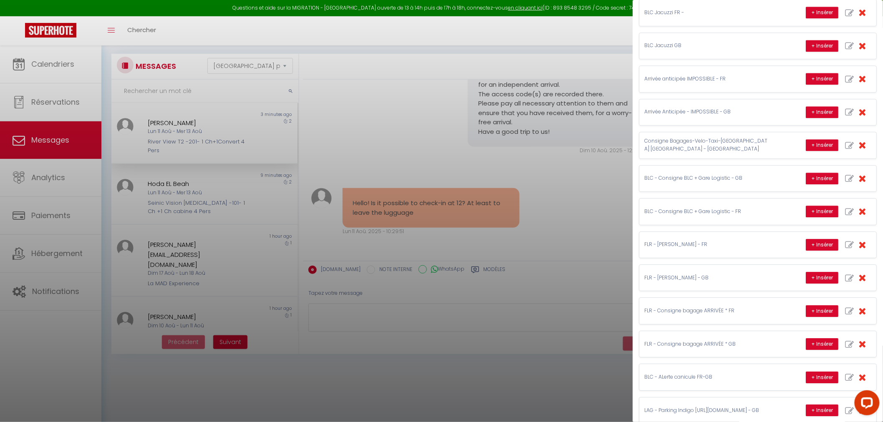
scroll to position [1012, 0]
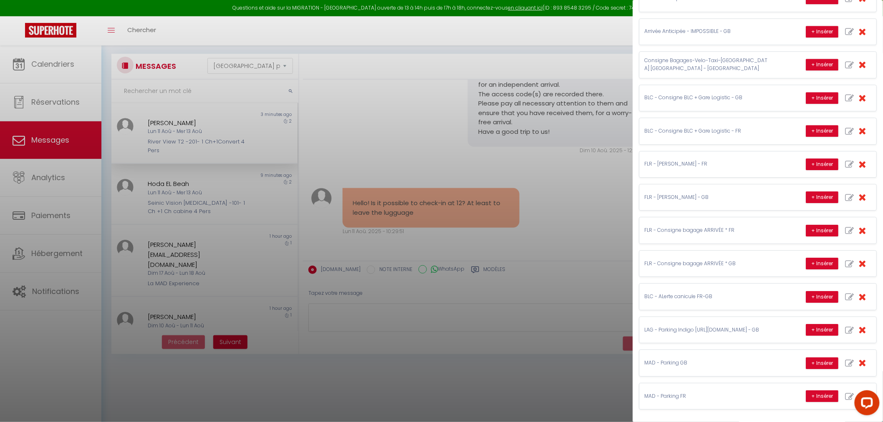
drag, startPoint x: 881, startPoint y: 109, endPoint x: 5, endPoint y: 21, distance: 879.7
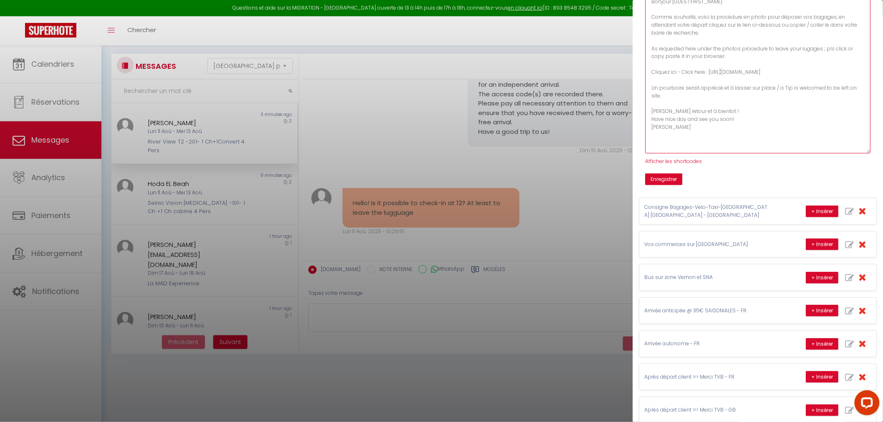
scroll to position [0, 0]
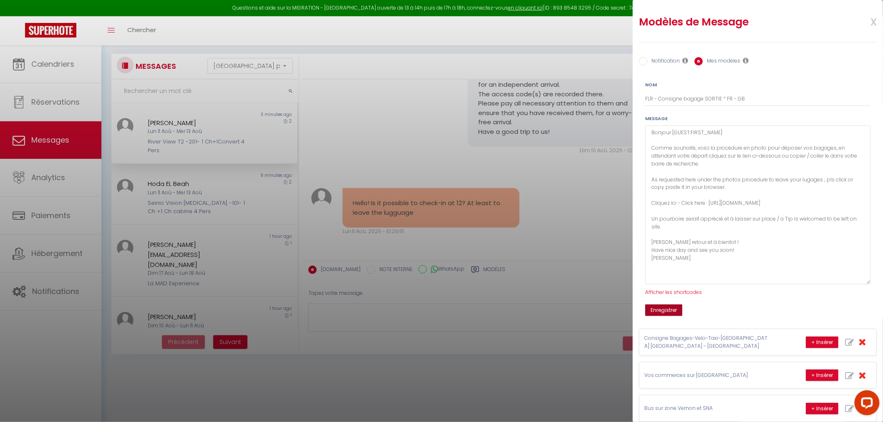
click at [658, 310] on button "Enregistrer" at bounding box center [663, 311] width 37 height 12
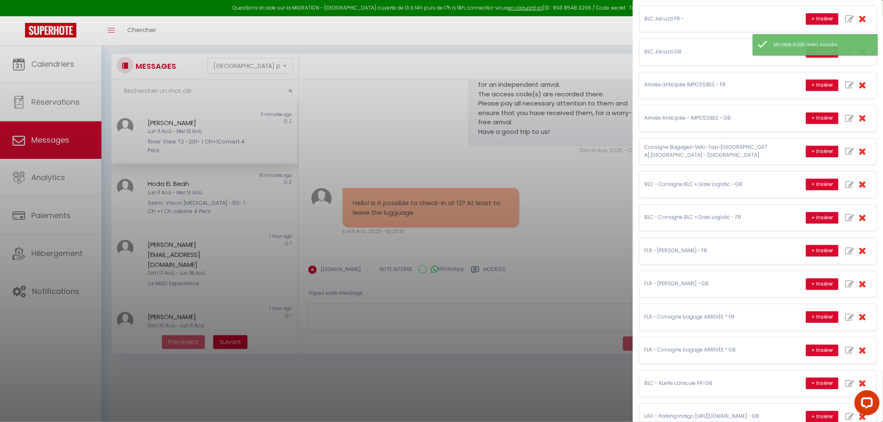
scroll to position [677, 0]
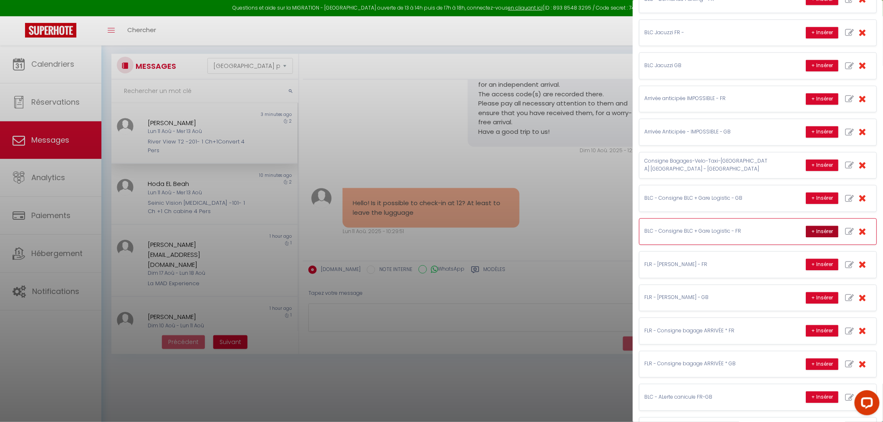
click at [812, 238] on button "+ Insérer" at bounding box center [822, 232] width 33 height 12
type textarea "Bonjour Erika! Merci d'avoir choisi River View T2 -201- 1 Ch+1Convert 4 Pers et…"
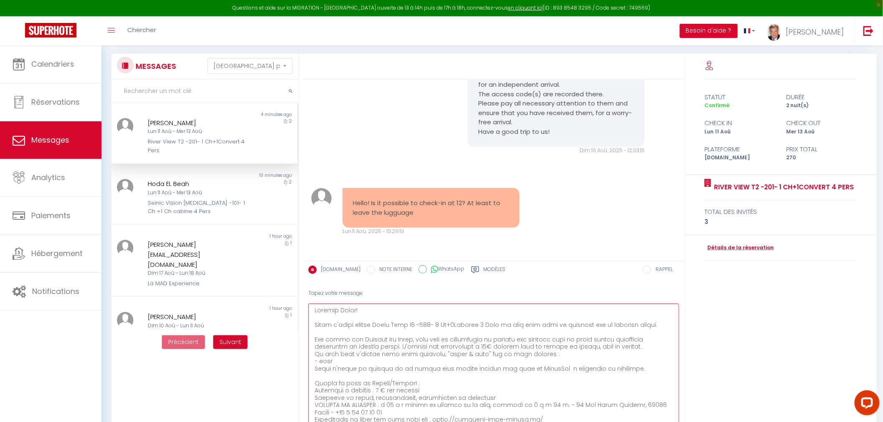
drag, startPoint x: 676, startPoint y: 329, endPoint x: 616, endPoint y: 387, distance: 83.8
click at [684, 419] on div "Tapez votre message ENVOYER" at bounding box center [494, 367] width 382 height 168
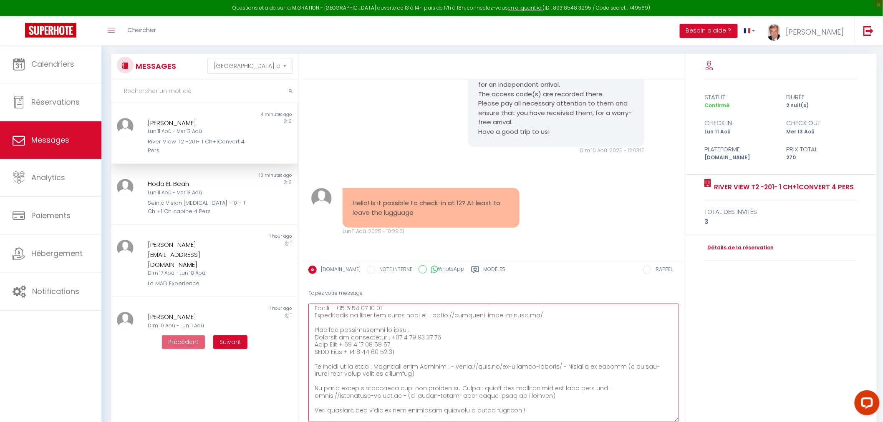
scroll to position [76, 0]
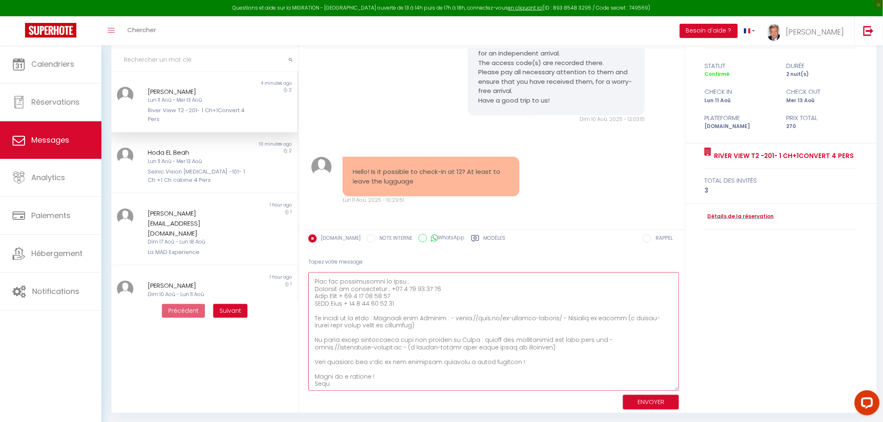
drag, startPoint x: 315, startPoint y: 310, endPoint x: 575, endPoint y: 391, distance: 272.2
click at [575, 391] on div "Tapez votre message ENVOYER" at bounding box center [494, 332] width 382 height 161
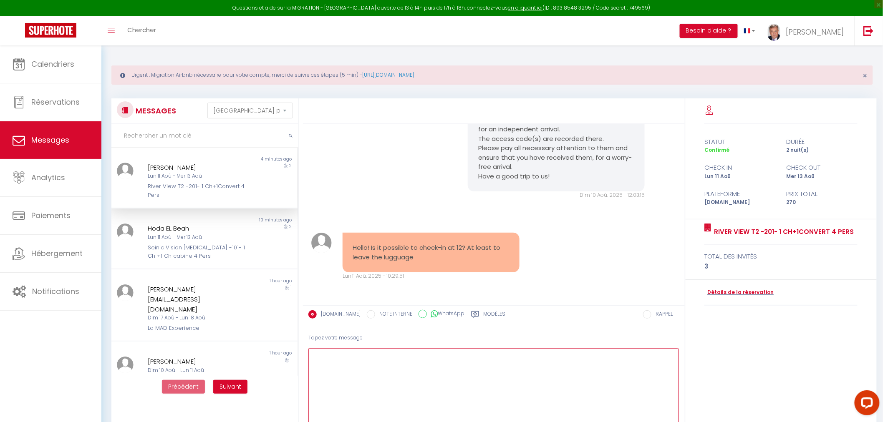
scroll to position [0, 0]
click at [209, 241] on div "Hoda EL Beah Lun 11 Aoû - Mer 13 Aoû Seinic Vision T3 -101- 1 Ch +1 Ch cabine 4…" at bounding box center [196, 242] width 109 height 37
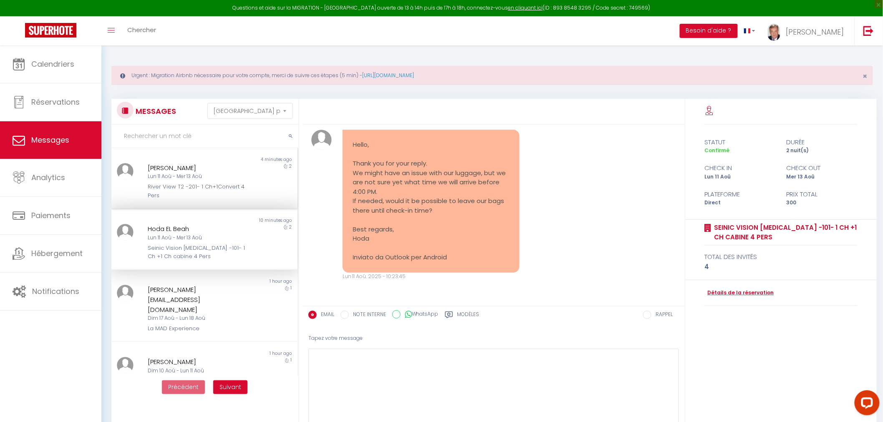
click at [206, 189] on div "River View T2 -201- 1 Ch+1Convert 4 Pers" at bounding box center [197, 191] width 98 height 17
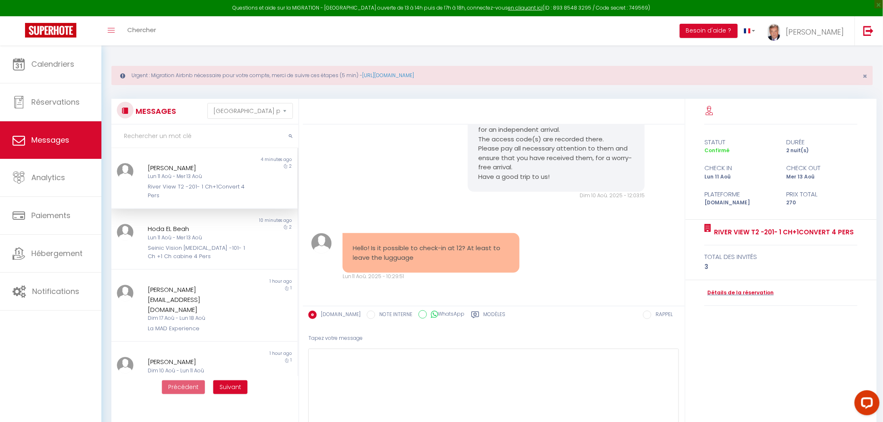
click at [172, 181] on div "Lun 11 Aoû - Mer 13 Aoû" at bounding box center [197, 177] width 98 height 8
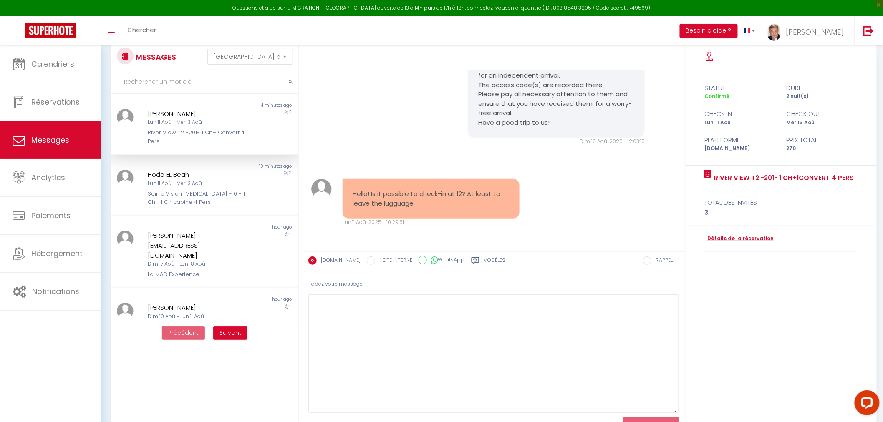
scroll to position [76, 0]
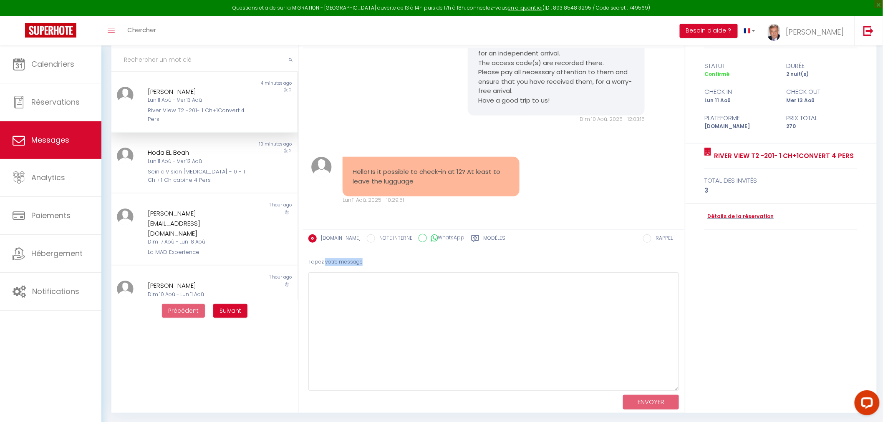
drag, startPoint x: 324, startPoint y: 270, endPoint x: 323, endPoint y: 277, distance: 7.2
click at [323, 276] on div "Tapez votre message ENVOYER" at bounding box center [494, 332] width 382 height 161
drag, startPoint x: 321, startPoint y: 281, endPoint x: 326, endPoint y: 283, distance: 5.2
click at [321, 281] on textarea at bounding box center [493, 332] width 371 height 119
type textarea "Hello Erika,"
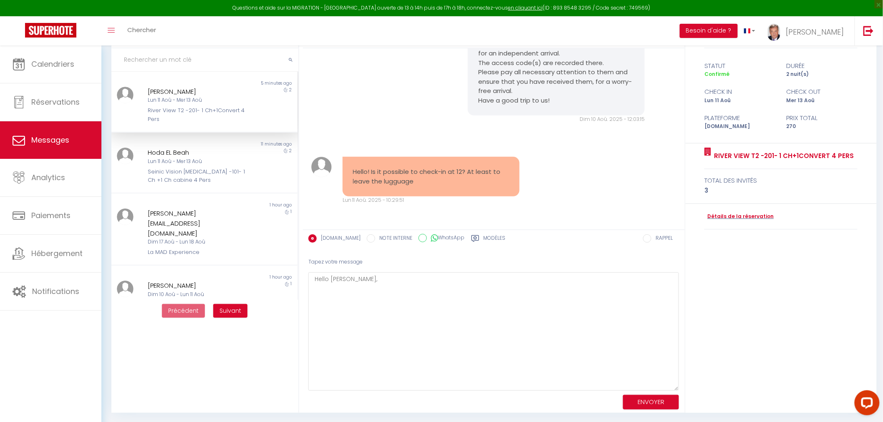
scroll to position [2684, 0]
click at [484, 237] on label "Modèles" at bounding box center [495, 240] width 22 height 10
radio input "true"
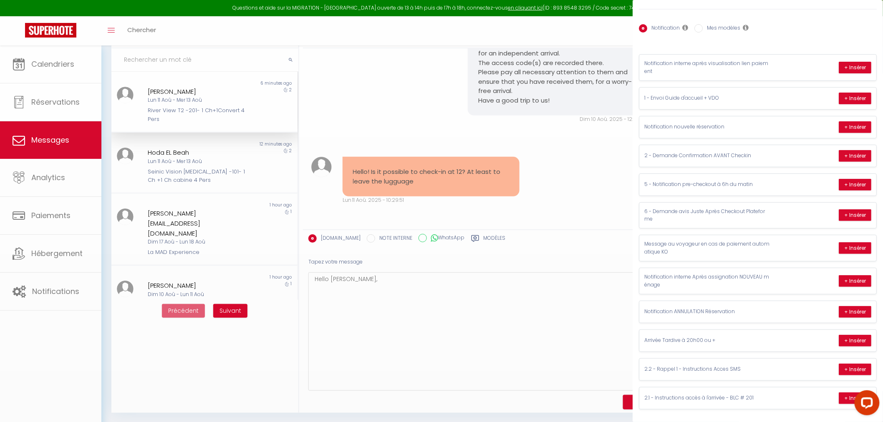
scroll to position [34, 0]
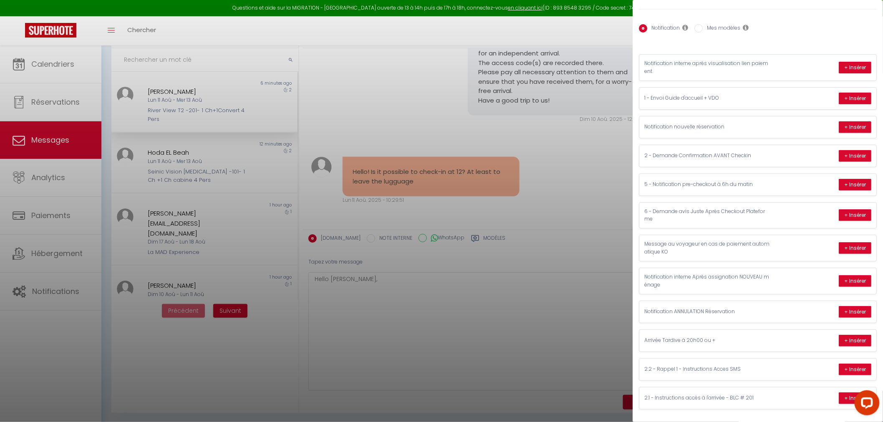
click at [723, 30] on label "Mes modèles" at bounding box center [722, 28] width 38 height 9
click at [703, 30] on input "Mes modèles" at bounding box center [699, 28] width 8 height 8
radio input "true"
radio input "false"
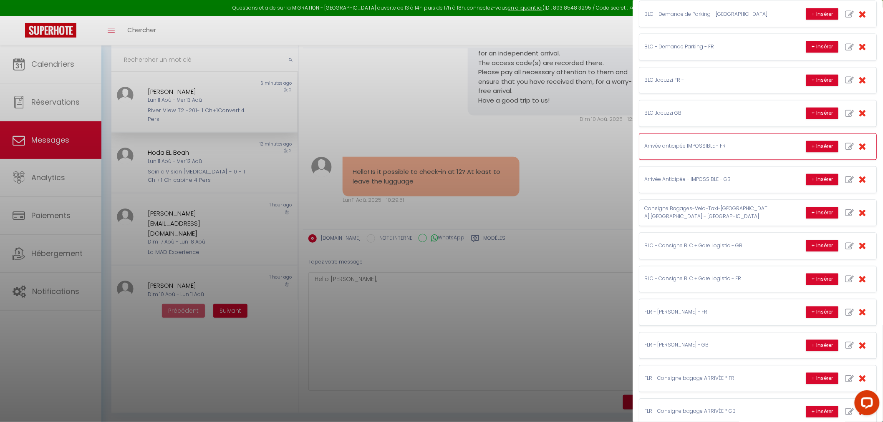
scroll to position [612, 0]
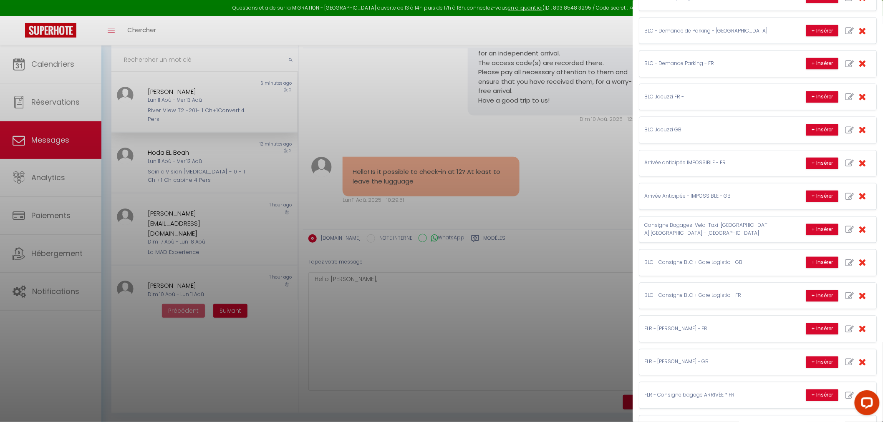
click at [374, 311] on div at bounding box center [441, 211] width 883 height 422
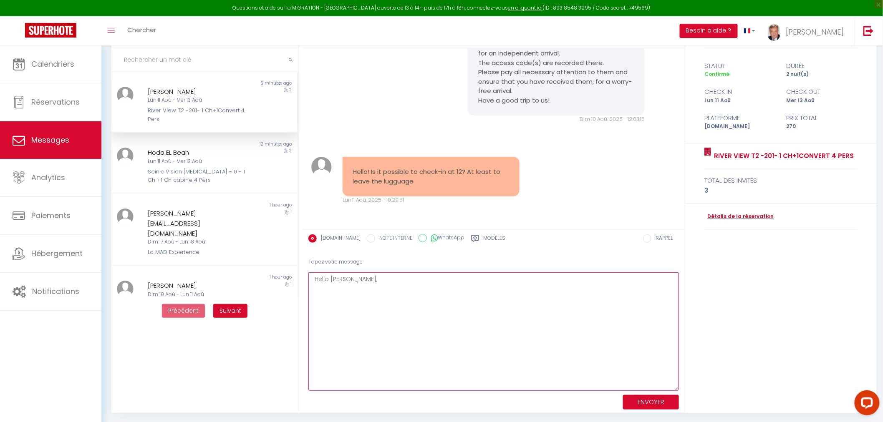
drag, startPoint x: 350, startPoint y: 282, endPoint x: 308, endPoint y: 275, distance: 42.8
click at [308, 275] on div "Tapez votre message Hello Erika, ENVOYER" at bounding box center [494, 332] width 382 height 161
drag, startPoint x: 320, startPoint y: 295, endPoint x: 315, endPoint y: 318, distance: 24.0
click at [318, 305] on textarea "Hello ! Pascal is going to contact you. OPtion is 10€ of rall lugages." at bounding box center [493, 332] width 371 height 119
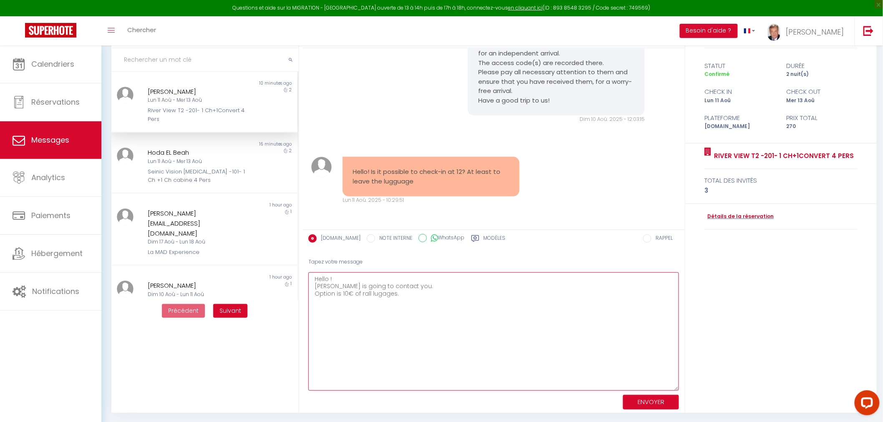
click at [329, 311] on textarea "Hello ! Pascal is going to contact you. Option is 10€ of rall lugages." at bounding box center [493, 332] width 371 height 119
drag, startPoint x: 364, startPoint y: 291, endPoint x: 365, endPoint y: 295, distance: 4.8
click at [365, 295] on textarea "Hello ! Pascal is going to contact you. Option is 10€ of rall lugages." at bounding box center [493, 332] width 371 height 119
click at [403, 299] on textarea "Hello ! Pascal is going to contact you. Option is 10€ of all lugages." at bounding box center [493, 332] width 371 height 119
drag, startPoint x: 335, startPoint y: 313, endPoint x: 307, endPoint y: 276, distance: 46.2
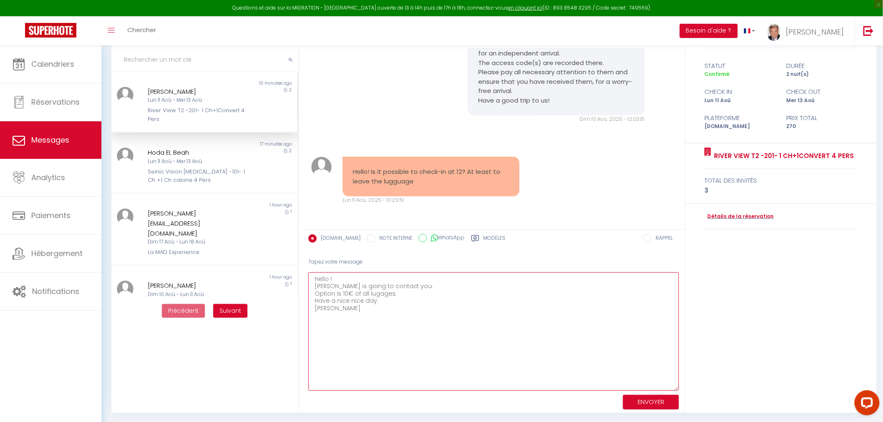
click at [307, 273] on div "Tapez votre message Hello ! Pascal is going to contact you. Option is 10€ of al…" at bounding box center [494, 332] width 382 height 161
type textarea "Hello ! Pascal is going to contact you. Option is 10€ of all lugages. Have a ni…"
click at [658, 398] on button "ENVOYER" at bounding box center [651, 402] width 56 height 15
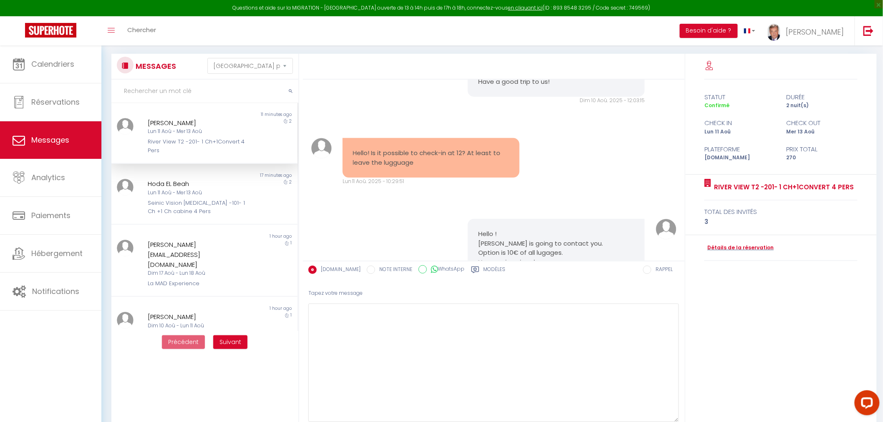
scroll to position [2653, 0]
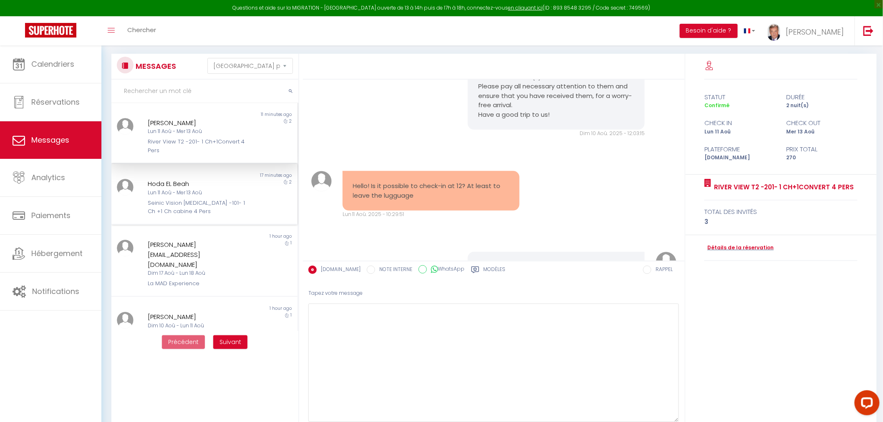
drag, startPoint x: 190, startPoint y: 191, endPoint x: 185, endPoint y: 190, distance: 5.1
click at [190, 191] on div "Lun 11 Aoû - Mer 13 Aoû" at bounding box center [197, 193] width 98 height 8
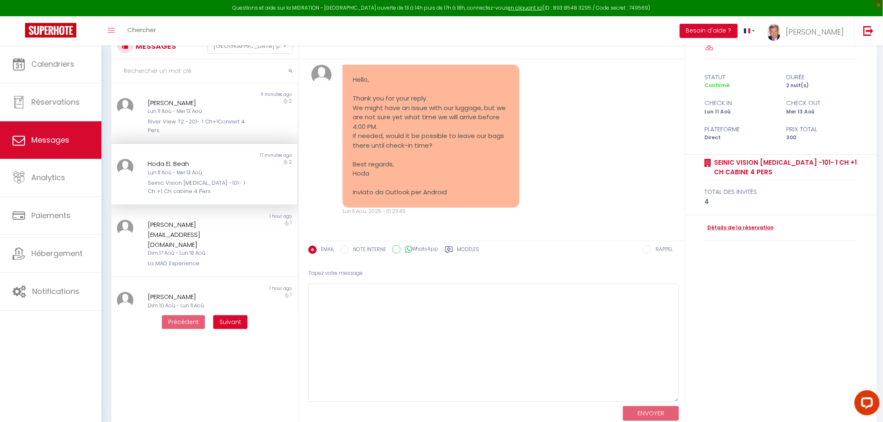
scroll to position [76, 0]
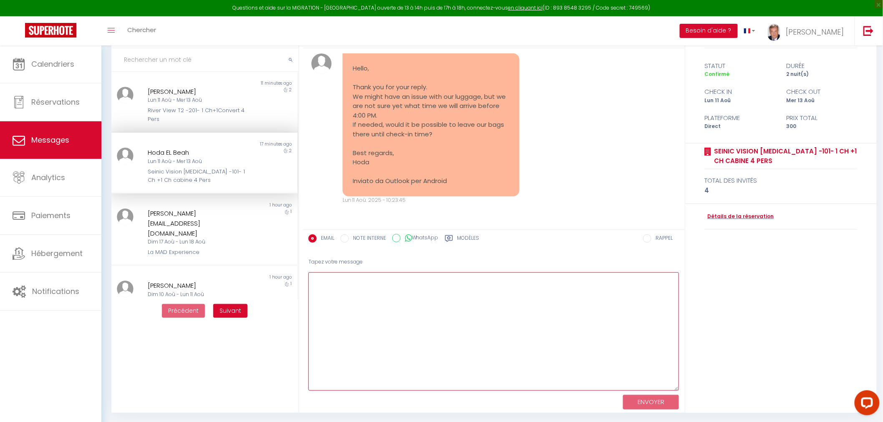
click at [334, 284] on textarea at bounding box center [493, 332] width 371 height 119
paste textarea "Hello ! Pascal is going to contact you. Option is 10€ of all lugages. Have a ni…"
type textarea "Hello ! Pascal is going to contact you. Option is 10€ of all lugages. Have a ni…"
click at [644, 401] on button "ENVOYER" at bounding box center [651, 402] width 56 height 15
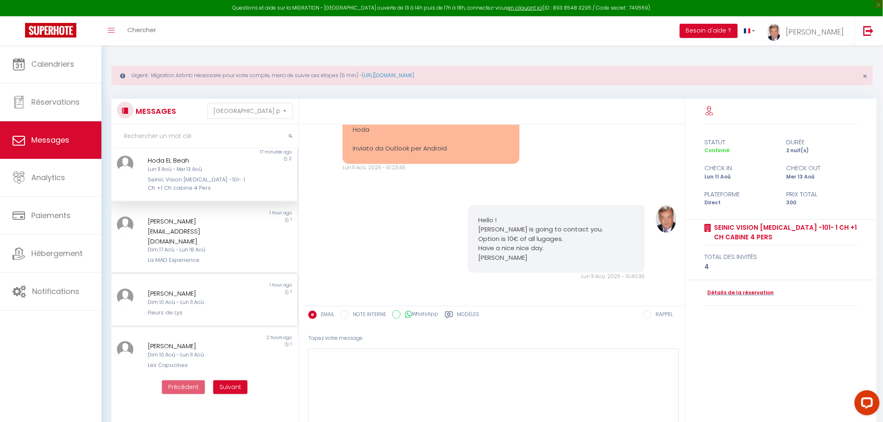
scroll to position [93, 0]
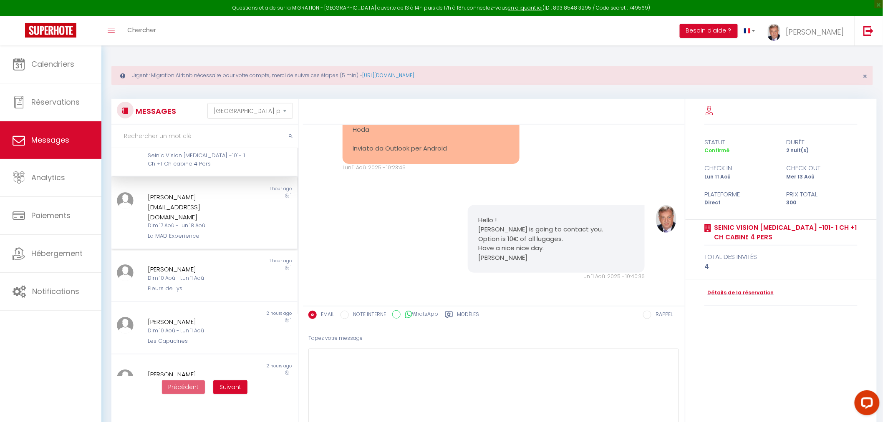
click at [172, 222] on div "Dim 17 Aoû - Lun 18 Aoû" at bounding box center [197, 226] width 98 height 8
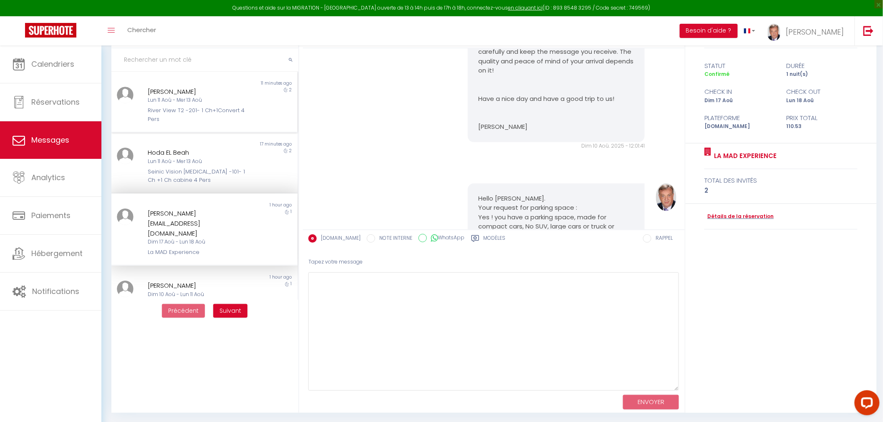
scroll to position [502, 0]
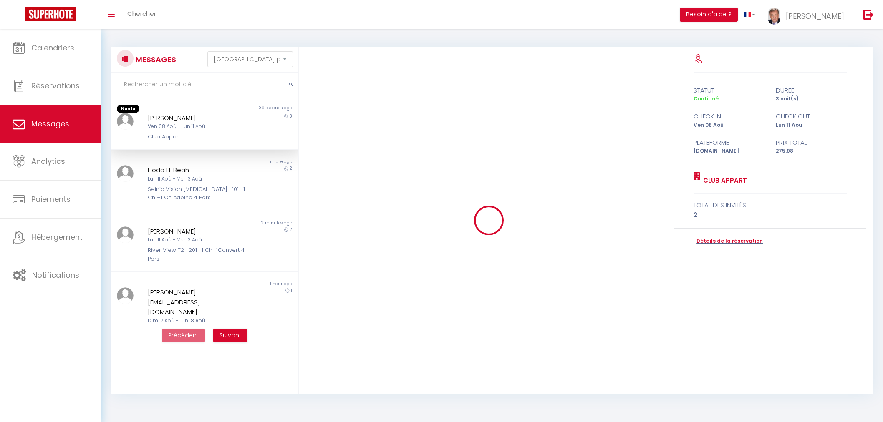
select select "message"
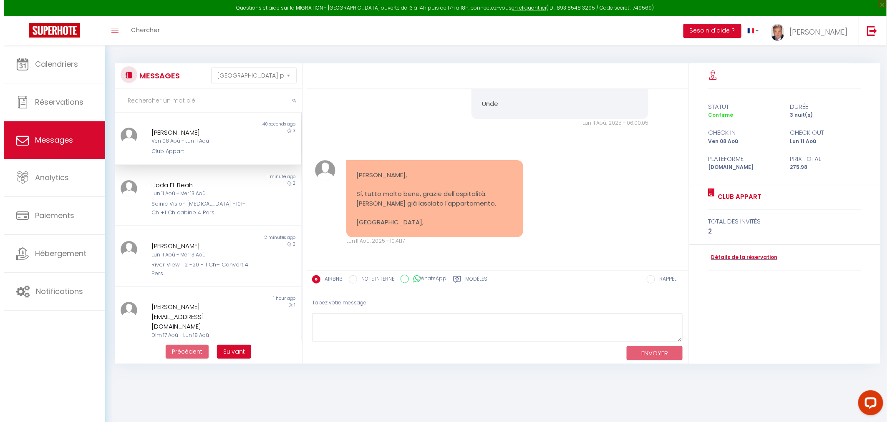
scroll to position [4766, 0]
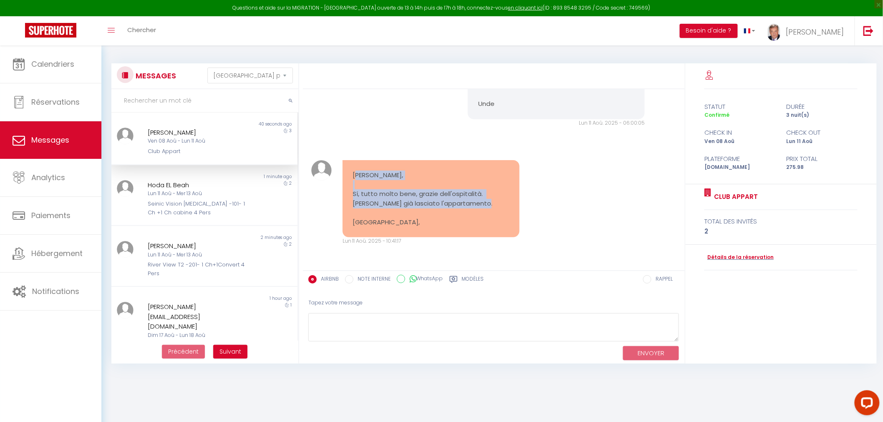
drag, startPoint x: 356, startPoint y: 176, endPoint x: 397, endPoint y: 227, distance: 65.8
click at [397, 227] on pre "[PERSON_NAME], Sí, tutto molto bene, grazie dell'ospitalità. [PERSON_NAME] già …" at bounding box center [431, 199] width 156 height 56
click at [584, 239] on div "[PERSON_NAME], Sí, tutto molto bene, grazie dell'ospitalità. [PERSON_NAME] già …" at bounding box center [494, 203] width 376 height 119
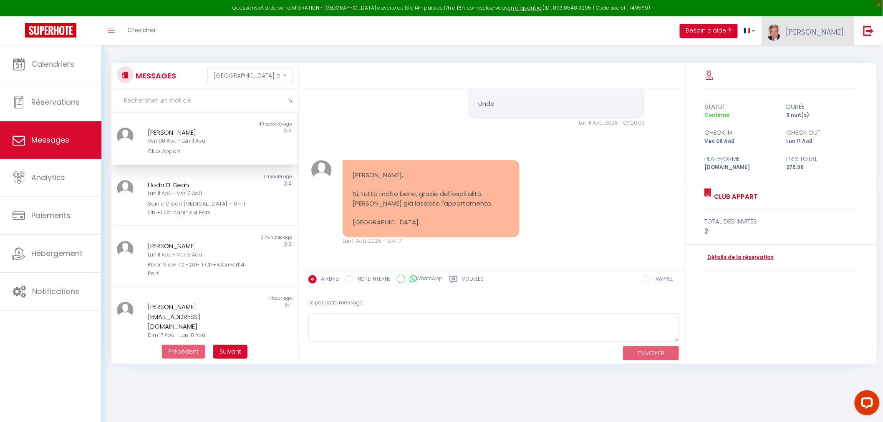
click at [832, 29] on span "[PERSON_NAME]" at bounding box center [815, 32] width 58 height 10
click at [109, 31] on icon "Toggle menubar" at bounding box center [111, 30] width 7 height 5
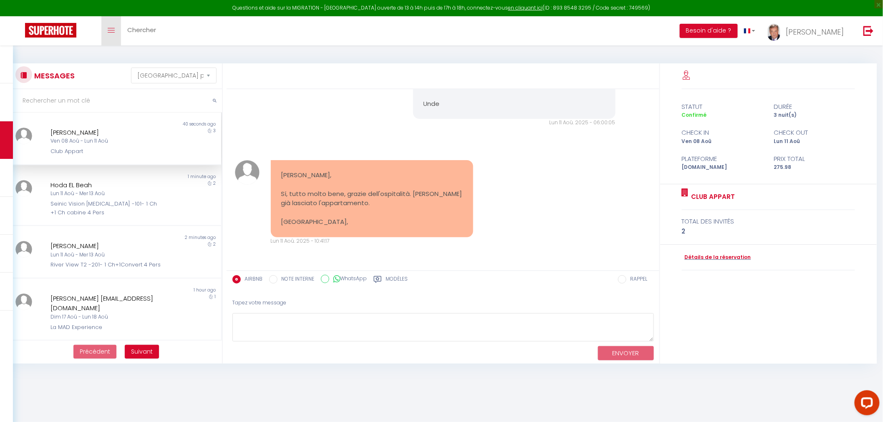
scroll to position [4550, 0]
click at [109, 31] on icon "Toggle menubar" at bounding box center [111, 30] width 7 height 5
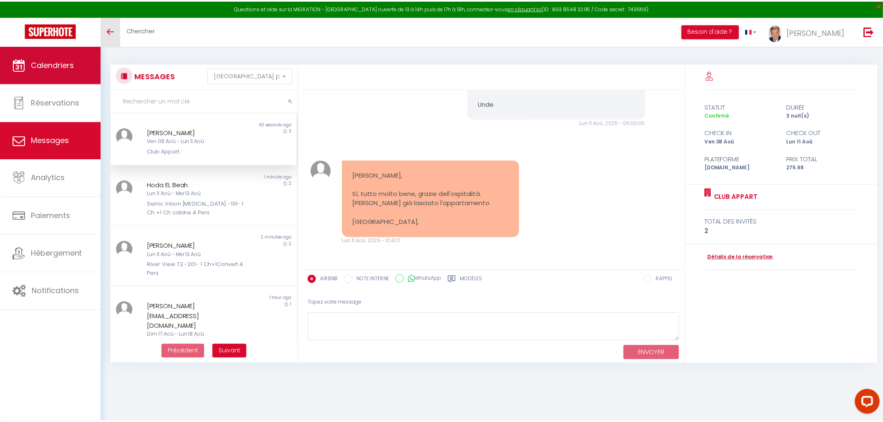
scroll to position [4766, 0]
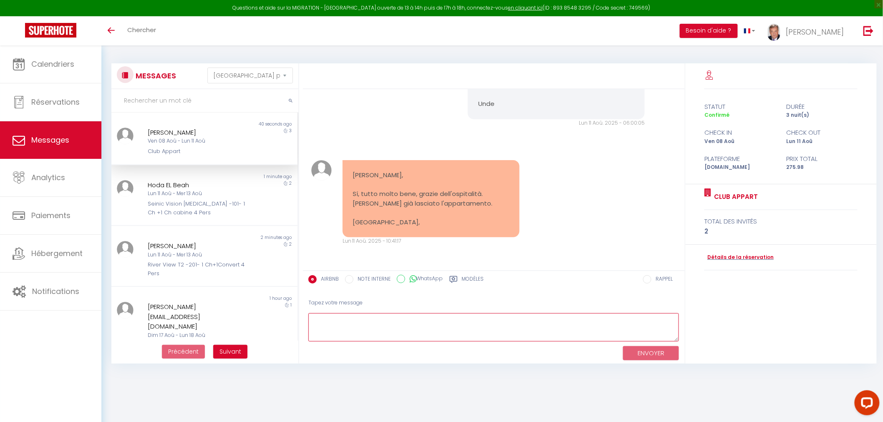
click at [319, 326] on textarea at bounding box center [493, 327] width 371 height 29
type textarea "M"
click at [470, 280] on label "Modèles" at bounding box center [473, 280] width 22 height 10
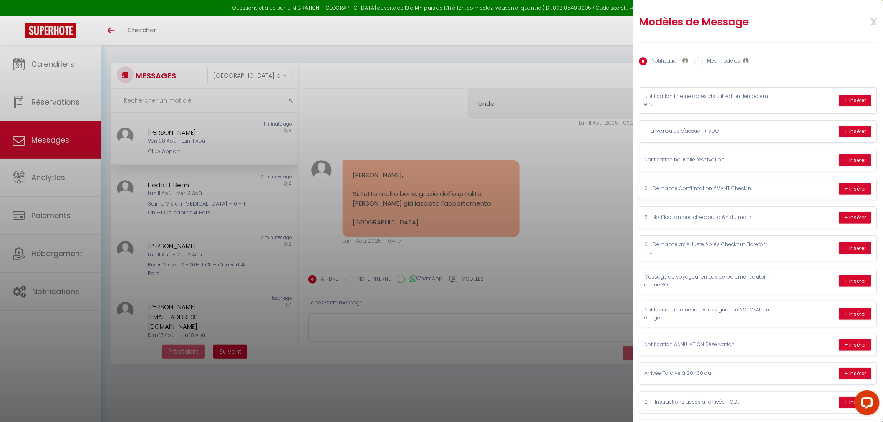
click at [725, 58] on label "Mes modèles" at bounding box center [722, 61] width 38 height 9
click at [703, 58] on input "Mes modèles" at bounding box center [699, 61] width 8 height 8
radio input "true"
radio input "false"
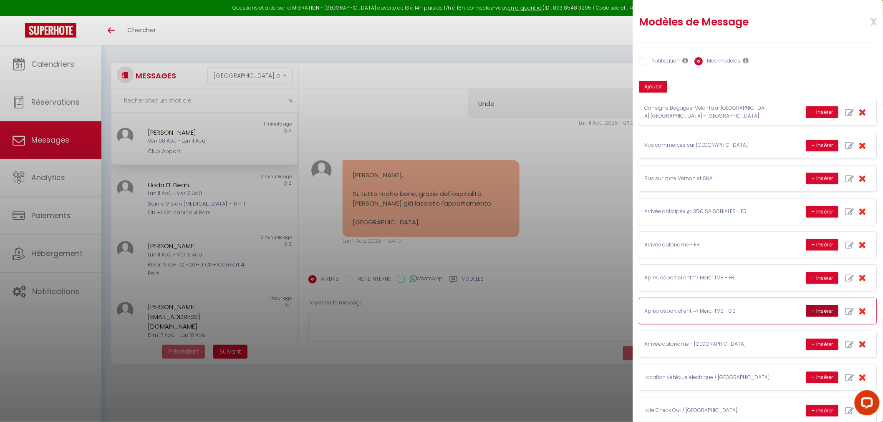
click at [814, 312] on button "+ Insérer" at bounding box center [822, 312] width 33 height 12
type textarea "Hello [PERSON_NAME] !! Thank you for your kind message! Hope to see you again a…"
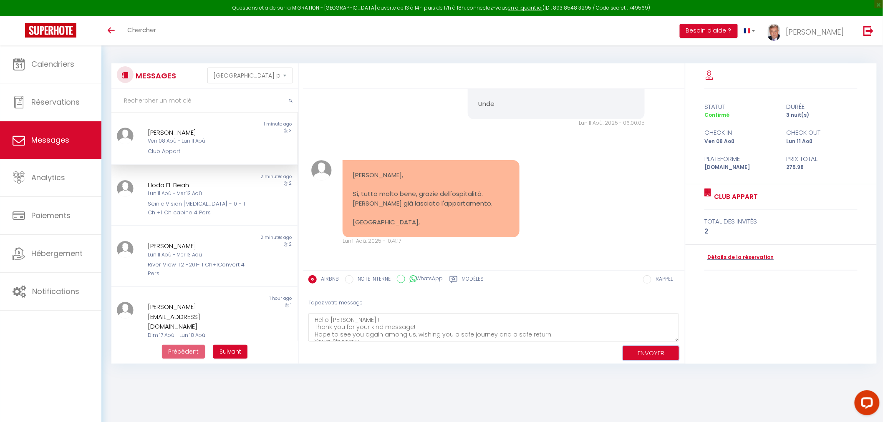
click at [650, 353] on button "ENVOYER" at bounding box center [651, 353] width 56 height 15
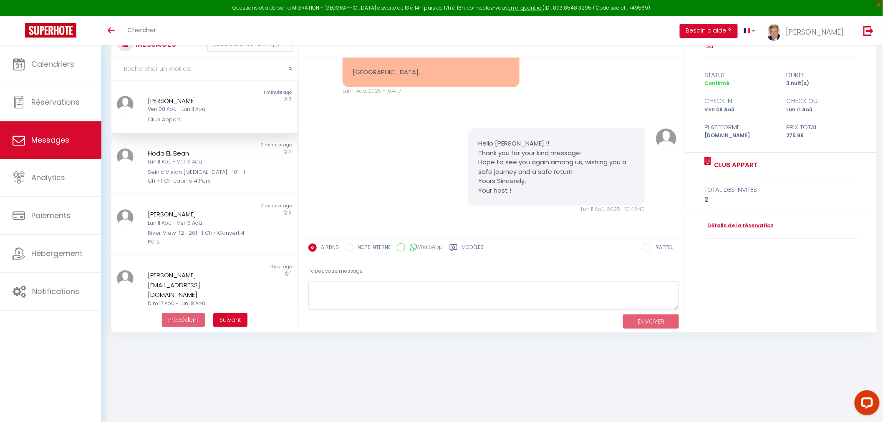
scroll to position [45, 0]
